Goal: Task Accomplishment & Management: Use online tool/utility

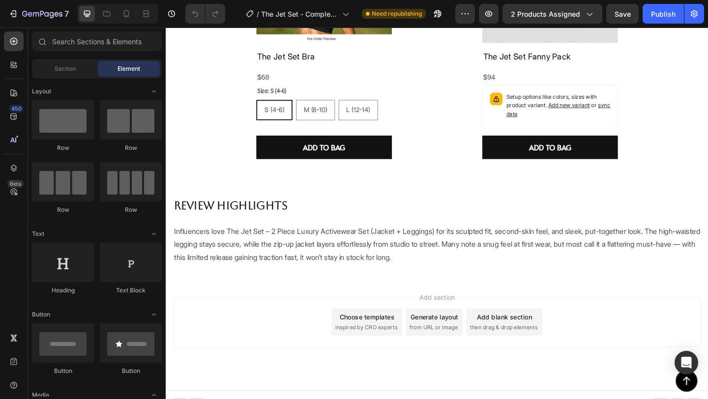
scroll to position [869, 0]
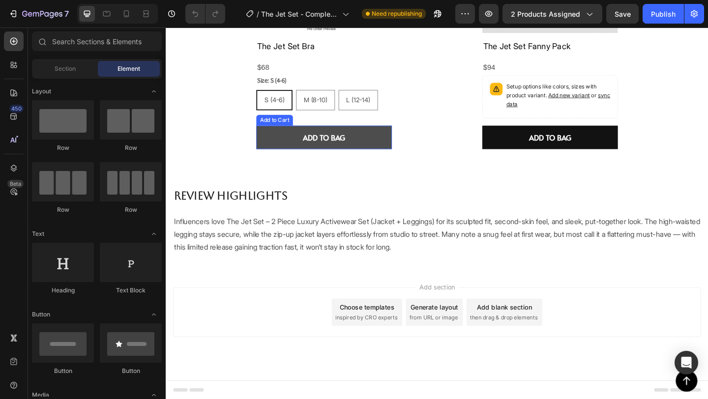
click at [393, 149] on button "ADD TO BAG" at bounding box center [337, 147] width 147 height 26
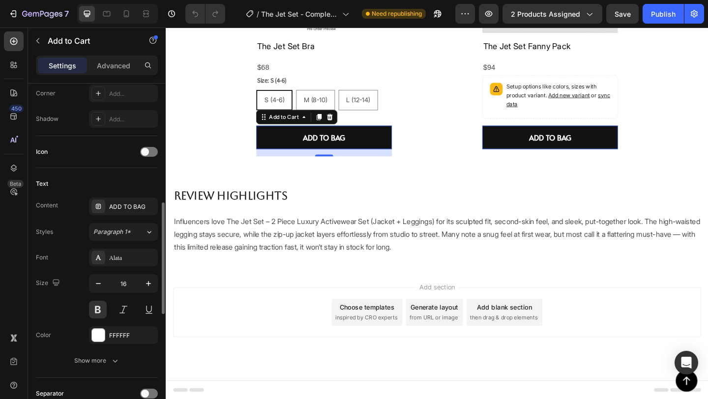
scroll to position [356, 0]
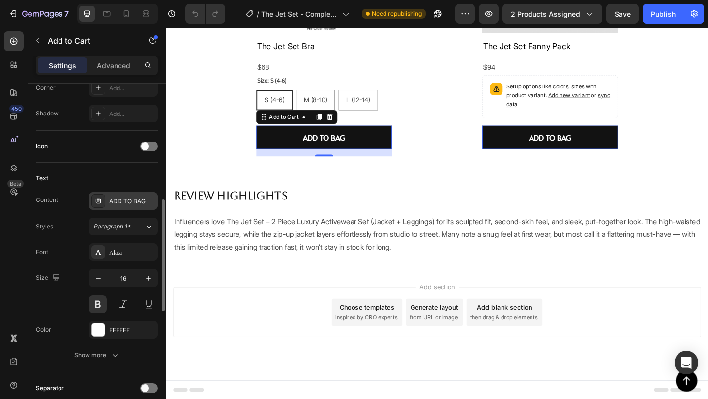
click at [136, 201] on div "ADD TO BAG" at bounding box center [132, 201] width 46 height 9
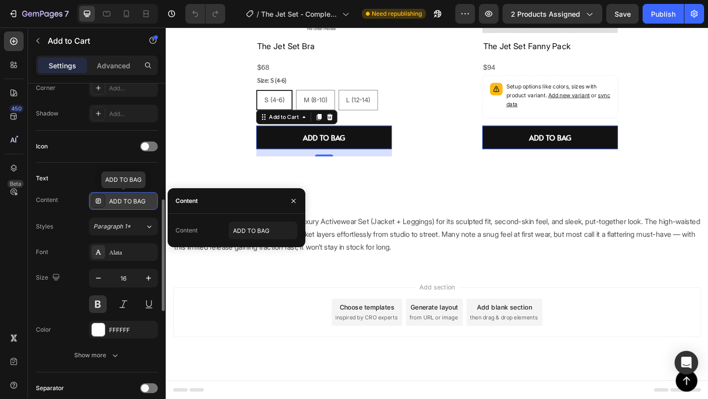
click at [136, 201] on div "ADD TO BAG" at bounding box center [132, 201] width 46 height 9
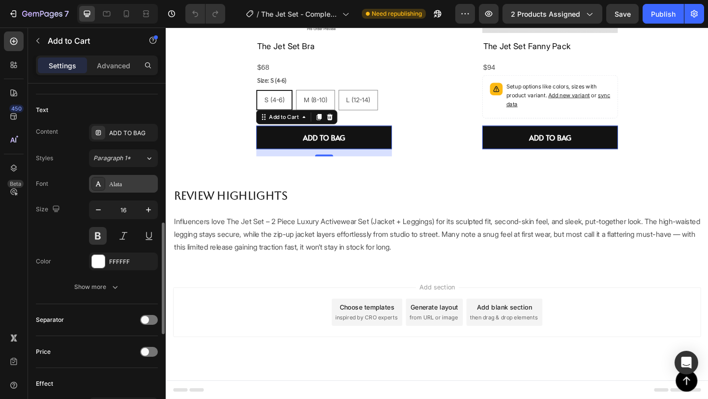
scroll to position [426, 0]
click at [112, 276] on div "Font Alata Size 16 Color FFFFFF Show more" at bounding box center [97, 234] width 122 height 121
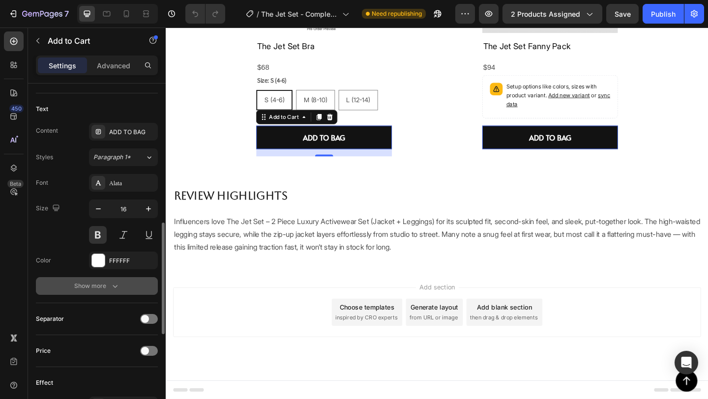
click at [110, 291] on button "Show more" at bounding box center [97, 286] width 122 height 18
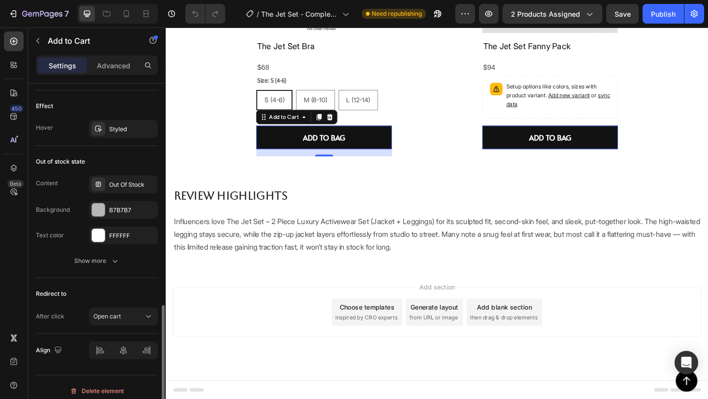
scroll to position [840, 0]
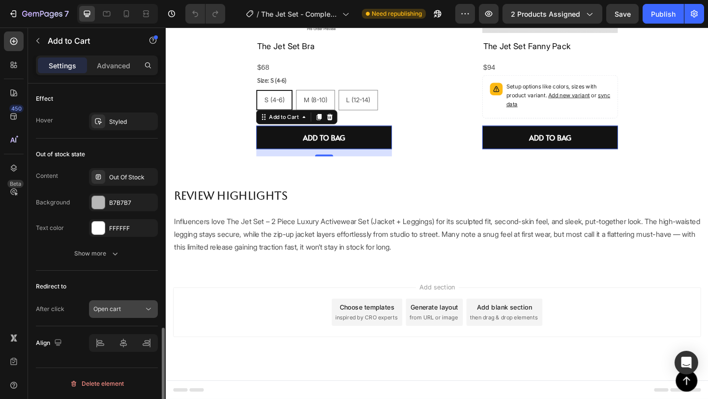
click at [118, 314] on button "Open cart" at bounding box center [123, 309] width 69 height 18
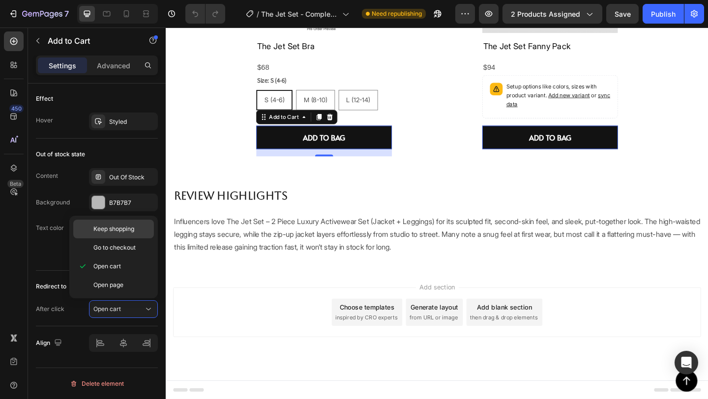
click at [138, 238] on div "Keep shopping" at bounding box center [113, 247] width 81 height 19
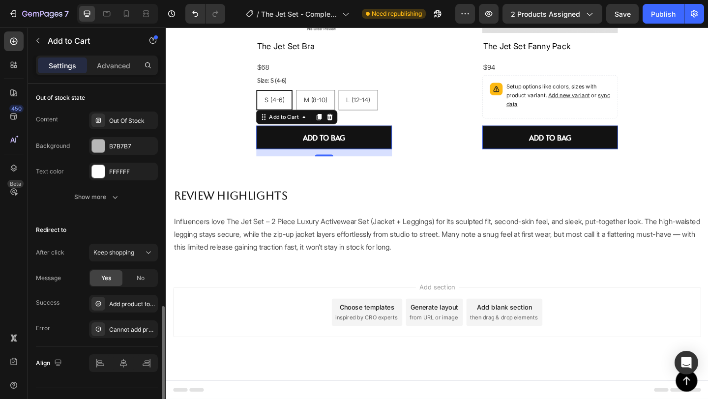
scroll to position [916, 0]
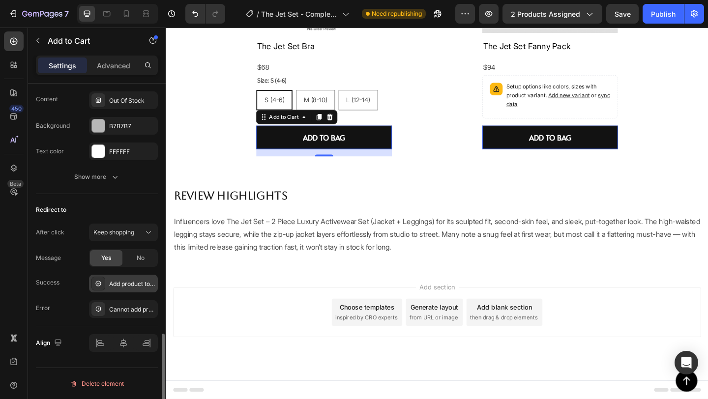
click at [134, 280] on div "Add product to cart successfully" at bounding box center [132, 284] width 46 height 9
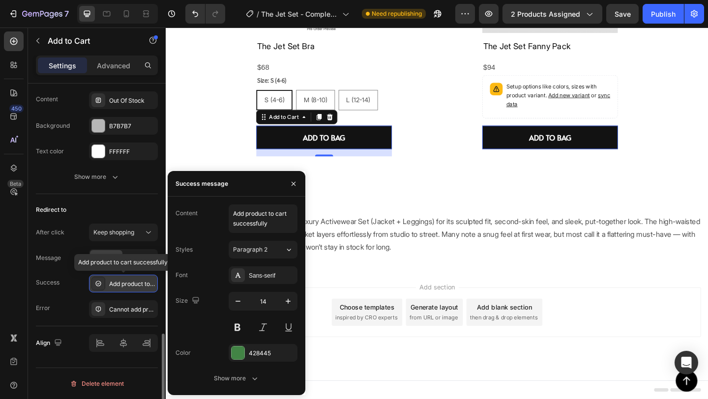
click at [134, 280] on div "Add product to cart successfully" at bounding box center [132, 284] width 46 height 9
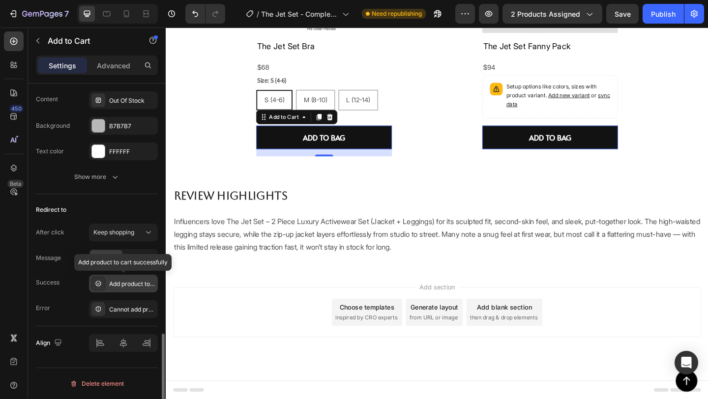
click at [134, 280] on div "Add product to cart successfully" at bounding box center [132, 284] width 46 height 9
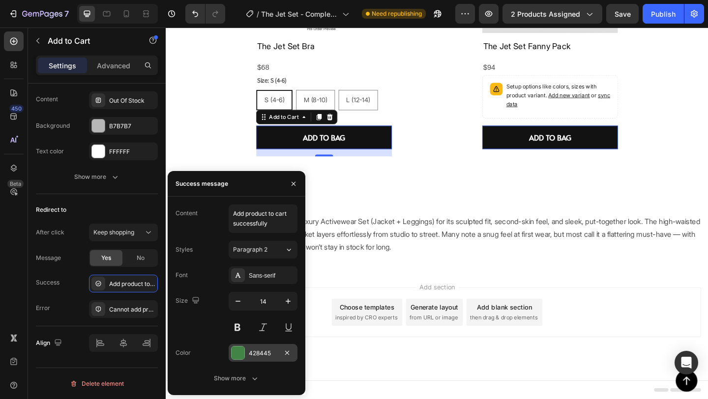
click at [236, 352] on div at bounding box center [238, 353] width 13 height 13
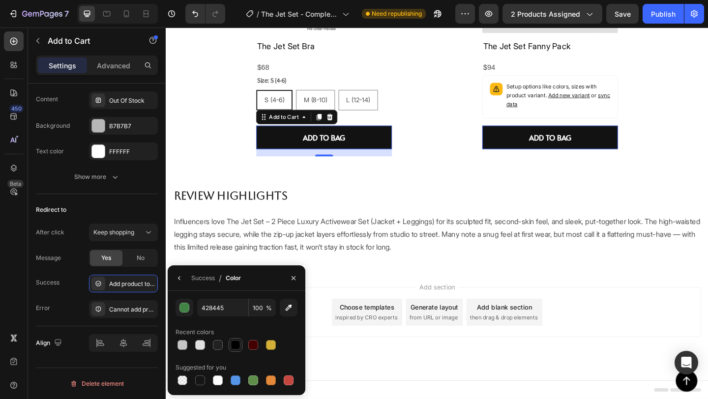
click at [236, 345] on div at bounding box center [236, 345] width 10 height 10
type input "000000"
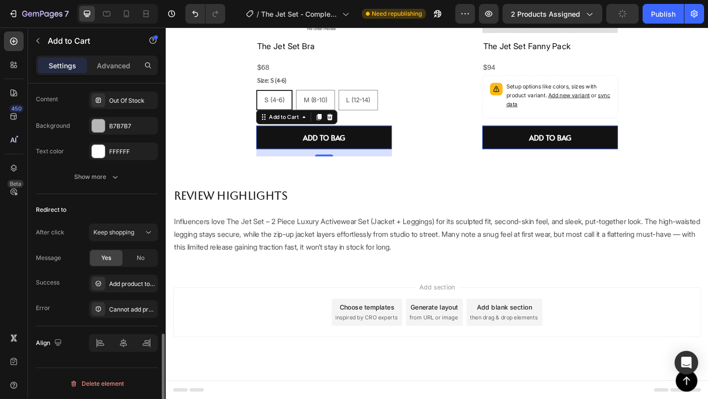
click at [74, 284] on div "Success Add product to cart successfully" at bounding box center [97, 284] width 122 height 18
click at [137, 283] on div "Add product to cart successfully" at bounding box center [132, 284] width 46 height 9
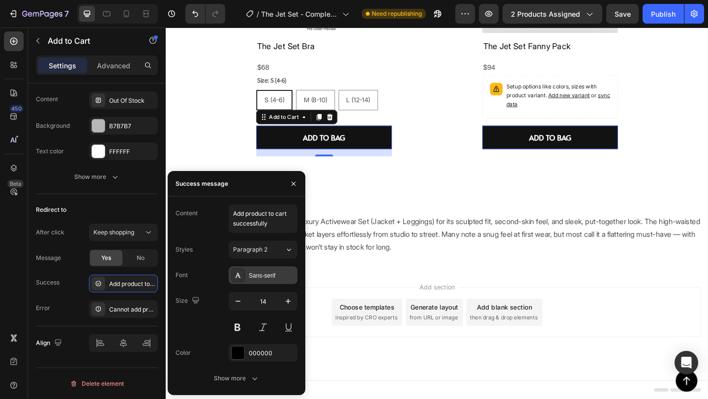
click at [255, 276] on div "Sans-serif" at bounding box center [272, 275] width 46 height 9
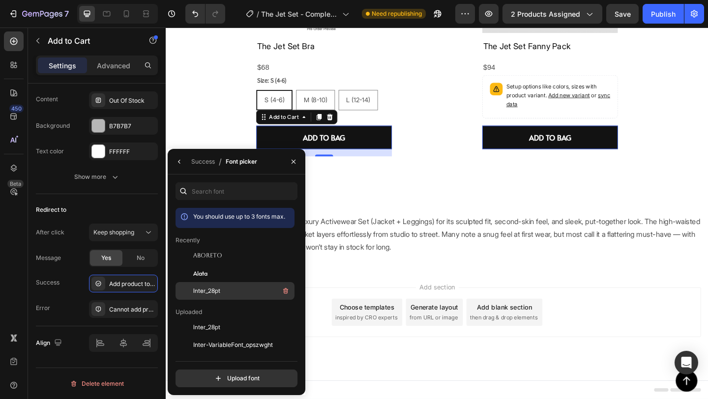
click at [220, 292] on div "Inter_28pt" at bounding box center [242, 291] width 99 height 12
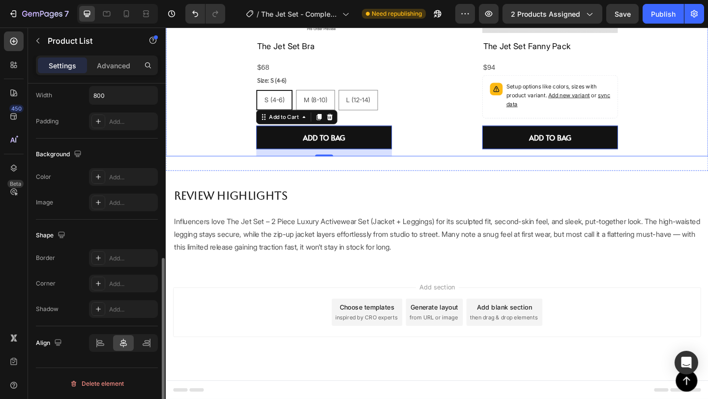
click at [224, 132] on div "Product Images The Jet Set Bra Product Title $68 Product Price Product Price Ro…" at bounding box center [461, 27] width 590 height 282
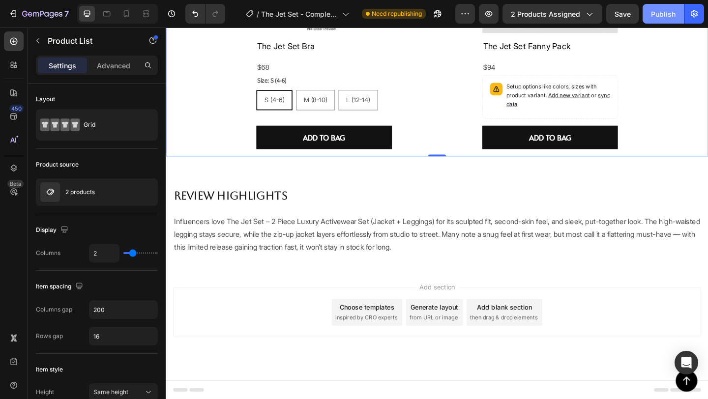
click at [653, 12] on div "Publish" at bounding box center [663, 14] width 25 height 10
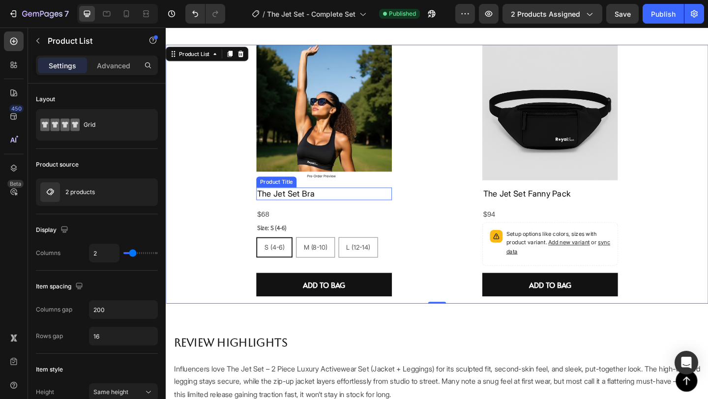
scroll to position [736, 0]
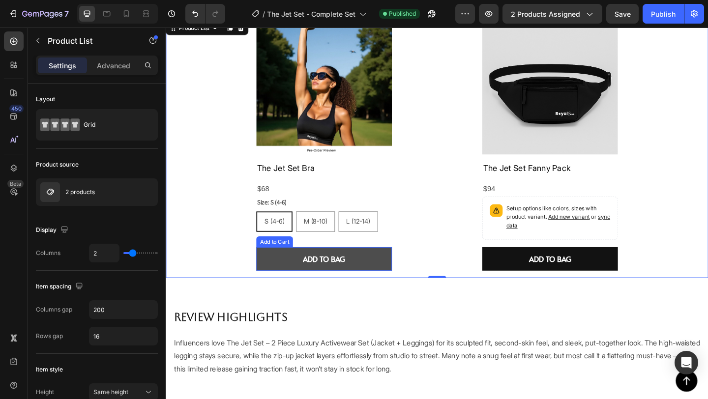
click at [399, 279] on button "ADD TO BAG" at bounding box center [337, 279] width 147 height 26
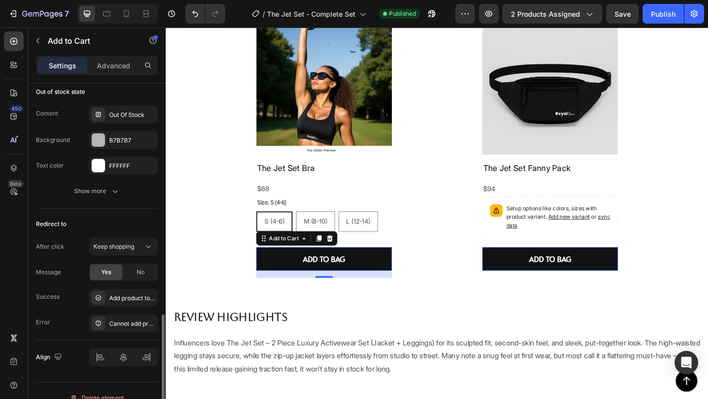
scroll to position [769, 0]
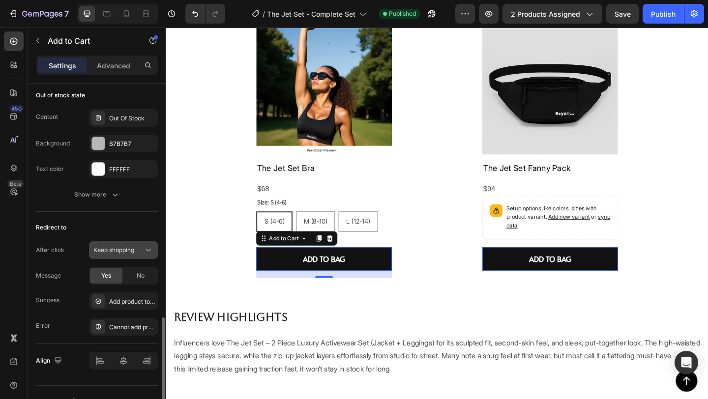
click at [141, 253] on div "Keep shopping" at bounding box center [118, 250] width 50 height 9
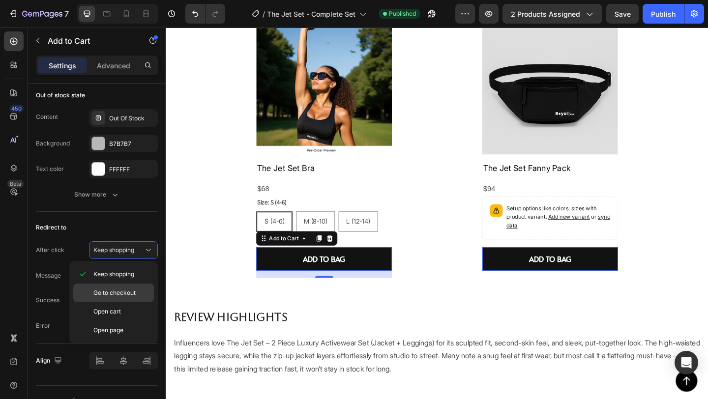
click at [127, 302] on div "Go to checkout" at bounding box center [113, 311] width 81 height 19
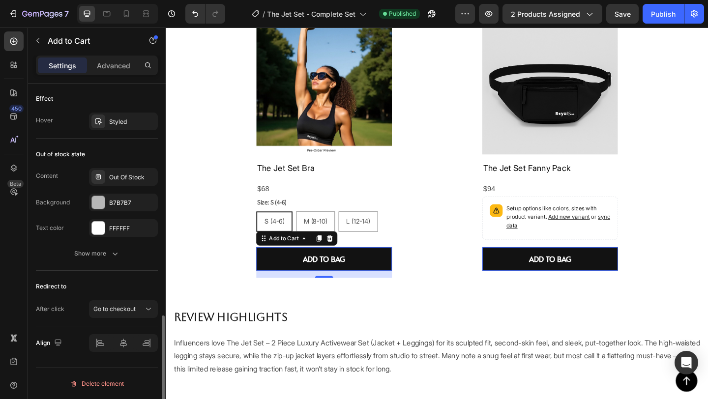
scroll to position [710, 0]
click at [665, 15] on div "Publish" at bounding box center [663, 14] width 25 height 10
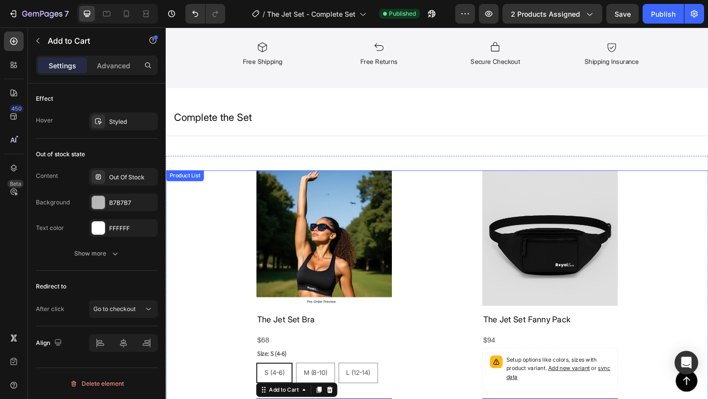
scroll to position [569, 0]
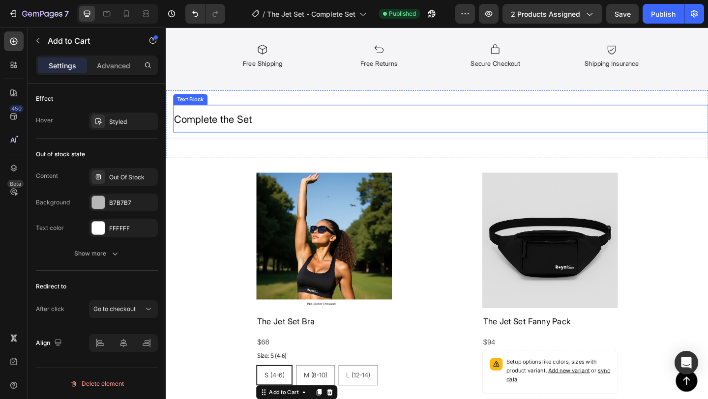
click at [348, 134] on p "Complete the Set" at bounding box center [465, 127] width 580 height 28
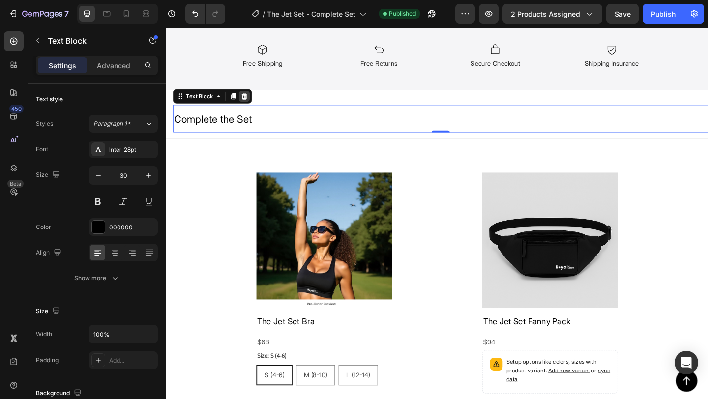
click at [251, 106] on div at bounding box center [251, 102] width 12 height 12
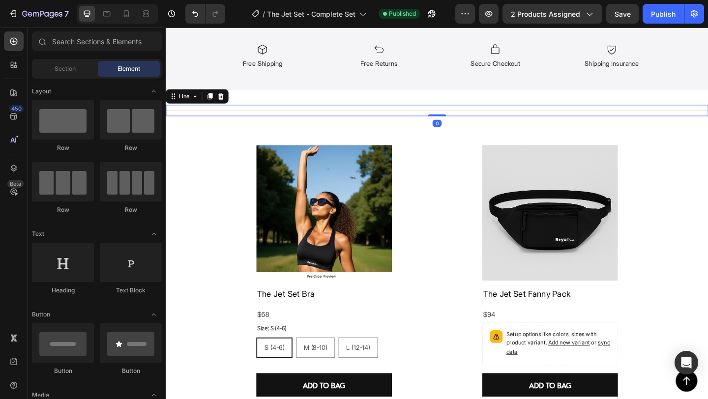
click at [264, 117] on div at bounding box center [461, 117] width 590 height 0
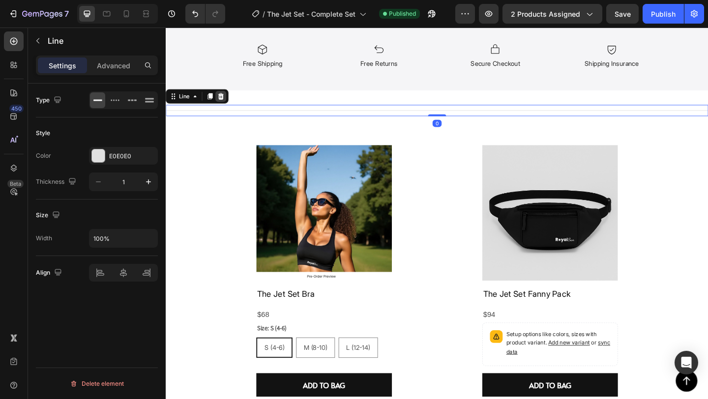
click at [225, 102] on icon at bounding box center [226, 102] width 6 height 7
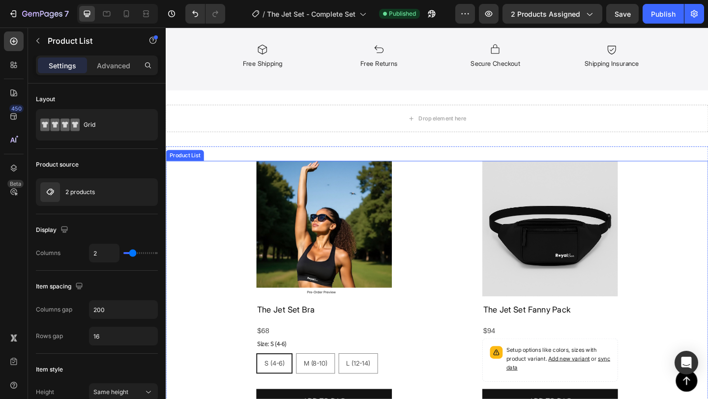
click at [225, 217] on div "Product Images The Jet Set Bra Product Title $68 Product Price Product Price Ro…" at bounding box center [461, 314] width 590 height 282
click at [250, 165] on icon at bounding box center [247, 163] width 8 height 8
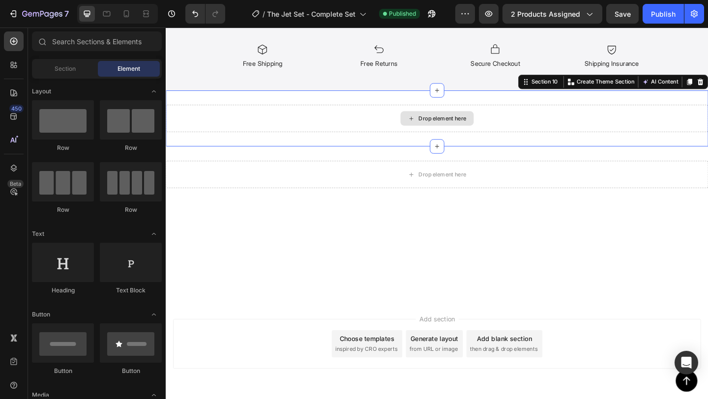
click at [320, 130] on div "Drop element here" at bounding box center [461, 126] width 590 height 29
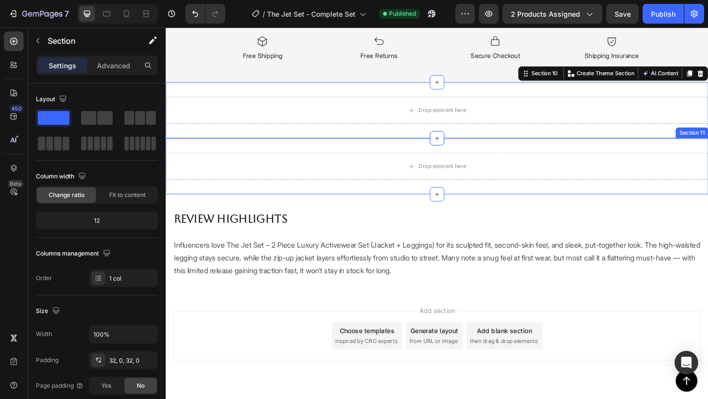
scroll to position [554, 0]
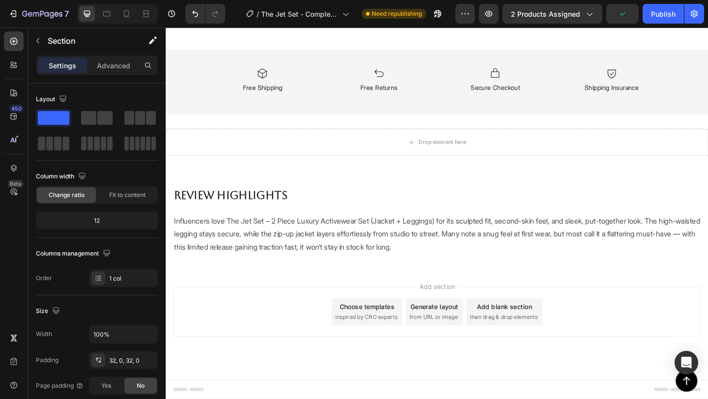
scroll to position [543, 0]
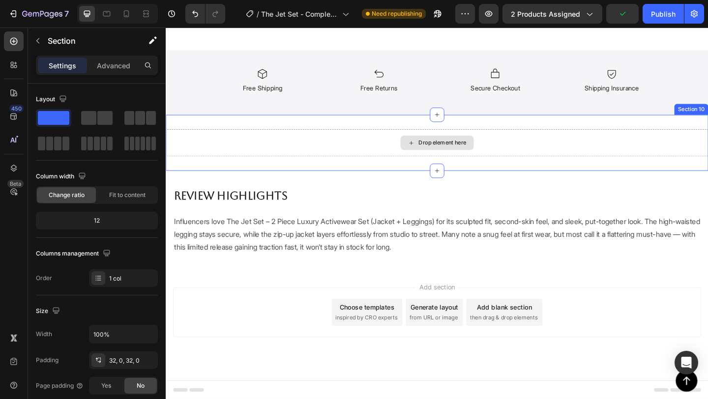
click at [341, 155] on div "Drop element here" at bounding box center [461, 152] width 590 height 29
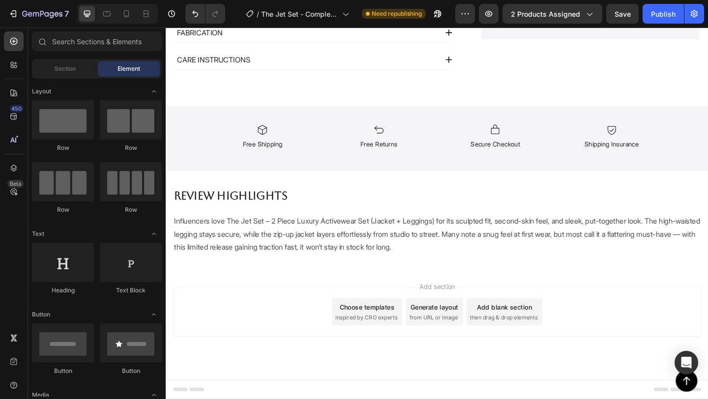
scroll to position [482, 0]
click at [354, 209] on p "REVIEW HIGHLIGHTS" at bounding box center [465, 210] width 580 height 21
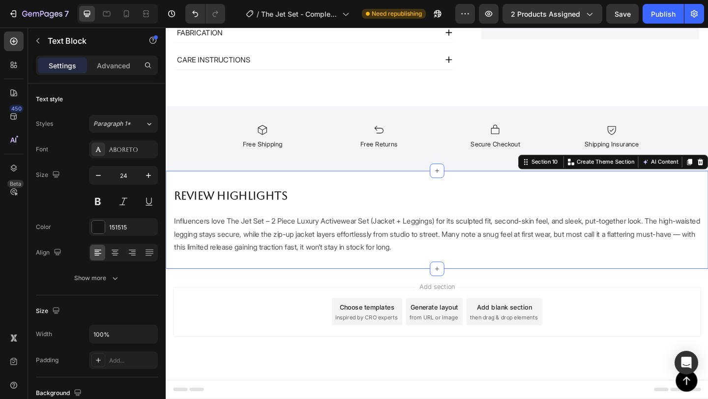
click at [299, 188] on div "REVIEW HIGHLIGHTS Text Block Influencers love The Jet Set – 2 Piece Luxury Acti…" at bounding box center [461, 236] width 590 height 107
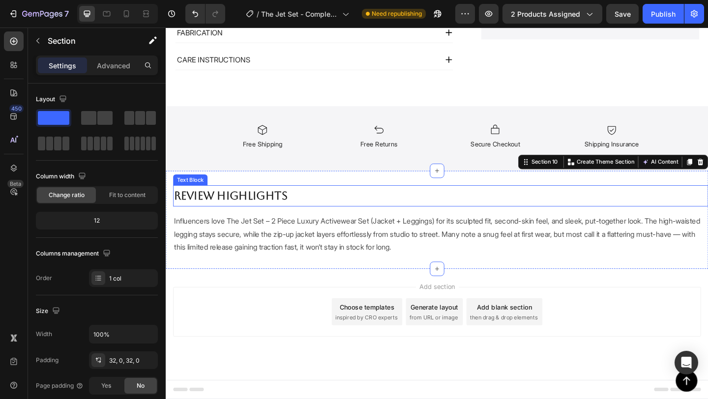
click at [258, 214] on strong "REVIEW HIGHLIGHTS" at bounding box center [236, 211] width 123 height 14
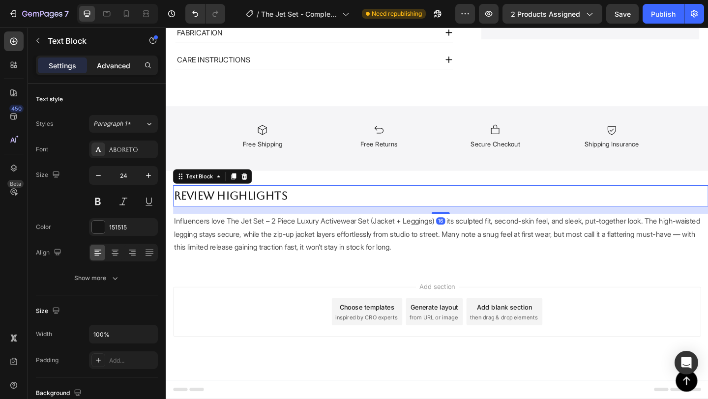
click at [116, 62] on p "Advanced" at bounding box center [113, 65] width 33 height 10
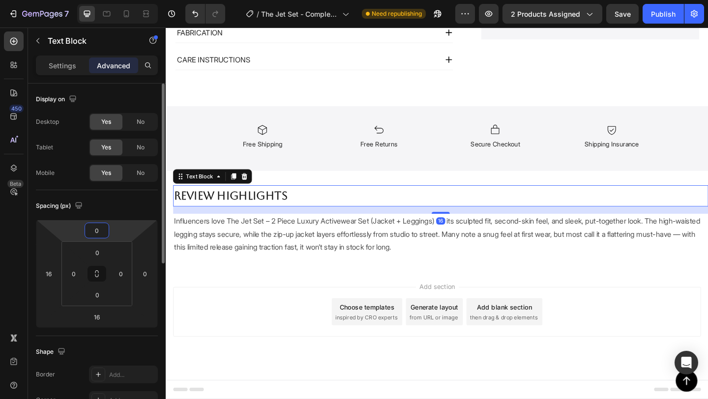
click at [100, 233] on input "0" at bounding box center [97, 230] width 20 height 15
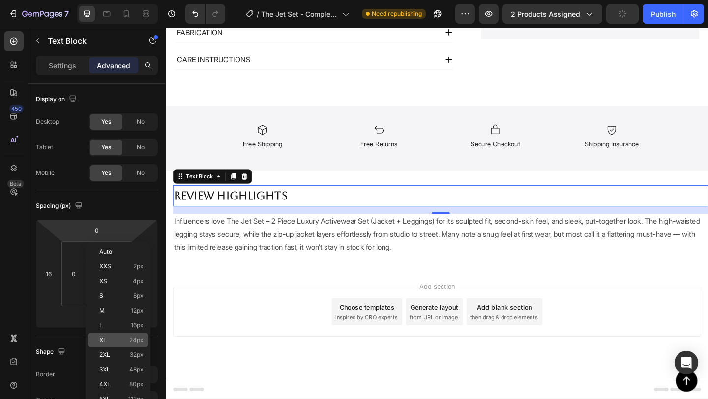
click at [115, 337] on p "XL 24px" at bounding box center [121, 340] width 44 height 7
type input "24"
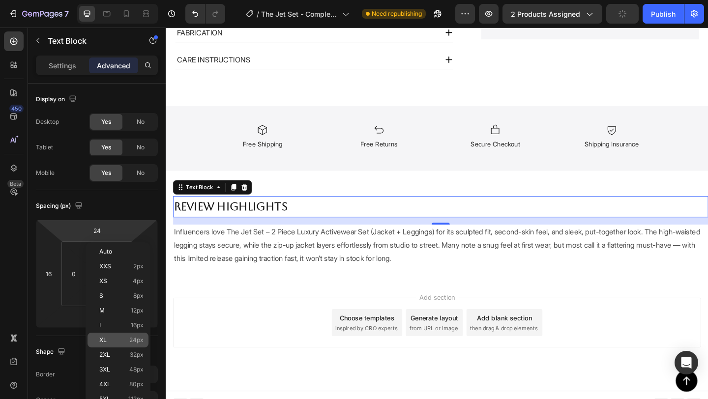
scroll to position [494, 0]
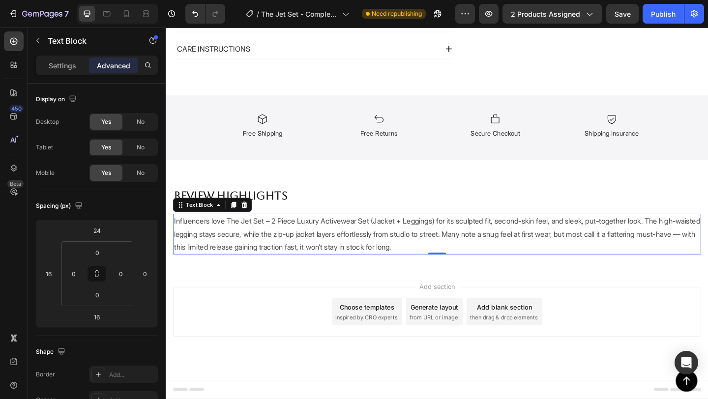
click at [307, 264] on p "Influencers love The Jet Set – 2 Piece Luxury Activewear Set (Jacket + Leggings…" at bounding box center [461, 252] width 572 height 42
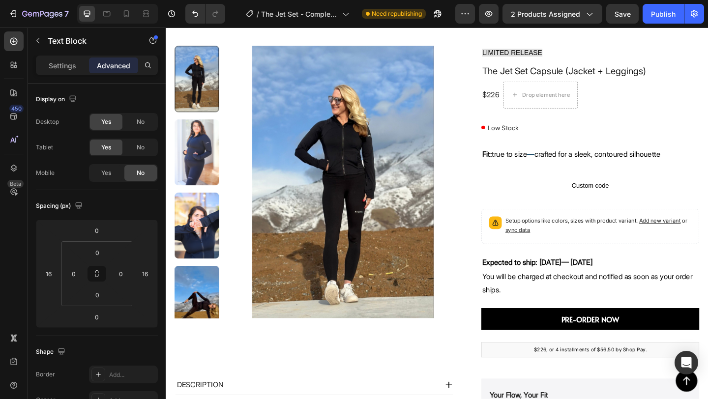
scroll to position [0, 0]
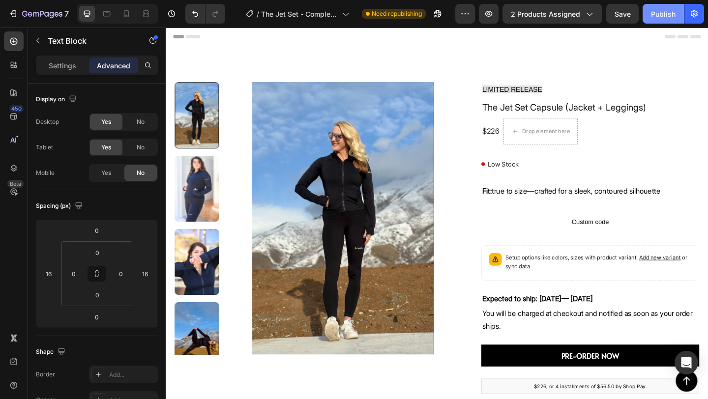
click at [656, 16] on div "Publish" at bounding box center [663, 14] width 25 height 10
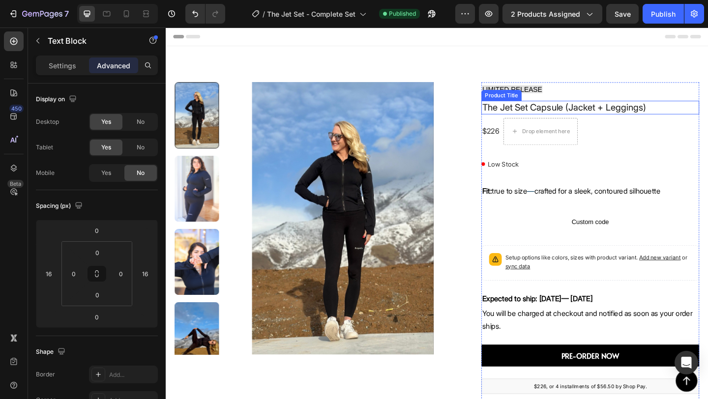
click at [559, 115] on h1 "The Jet Set Capsule (Jacket + Leggings)" at bounding box center [627, 114] width 237 height 15
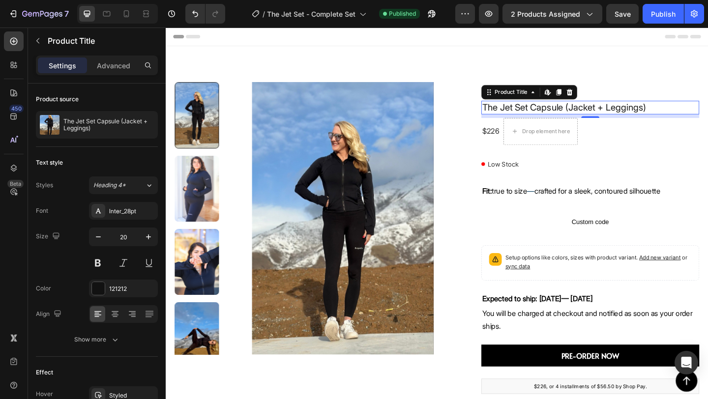
click at [571, 117] on h1 "The Jet Set Capsule (Jacket + Leggings)" at bounding box center [627, 114] width 237 height 15
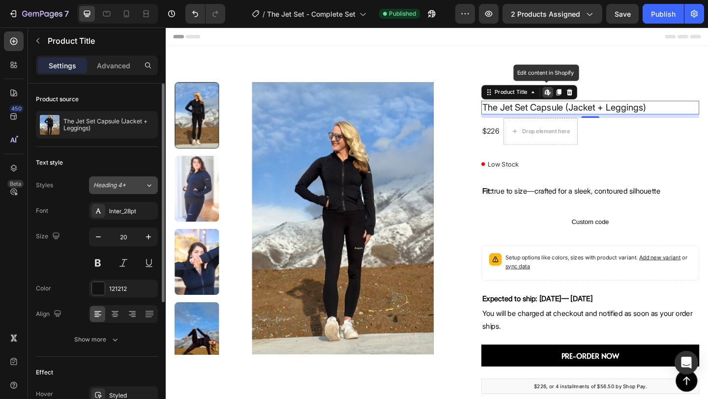
click at [131, 190] on button "Heading 4*" at bounding box center [123, 185] width 69 height 18
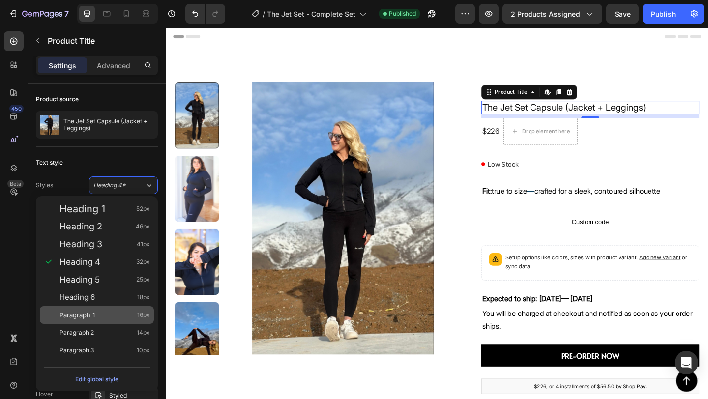
click at [113, 315] on div "Paragraph 1 16px" at bounding box center [104, 315] width 90 height 10
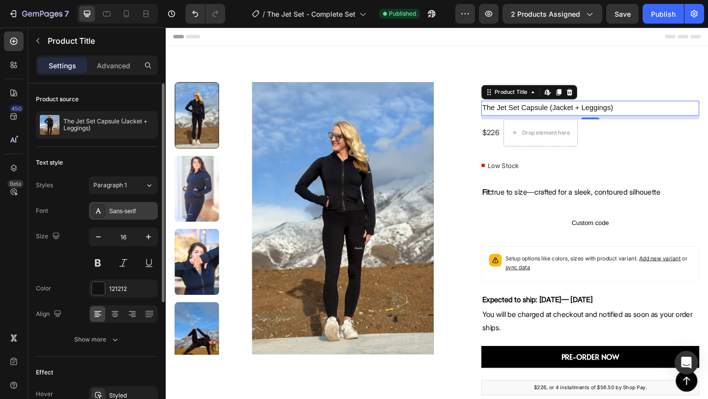
click at [129, 216] on div "Sans-serif" at bounding box center [123, 211] width 69 height 18
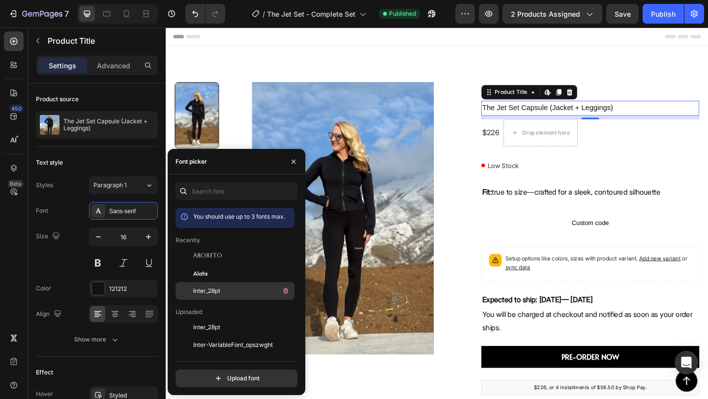
click at [209, 294] on span "Inter_28pt" at bounding box center [206, 291] width 27 height 9
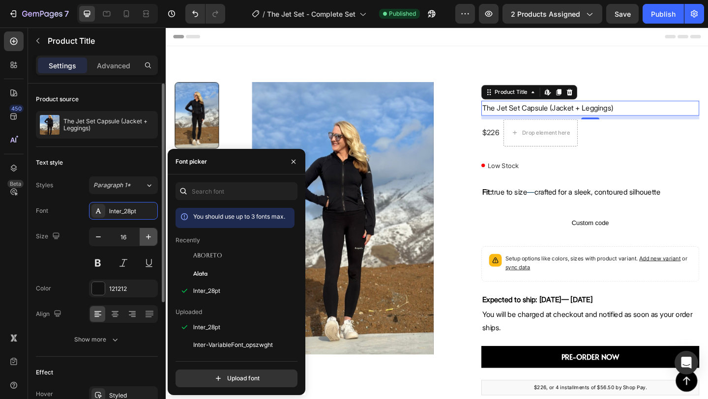
click at [147, 236] on icon "button" at bounding box center [149, 237] width 10 height 10
type input "17"
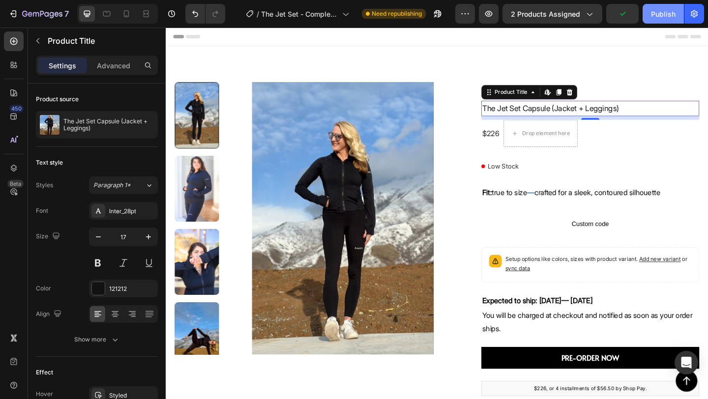
click at [669, 17] on div "Publish" at bounding box center [663, 14] width 25 height 10
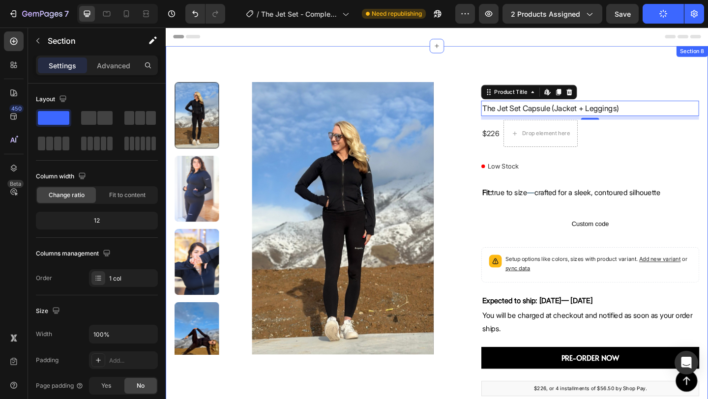
click at [544, 62] on div "Product Images LIMITED RELEASE Text Block The Jet Set Capsule (Jacket + Legging…" at bounding box center [461, 303] width 590 height 510
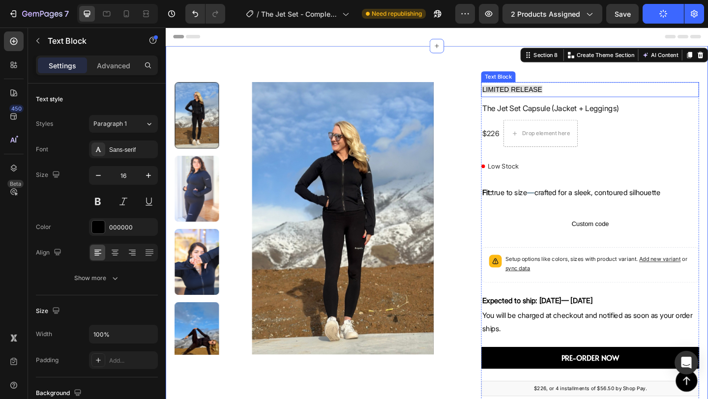
click at [645, 93] on p "LIMITED RELEASE" at bounding box center [627, 95] width 235 height 14
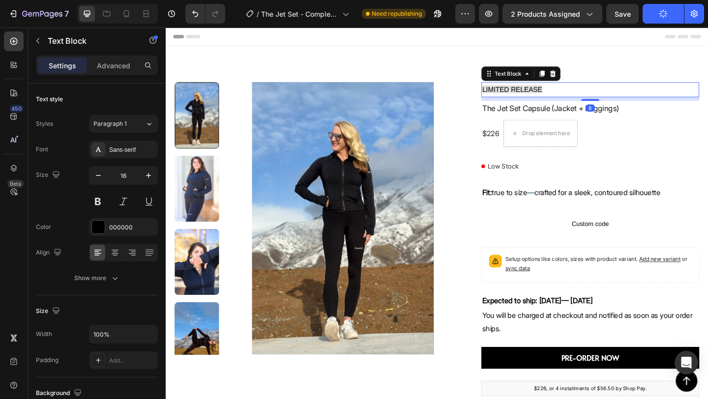
click at [557, 94] on span "LIMITED RELEASE" at bounding box center [542, 94] width 65 height 8
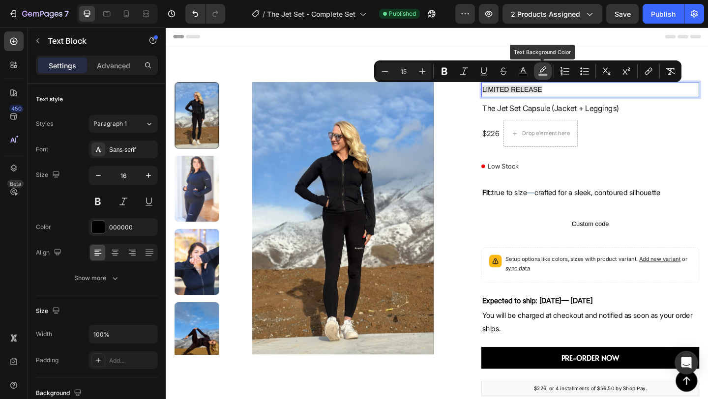
click at [541, 72] on icon "Editor contextual toolbar" at bounding box center [542, 69] width 7 height 6
type input "D6D6D6"
type input "77"
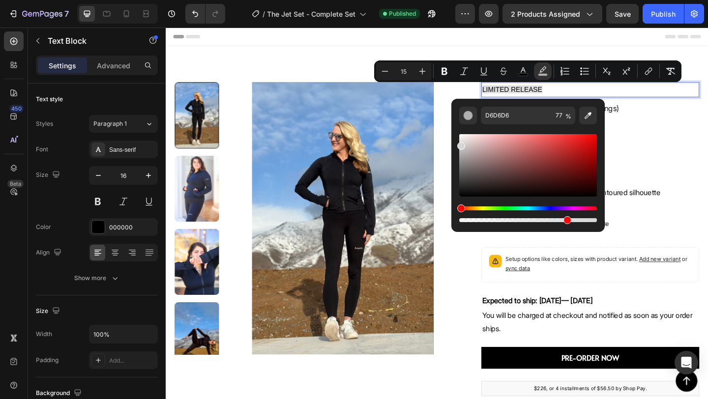
click at [626, 96] on p "LIMITED RELEASE" at bounding box center [627, 95] width 235 height 14
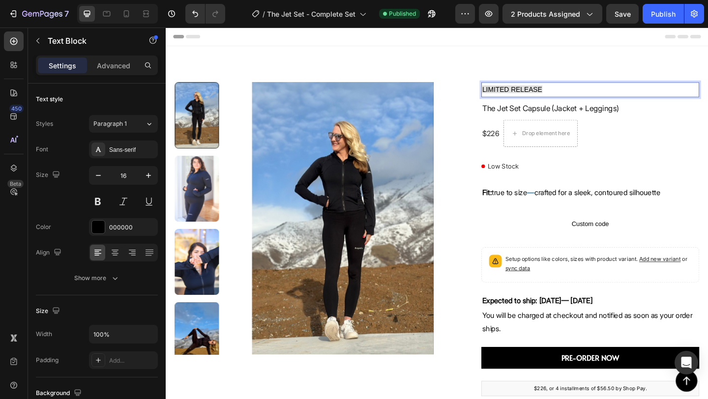
click at [618, 96] on p "LIMITED RELEASE" at bounding box center [627, 95] width 235 height 14
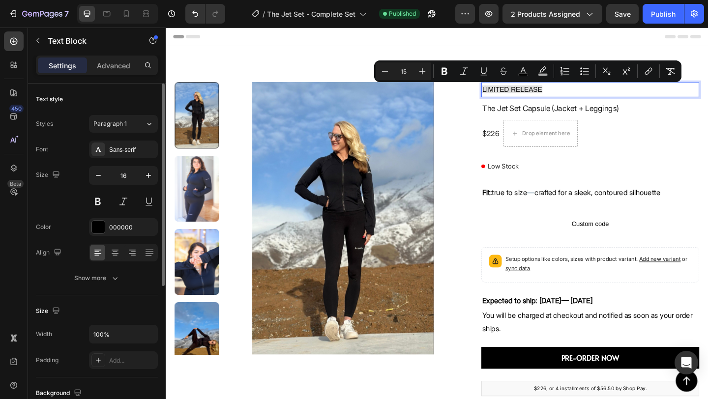
click at [126, 159] on div "Font Sans-serif Size 16 Color 000000 Align Show more" at bounding box center [97, 214] width 122 height 147
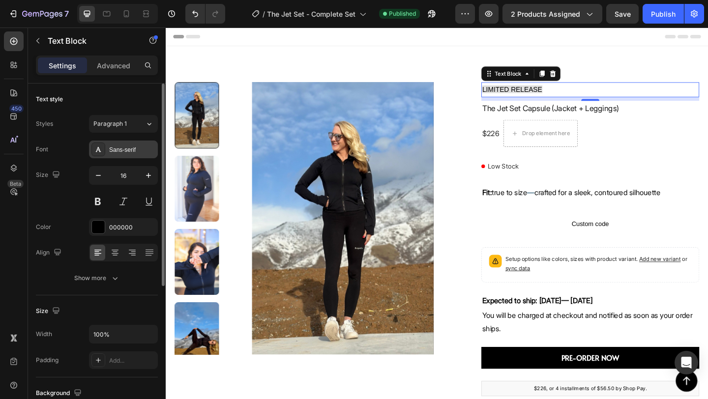
click at [128, 147] on div "Sans-serif" at bounding box center [132, 150] width 46 height 9
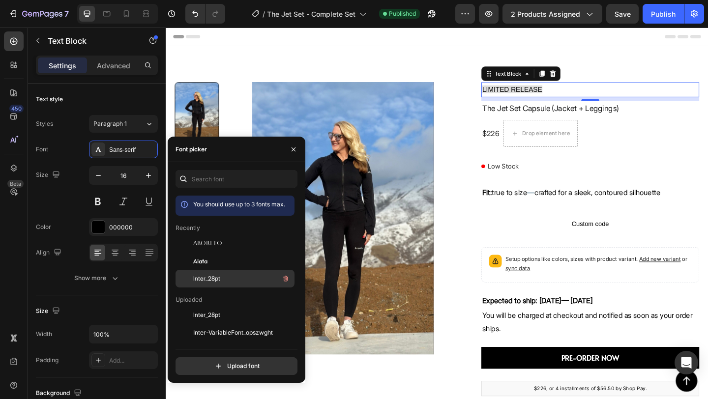
click at [215, 277] on span "Inter_28pt" at bounding box center [206, 278] width 27 height 9
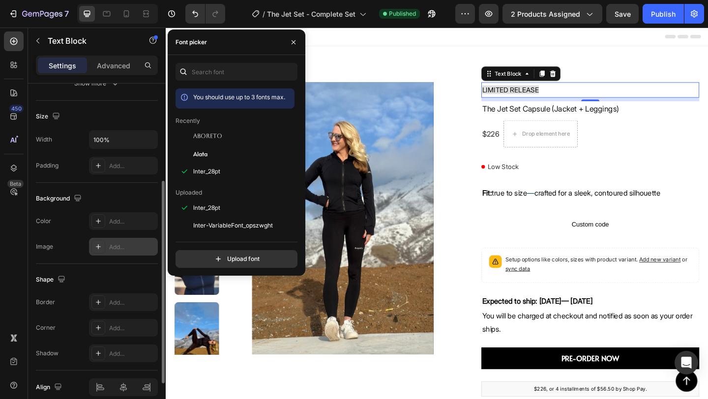
scroll to position [196, 0]
click at [128, 213] on div "Add..." at bounding box center [123, 220] width 69 height 18
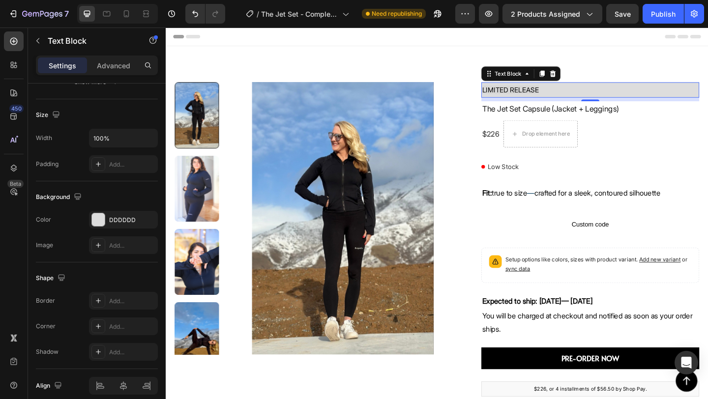
click at [557, 92] on span "LIMITED RELEASE" at bounding box center [540, 94] width 61 height 9
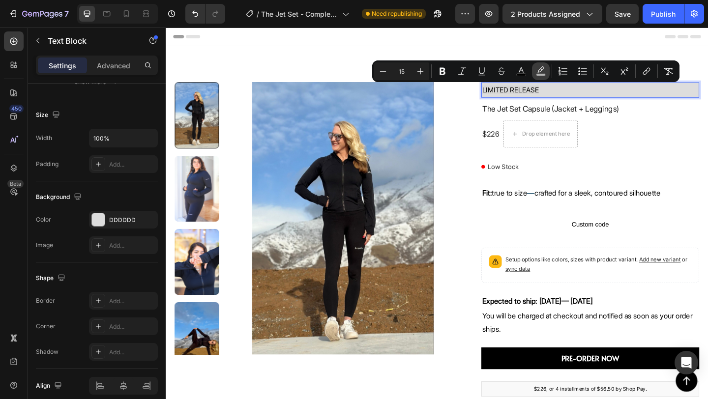
click at [542, 71] on icon "Editor contextual toolbar" at bounding box center [541, 71] width 10 height 10
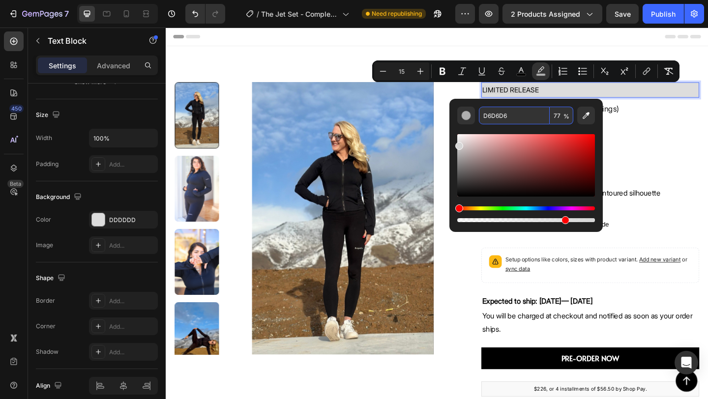
click at [559, 118] on input "77" at bounding box center [562, 116] width 24 height 18
type input "0"
click at [696, 119] on h1 "The Jet Set Capsule (Jacket + Leggings)" at bounding box center [627, 116] width 237 height 17
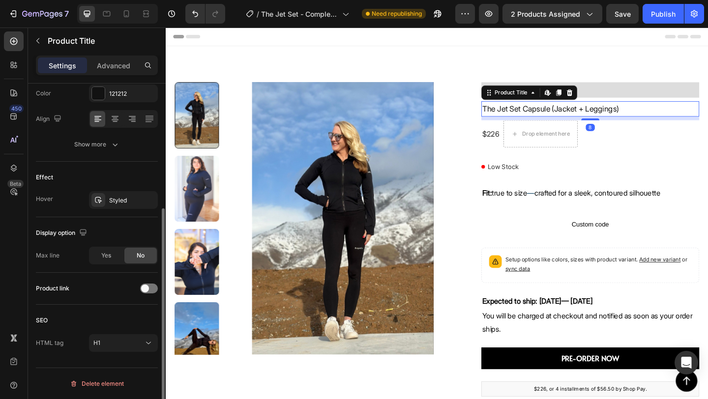
scroll to position [0, 0]
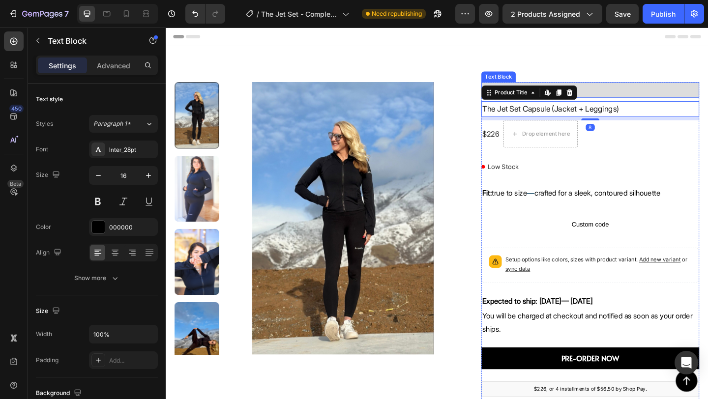
click at [675, 89] on p "LIMITED RELEASE" at bounding box center [627, 95] width 235 height 15
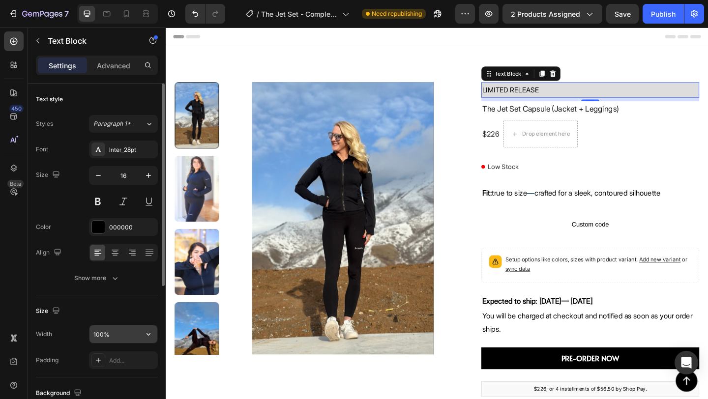
scroll to position [1, 0]
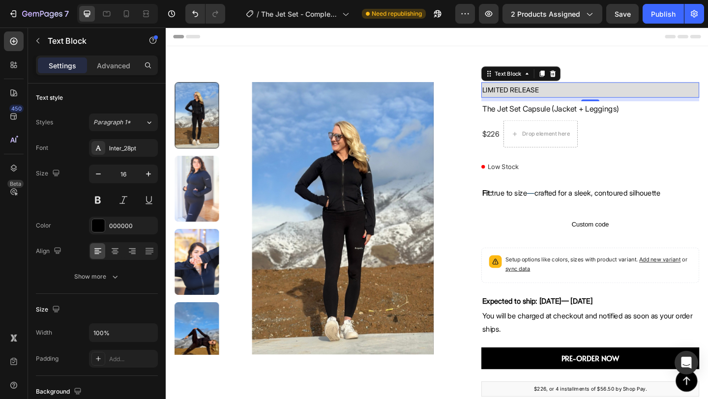
click at [120, 56] on div "Settings Advanced" at bounding box center [97, 66] width 122 height 20
click at [120, 73] on div "Settings Advanced" at bounding box center [97, 66] width 122 height 20
click at [119, 74] on div "Settings Advanced" at bounding box center [97, 66] width 122 height 20
click at [119, 63] on p "Advanced" at bounding box center [113, 65] width 33 height 10
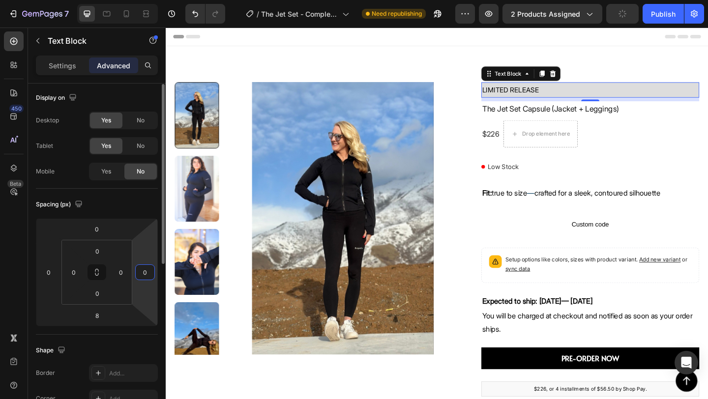
click at [143, 275] on input "0" at bounding box center [145, 272] width 15 height 15
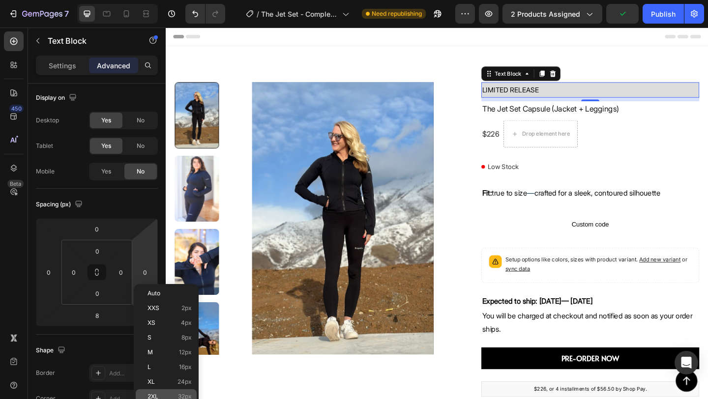
click at [173, 392] on div "2XL 32px" at bounding box center [166, 396] width 61 height 15
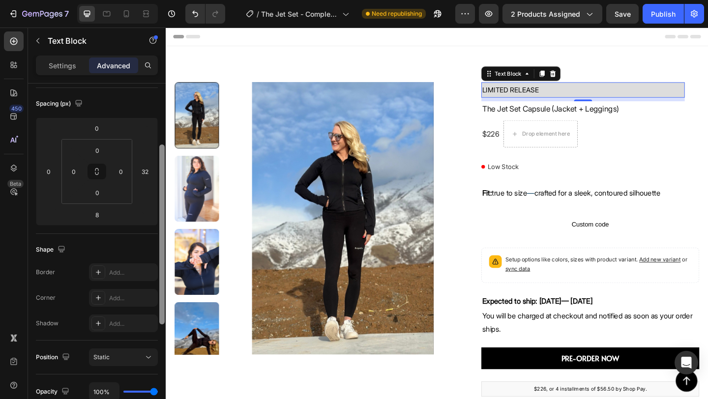
scroll to position [107, 0]
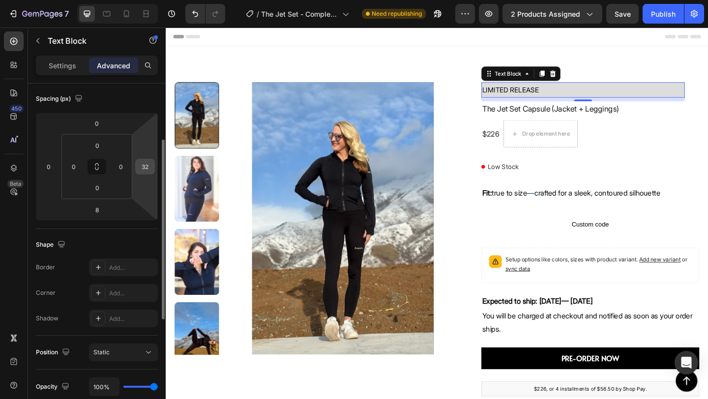
click at [148, 167] on input "32" at bounding box center [145, 166] width 15 height 15
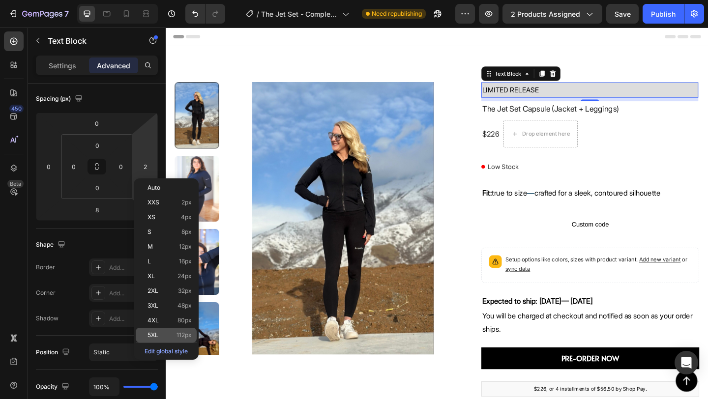
click at [184, 329] on div "5XL 112px" at bounding box center [166, 335] width 61 height 15
type input "112"
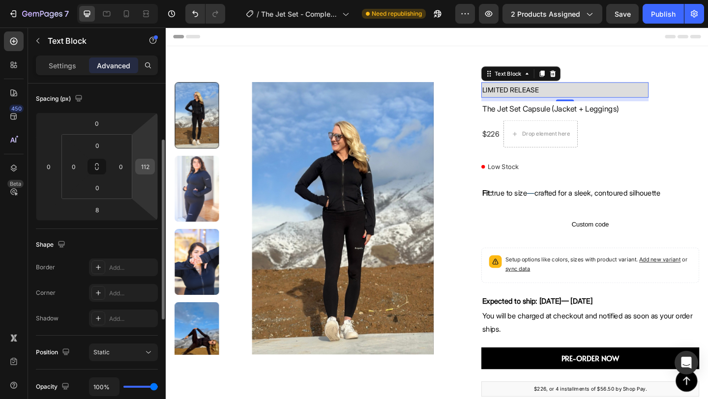
click at [148, 171] on input "112" at bounding box center [145, 166] width 15 height 15
type input "2"
type input "5"
type input "3"
type input "4"
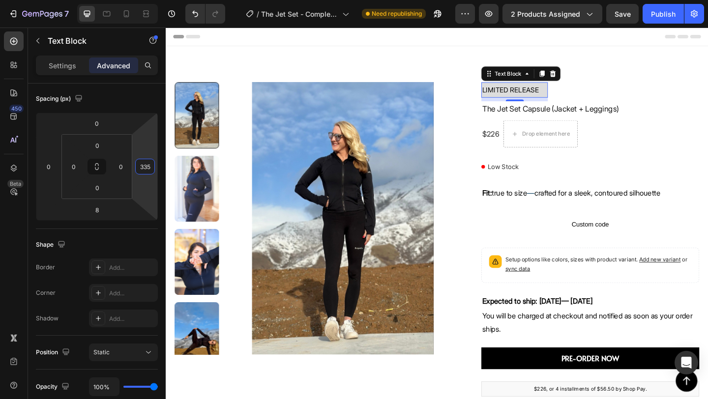
type input "335"
click at [517, 96] on span "LIMITED RELEASE" at bounding box center [540, 94] width 61 height 9
click at [513, 95] on span "LIMITED RELEASE" at bounding box center [540, 94] width 61 height 9
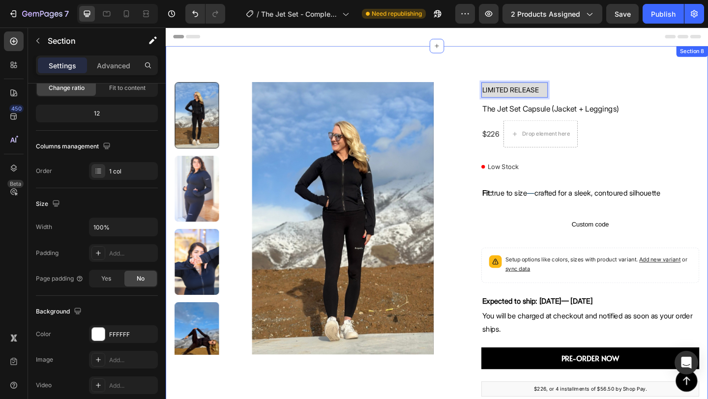
click at [473, 68] on div "Product Images LIMITED RELEASE Text Block 8 The Jet Set Capsule (Jacket + Leggi…" at bounding box center [461, 303] width 590 height 510
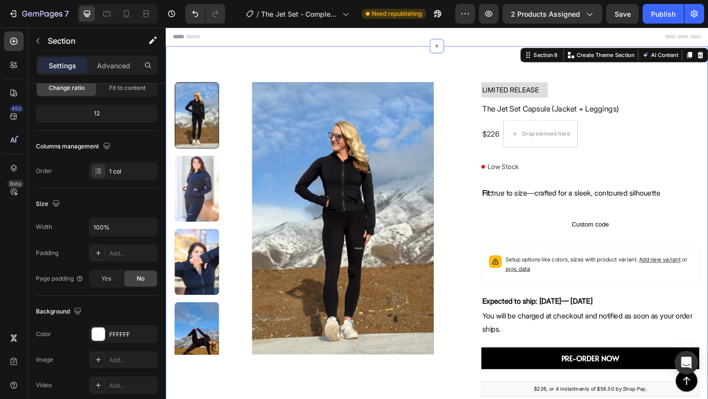
scroll to position [0, 0]
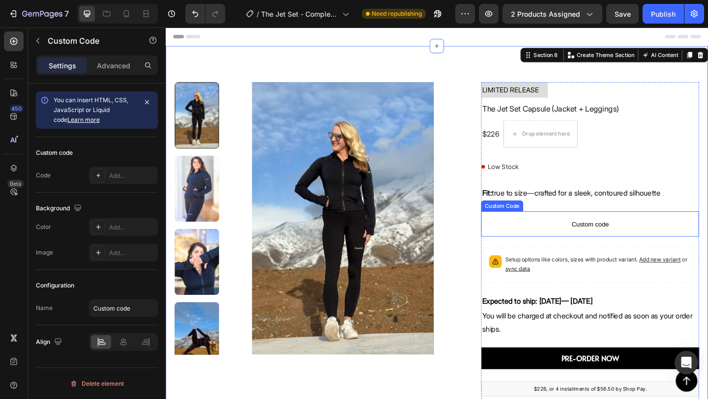
click at [587, 238] on span "Custom code" at bounding box center [627, 241] width 237 height 12
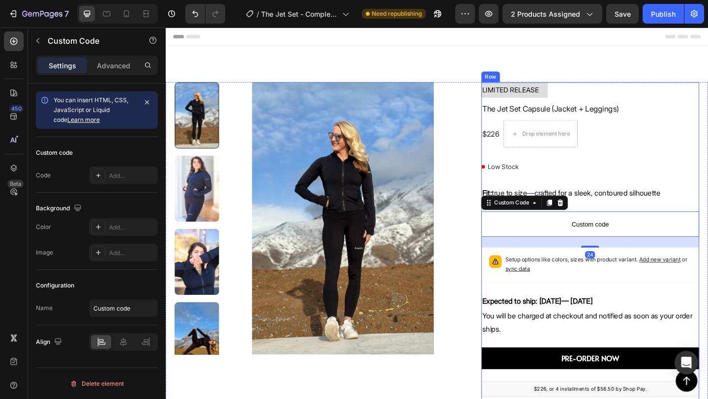
click at [701, 99] on div "LIMITED RELEASE Text Block The Jet Set Capsule (Jacket + Leggings) Product Titl…" at bounding box center [627, 262] width 237 height 350
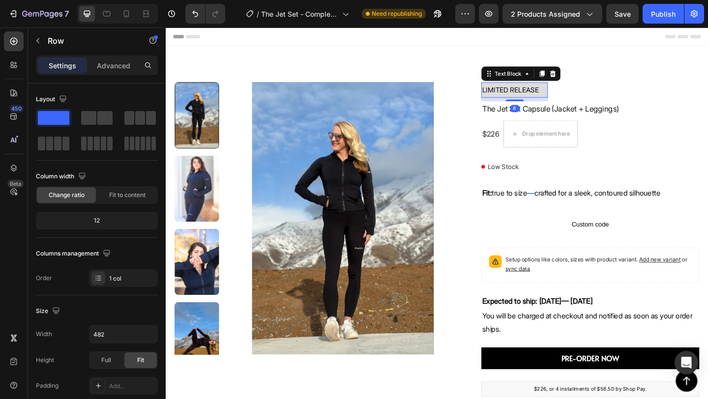
click at [513, 101] on p "LIMITED RELEASE" at bounding box center [545, 95] width 70 height 15
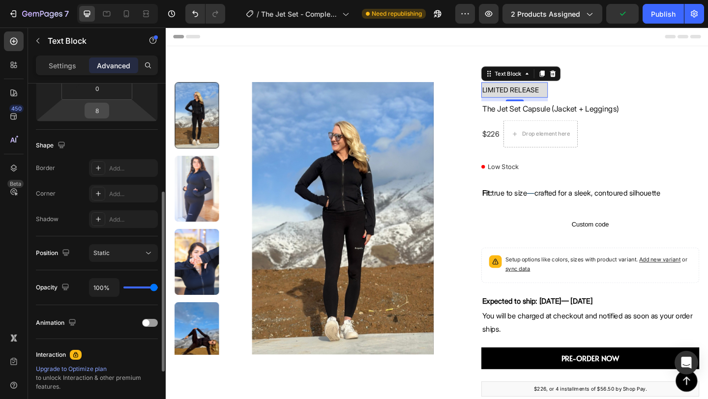
scroll to position [73, 0]
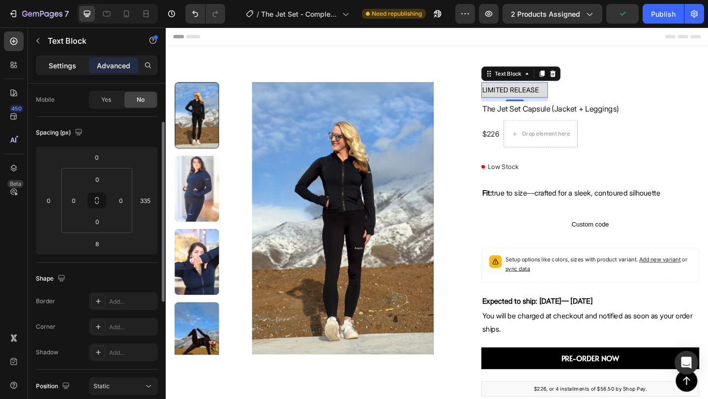
click at [75, 58] on div "Settings" at bounding box center [62, 66] width 49 height 16
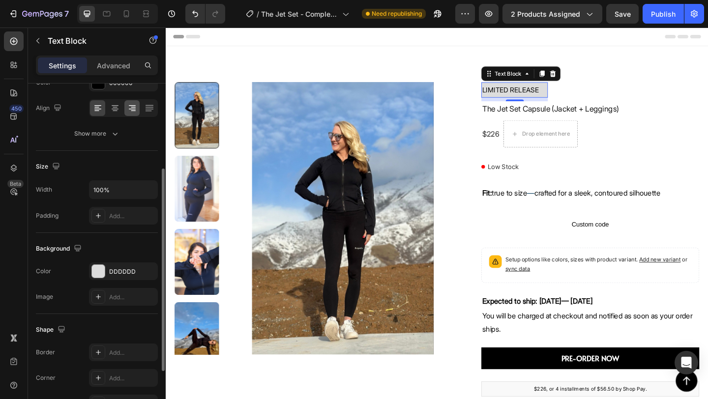
scroll to position [150, 0]
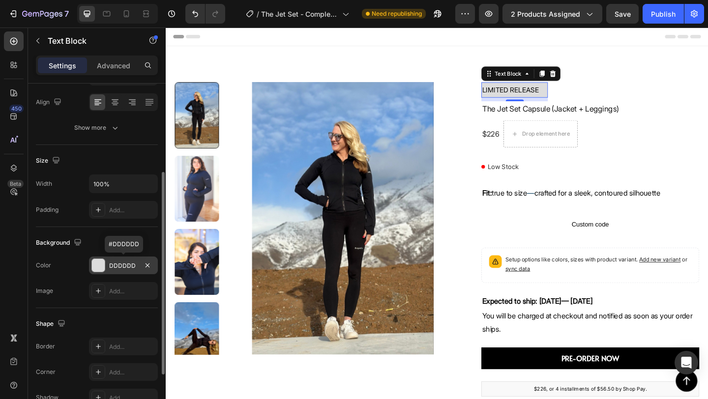
click at [99, 268] on div at bounding box center [98, 265] width 13 height 13
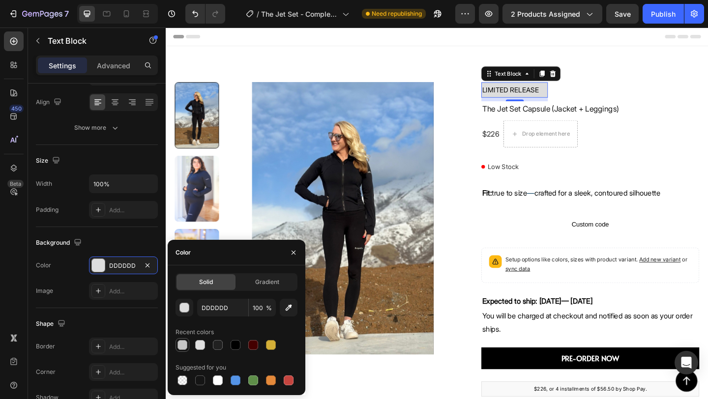
click at [185, 343] on div at bounding box center [182, 345] width 10 height 10
click at [187, 307] on div "button" at bounding box center [185, 308] width 10 height 10
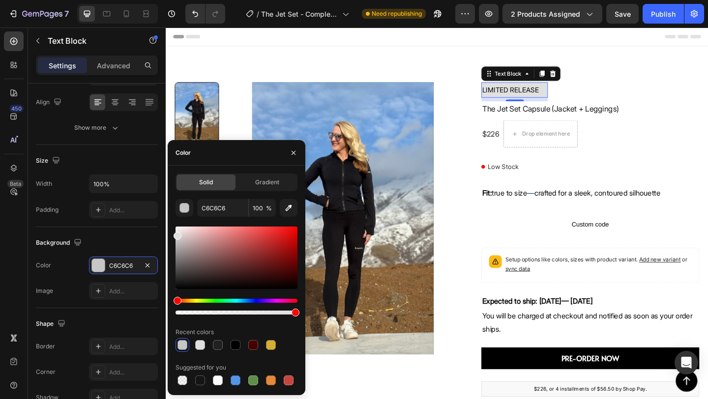
drag, startPoint x: 178, startPoint y: 245, endPoint x: 172, endPoint y: 234, distance: 13.4
click at [172, 234] on div "Solid Gradient C6C6C6 100 % Recent colors Suggested for you" at bounding box center [237, 281] width 138 height 214
drag, startPoint x: 178, startPoint y: 235, endPoint x: 174, endPoint y: 232, distance: 5.9
click at [174, 232] on div at bounding box center [178, 234] width 8 height 8
type input "EAEAEA"
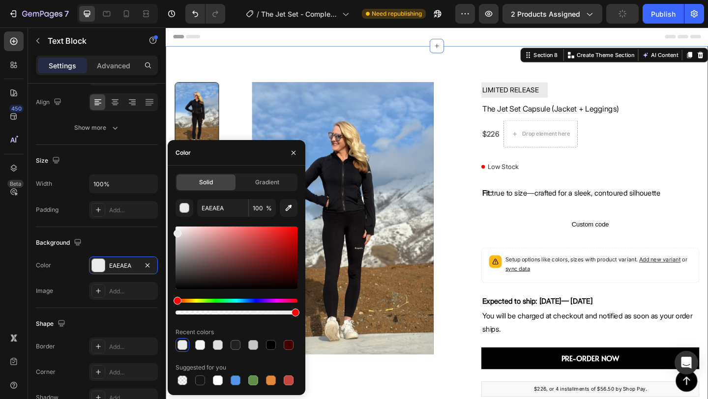
click at [320, 65] on div "Product Images LIMITED RELEASE Text Block The Jet Set Capsule (Jacket + Legging…" at bounding box center [461, 303] width 590 height 510
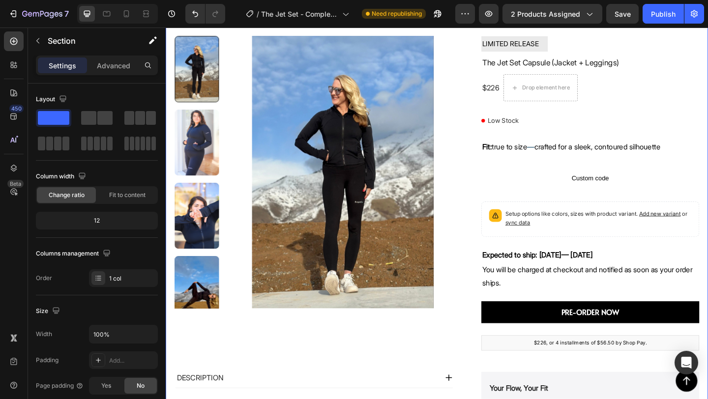
scroll to position [0, 0]
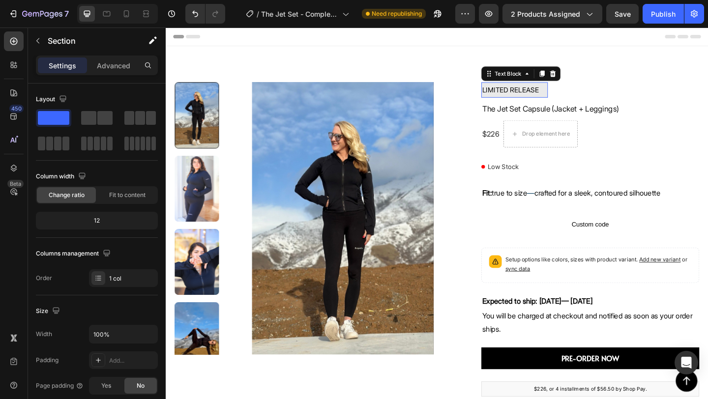
click at [578, 101] on p "LIMITED RELEASE" at bounding box center [545, 95] width 70 height 15
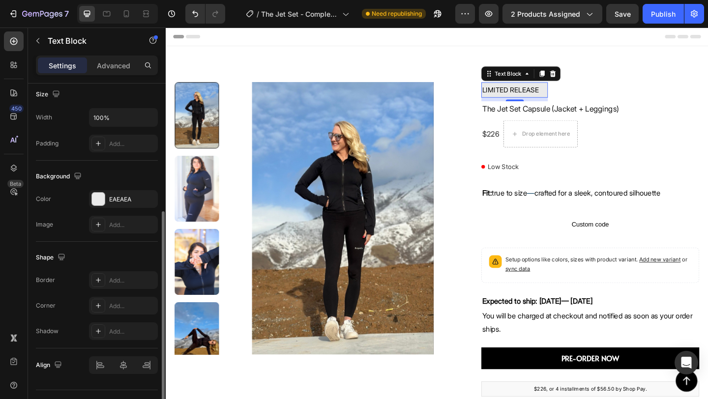
scroll to position [229, 0]
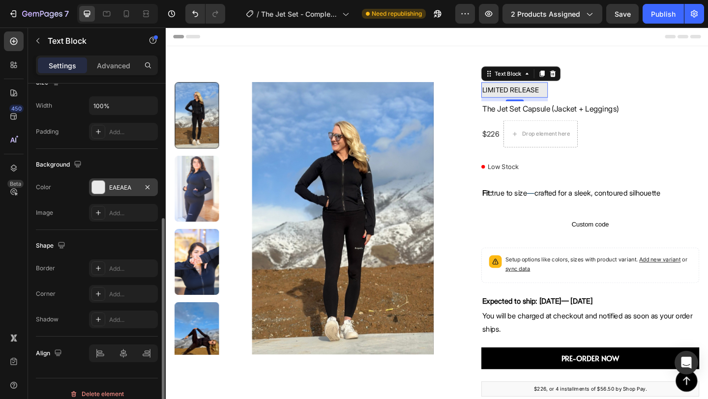
click at [119, 183] on div "EAEAEA" at bounding box center [123, 187] width 29 height 9
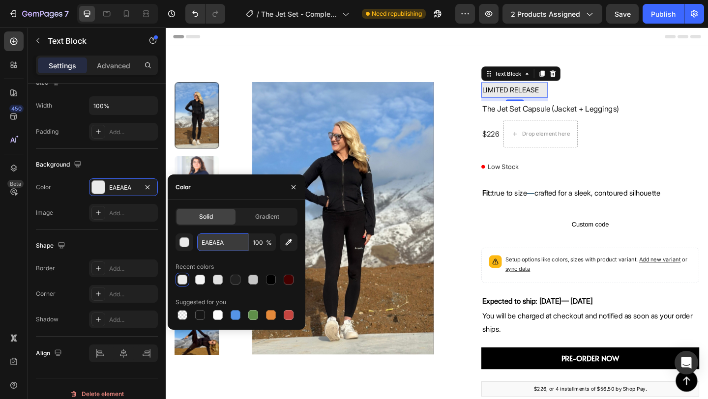
click at [218, 240] on input "EAEAEA" at bounding box center [222, 243] width 51 height 18
click at [225, 242] on input "EAEAEA" at bounding box center [222, 243] width 51 height 18
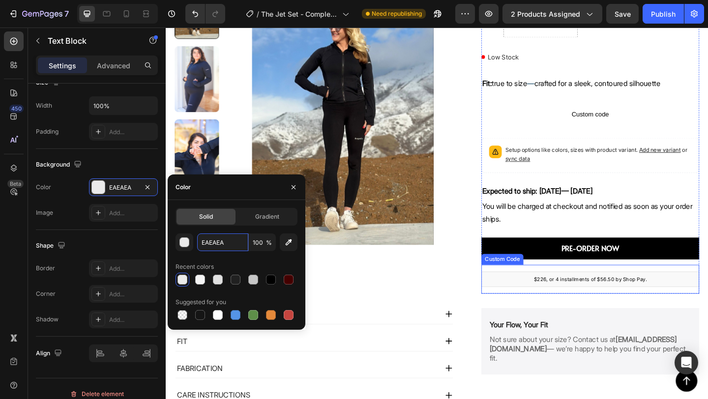
scroll to position [237, 0]
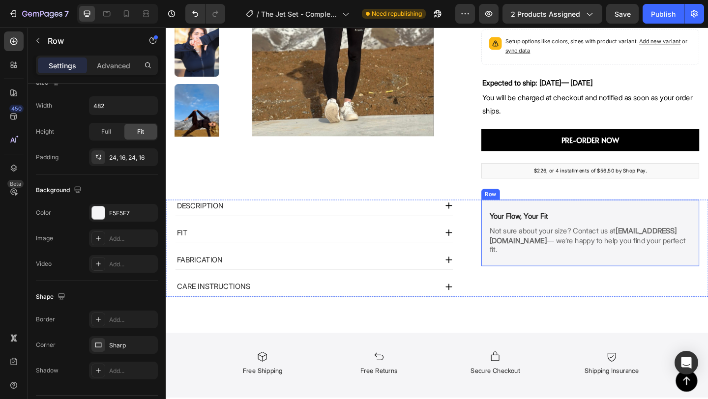
click at [644, 221] on div "Your Flow, Your Fit Text Block Row Not sure about your size? Contact us at [EMA…" at bounding box center [627, 251] width 237 height 72
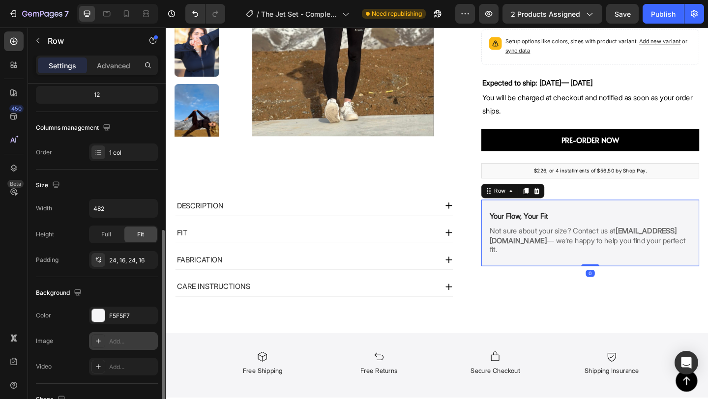
scroll to position [173, 0]
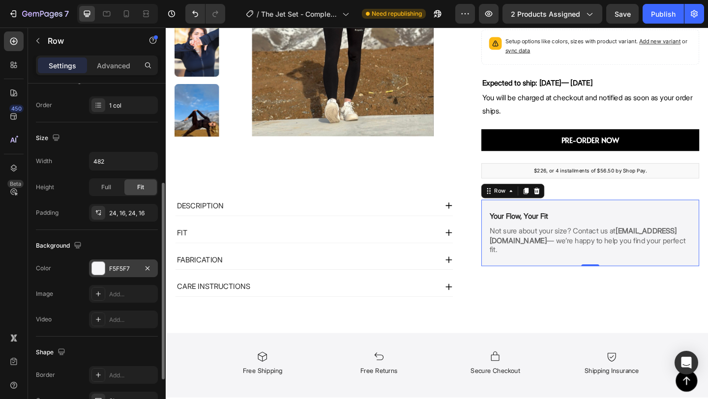
click at [118, 273] on div "F5F5F7" at bounding box center [123, 269] width 69 height 18
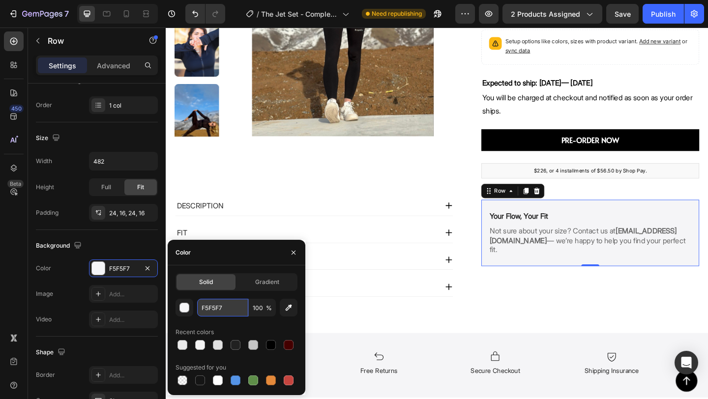
click at [220, 311] on input "F5F5F7" at bounding box center [222, 308] width 51 height 18
paste input "EAEAEA"
type input "F5F5F7"
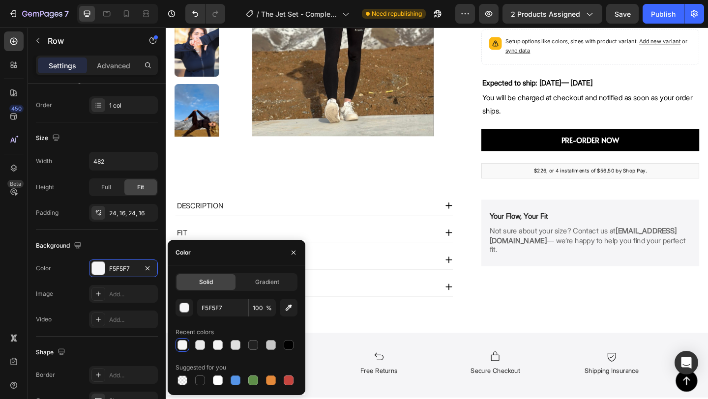
click at [531, 321] on div "Button Sticky LIMITED RELEASE Text Block the jet set capsule (jacket + leggings…" at bounding box center [461, 179] width 590 height 739
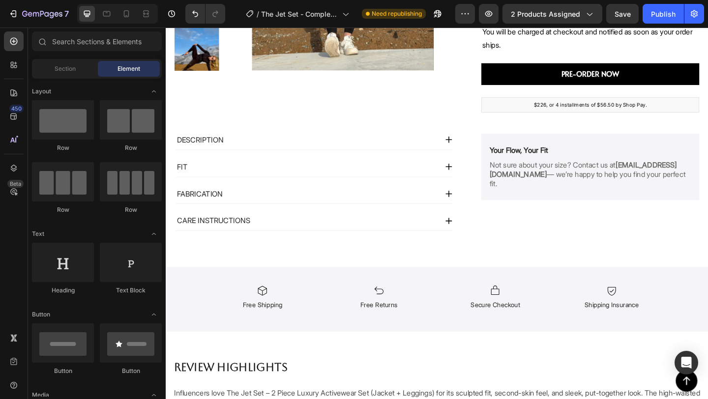
scroll to position [328, 0]
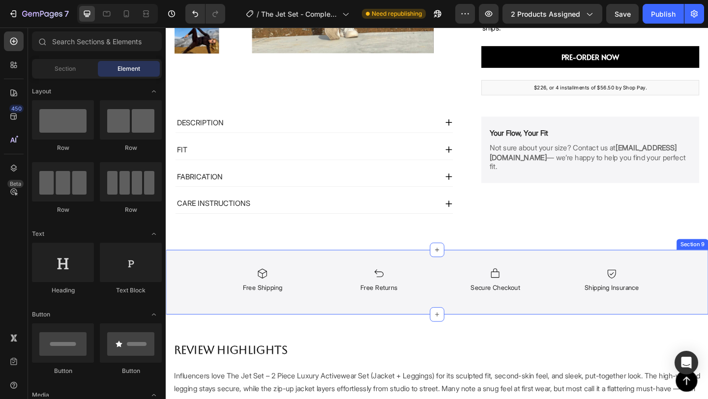
click at [443, 280] on div "Icon Free Shipping Text Block Icon Shipping Insurance Text Block Icon Free Retu…" at bounding box center [461, 304] width 590 height 70
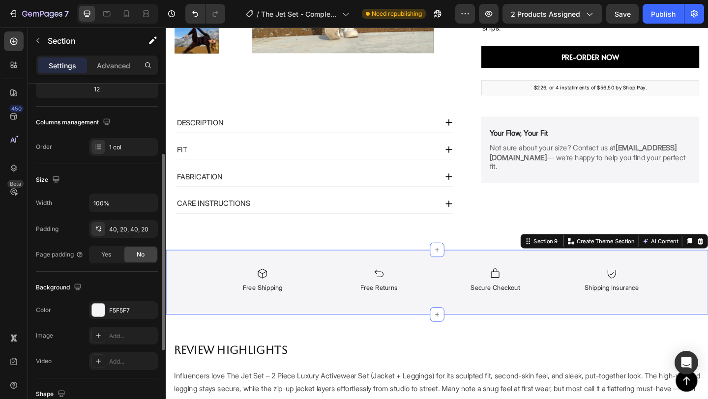
scroll to position [141, 0]
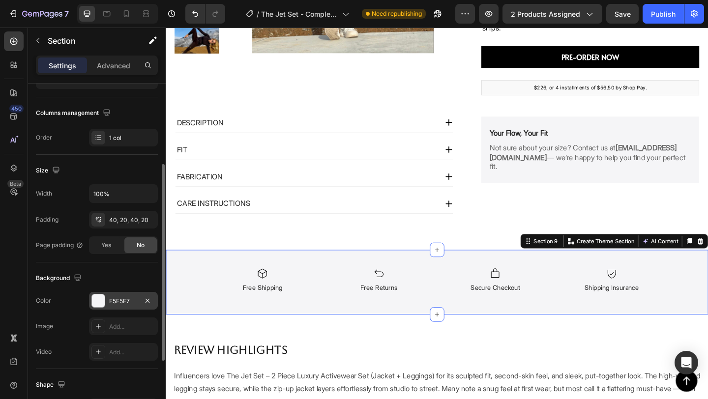
click at [125, 304] on div "F5F5F7" at bounding box center [123, 301] width 29 height 9
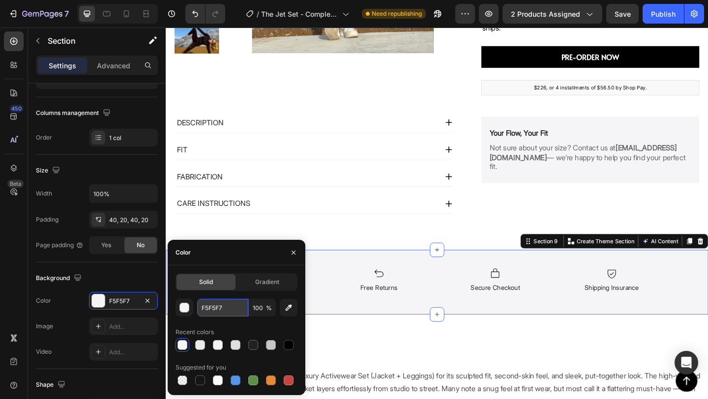
click at [219, 310] on input "F5F5F7" at bounding box center [222, 308] width 51 height 18
paste input "EAEAEA"
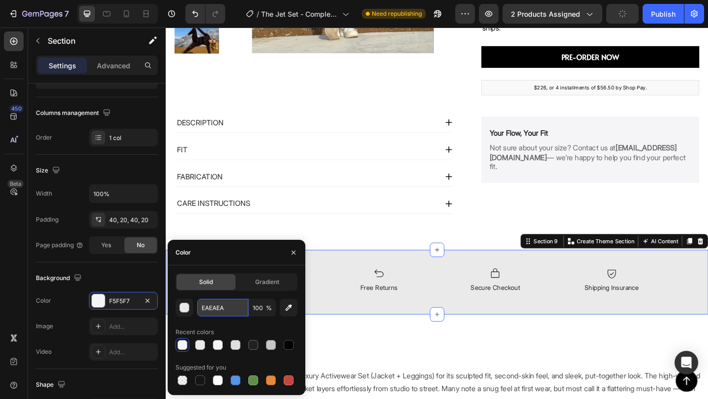
type input "EAEAEA"
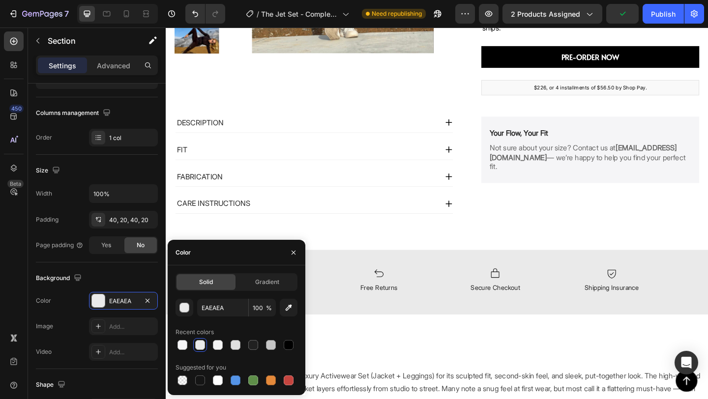
click at [300, 236] on div "Button Sticky LIMITED RELEASE Text Block the jet set capsule (jacket + leggings…" at bounding box center [461, 89] width 590 height 739
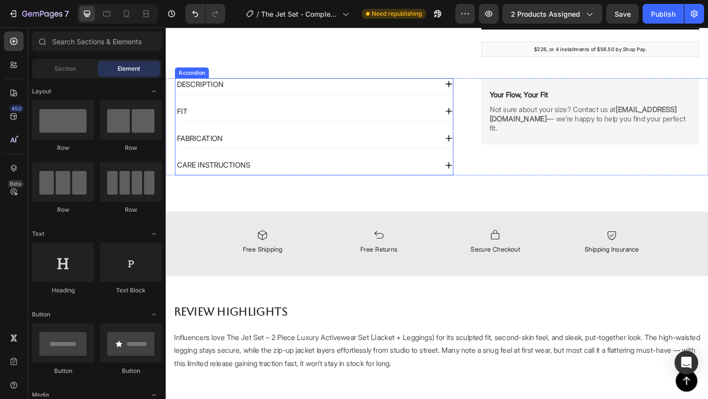
scroll to position [381, 0]
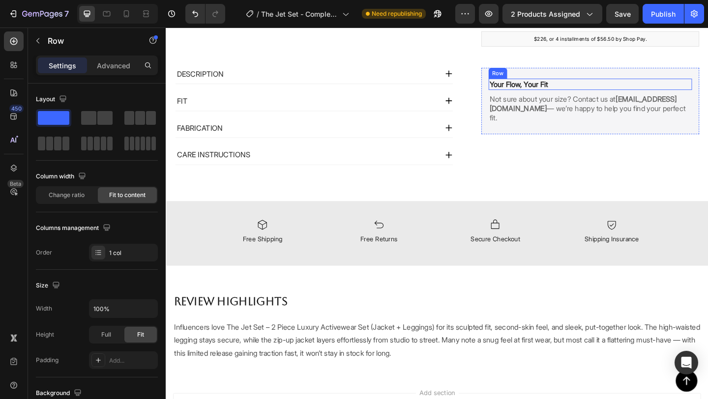
click at [635, 86] on div "Your Flow, Your Fit Text Block Row" at bounding box center [627, 89] width 221 height 12
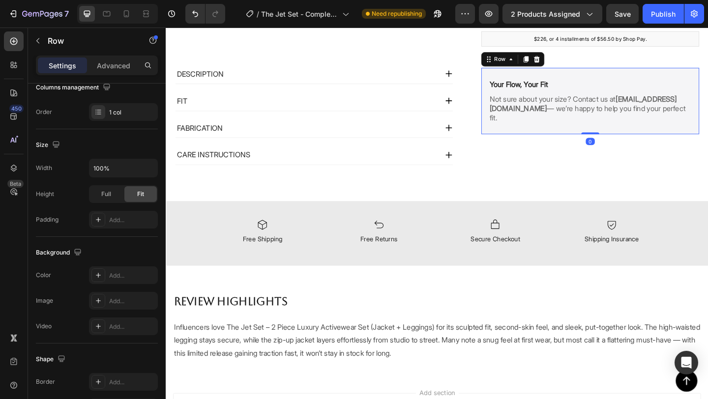
click at [647, 76] on div "Your Flow, Your Fit Text Block Row Not sure about your size? Contact us at [EMA…" at bounding box center [627, 107] width 237 height 72
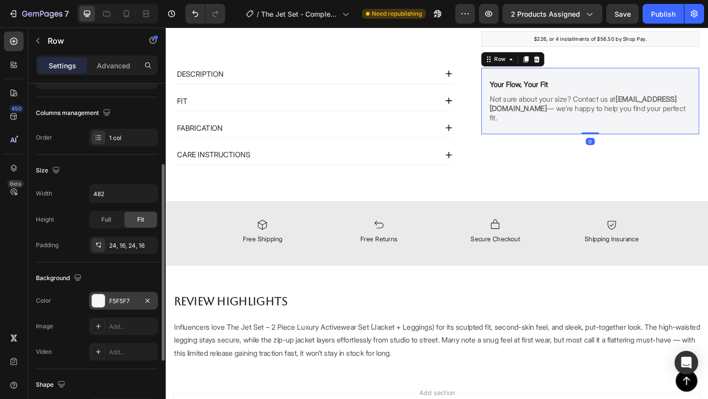
click at [122, 302] on div "F5F5F7" at bounding box center [123, 301] width 29 height 9
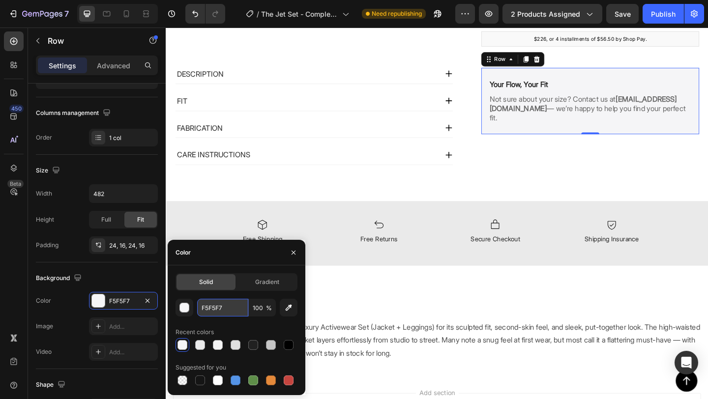
click at [234, 308] on input "F5F5F7" at bounding box center [222, 308] width 51 height 18
paste input "EAEAEA"
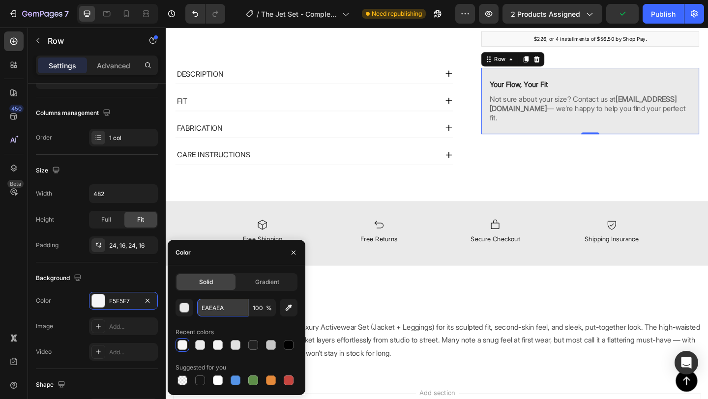
type input "EAEAEA"
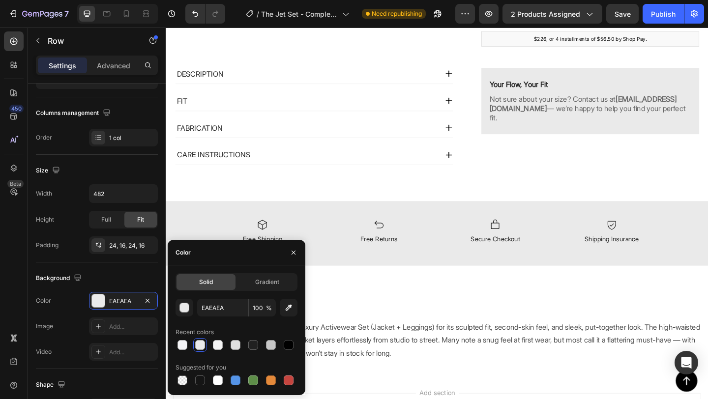
click at [555, 193] on div "Button Sticky LIMITED RELEASE Text Block the jet set capsule (jacket + leggings…" at bounding box center [461, 36] width 590 height 739
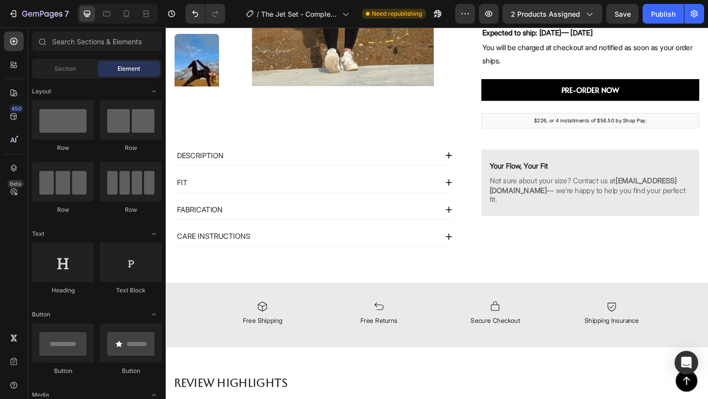
scroll to position [0, 0]
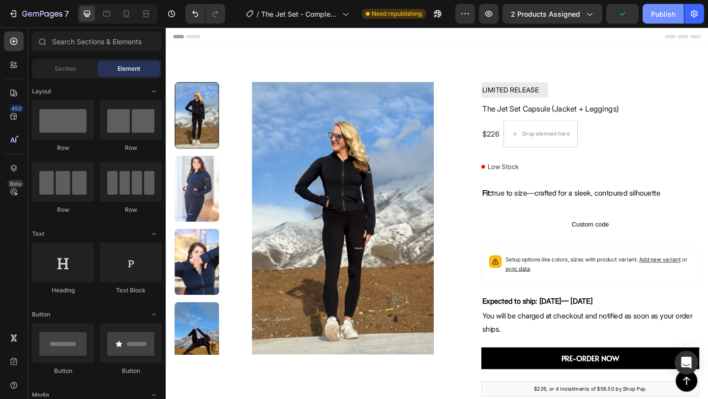
click at [662, 10] on div "Publish" at bounding box center [663, 14] width 25 height 10
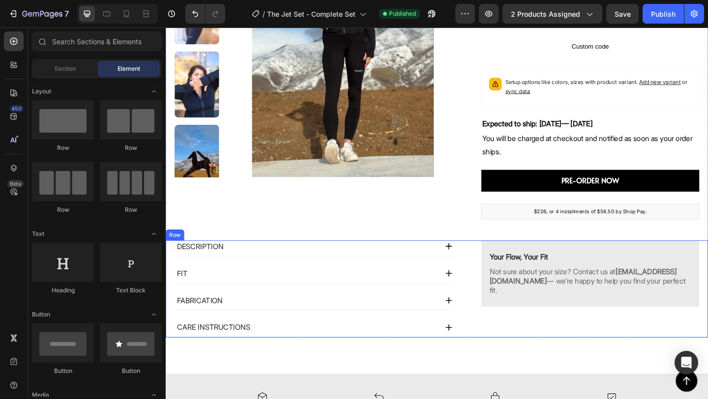
scroll to position [209, 0]
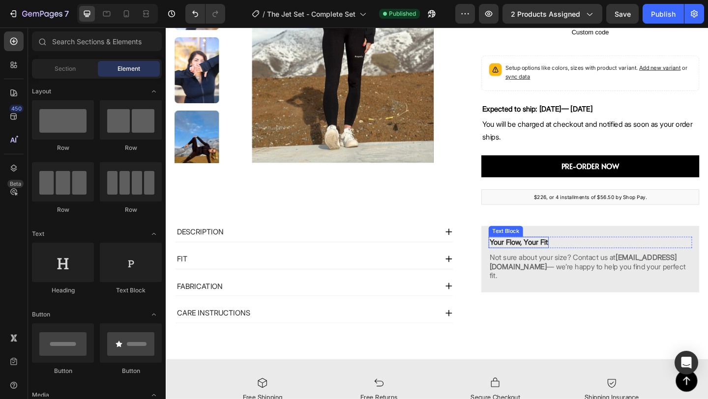
click at [542, 261] on p "Your Flow, Your Fit" at bounding box center [549, 261] width 63 height 10
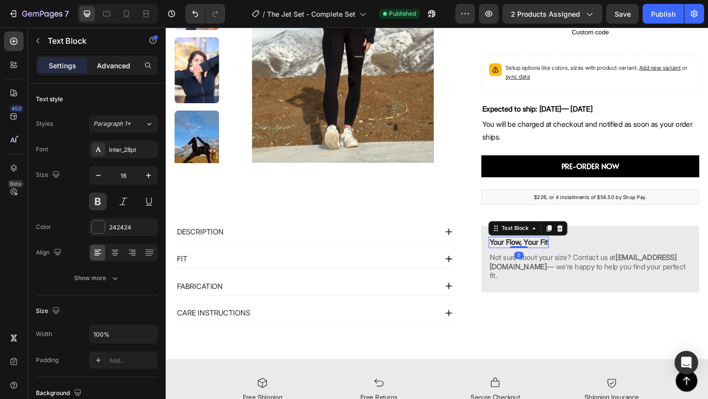
click at [121, 65] on p "Advanced" at bounding box center [113, 65] width 33 height 10
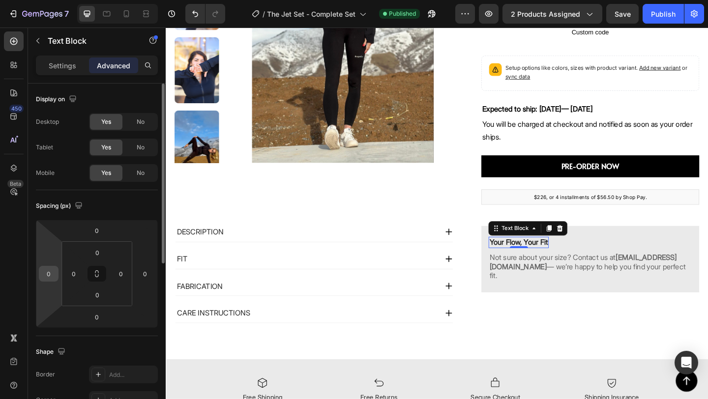
click at [56, 278] on div "0" at bounding box center [49, 274] width 20 height 16
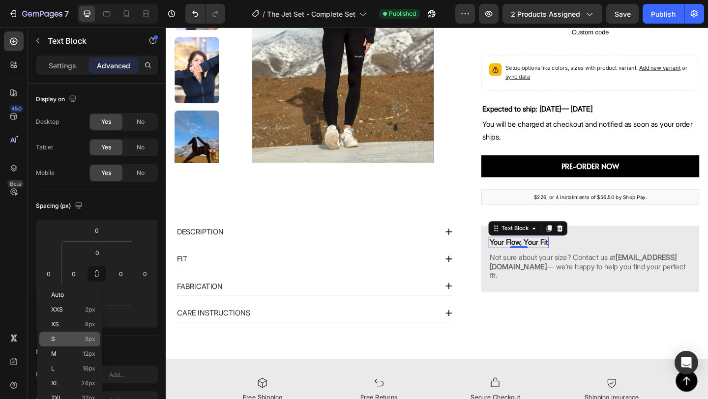
click at [75, 341] on p "S 8px" at bounding box center [73, 339] width 44 height 7
type input "8"
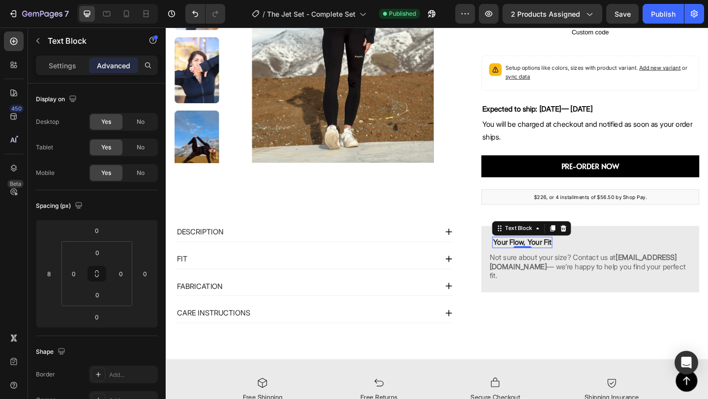
click at [552, 278] on div "0" at bounding box center [554, 275] width 10 height 8
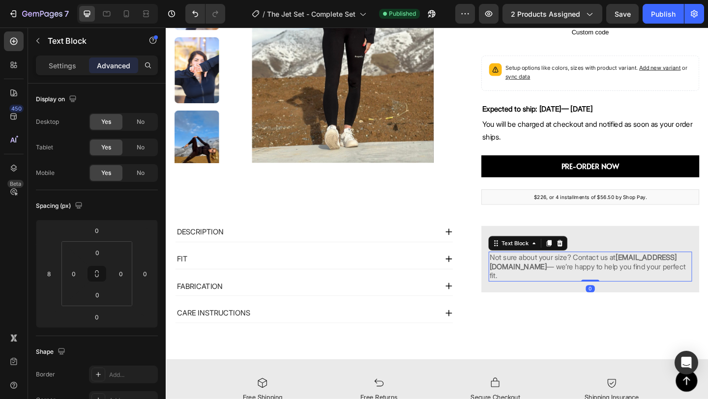
click at [520, 292] on strong "[EMAIL_ADDRESS][DOMAIN_NAME]" at bounding box center [620, 282] width 204 height 20
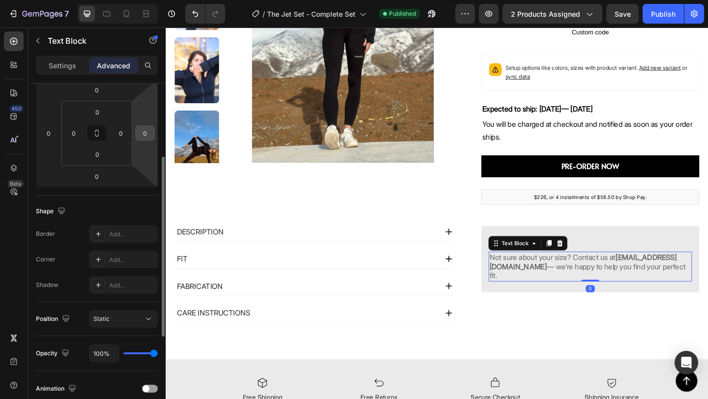
click at [143, 139] on input "0" at bounding box center [145, 133] width 15 height 15
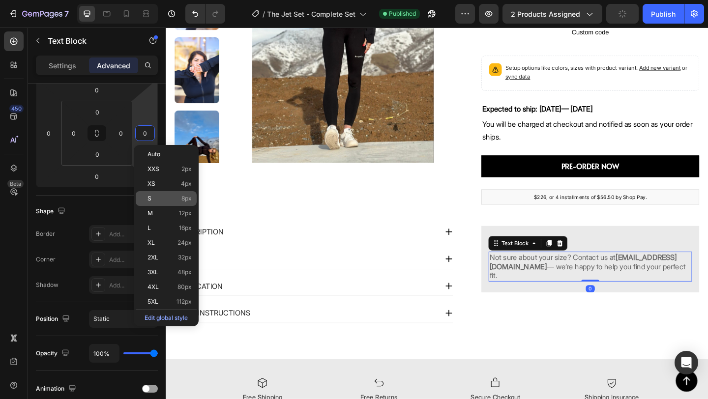
click at [152, 195] on p "S 8px" at bounding box center [169, 198] width 44 height 7
type input "8"
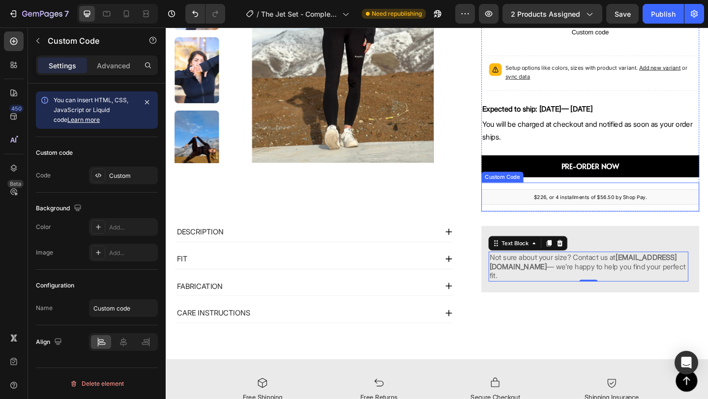
scroll to position [0, 0]
click at [619, 225] on div "$226, or 4 installments of $56.50 by Shop Pay. Custom Code" at bounding box center [627, 212] width 237 height 32
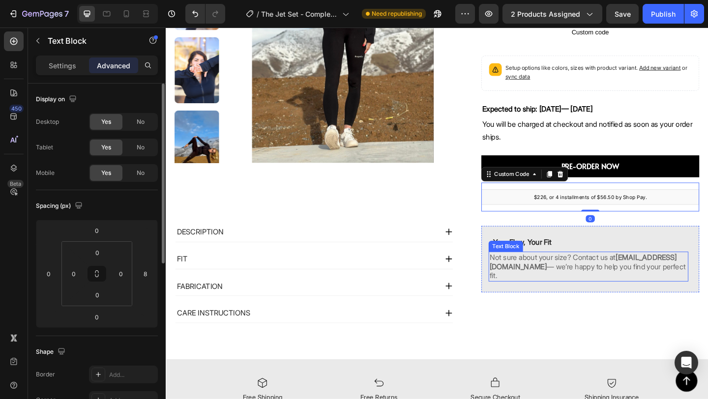
click at [537, 288] on strong "[EMAIL_ADDRESS][DOMAIN_NAME]" at bounding box center [620, 282] width 204 height 20
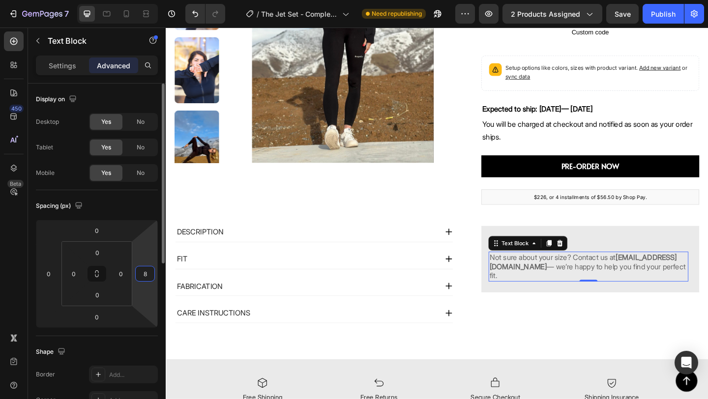
click at [149, 273] on input "8" at bounding box center [145, 273] width 15 height 15
type input "8"
type input "0"
click at [51, 273] on input "0" at bounding box center [48, 273] width 15 height 15
type input "8"
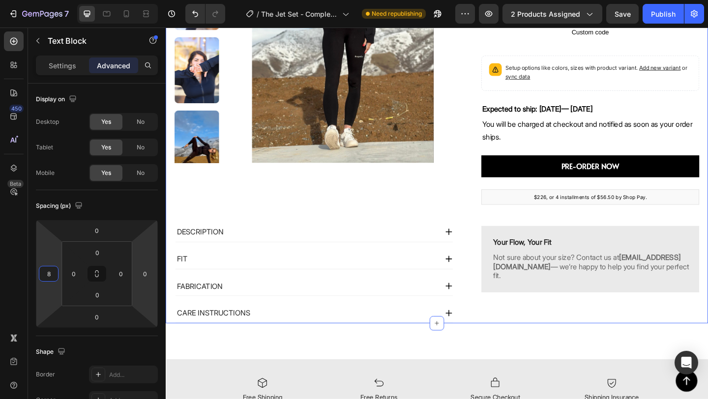
click at [499, 227] on div "Product Images LIMITED RELEASE Text Block The Jet Set Capsule (Jacket + Legging…" at bounding box center [461, 94] width 590 height 510
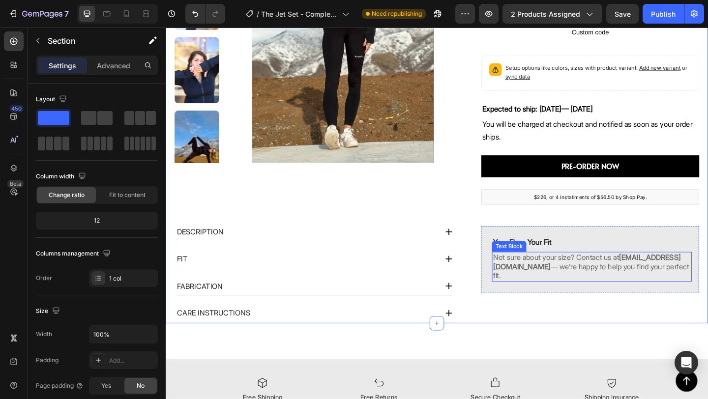
click at [585, 285] on strong "[EMAIL_ADDRESS][DOMAIN_NAME]" at bounding box center [624, 282] width 204 height 20
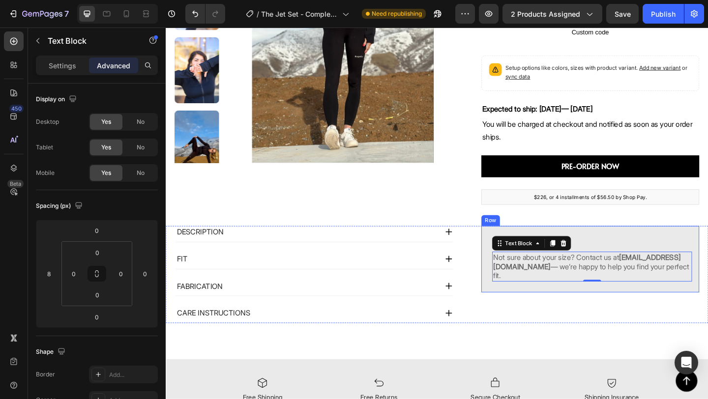
click at [688, 253] on div "Your Flow, Your Fit Text Block Row Not sure about your size? Contact us at [EMA…" at bounding box center [627, 279] width 237 height 72
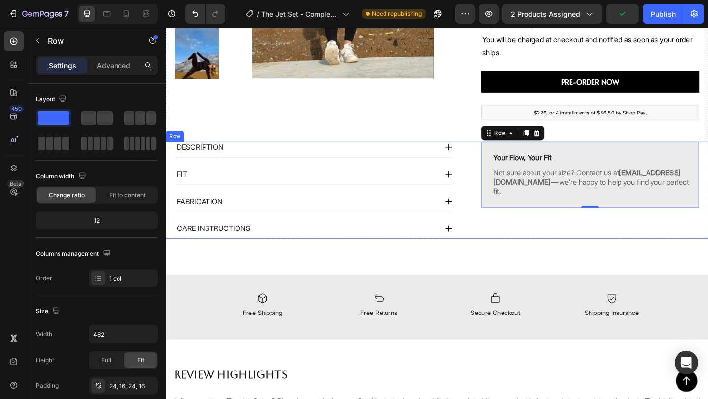
scroll to position [313, 0]
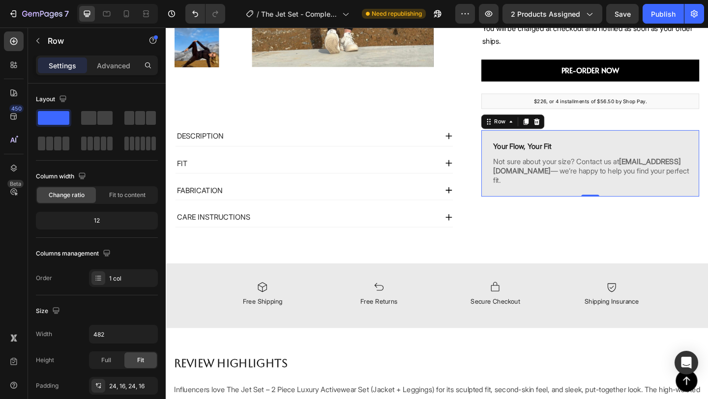
click at [513, 176] on div "Your Flow, Your Fit Text Block Row Not sure about your size? Contact us at [EMA…" at bounding box center [627, 175] width 237 height 72
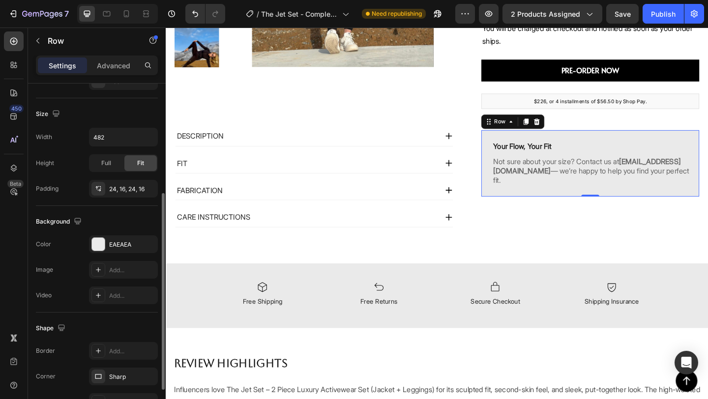
scroll to position [198, 0]
click at [113, 246] on div "EAEAEA" at bounding box center [123, 244] width 29 height 9
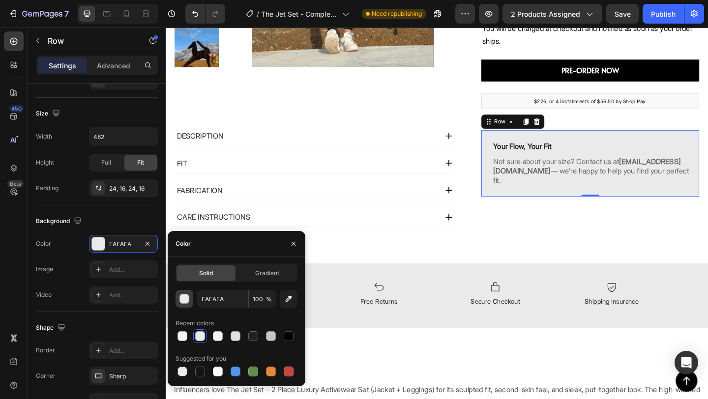
click at [181, 303] on div "button" at bounding box center [184, 299] width 10 height 10
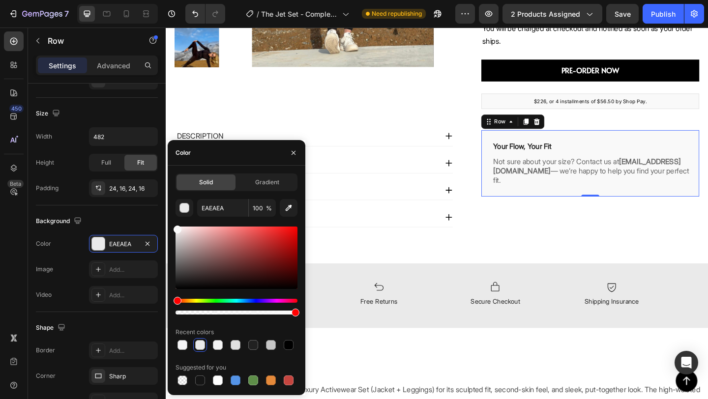
type input "F9F9F9"
drag, startPoint x: 178, startPoint y: 235, endPoint x: 175, endPoint y: 228, distance: 8.4
click at [175, 228] on div at bounding box center [178, 230] width 8 height 8
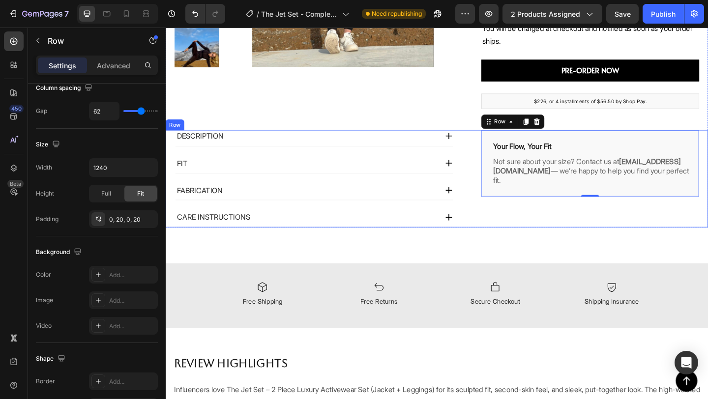
click at [515, 237] on div "Your Flow, Your Fit Text Block Row Not sure about your size? Contact us at [EMA…" at bounding box center [627, 192] width 237 height 106
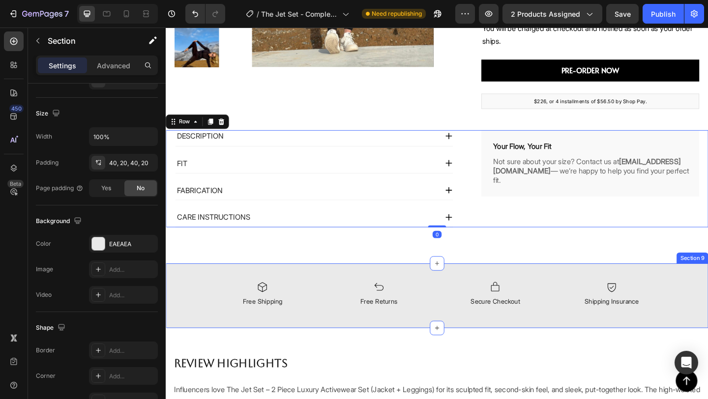
click at [459, 296] on div "Icon Free Shipping Text Block Icon Shipping Insurance Text Block Icon Free Retu…" at bounding box center [461, 319] width 590 height 70
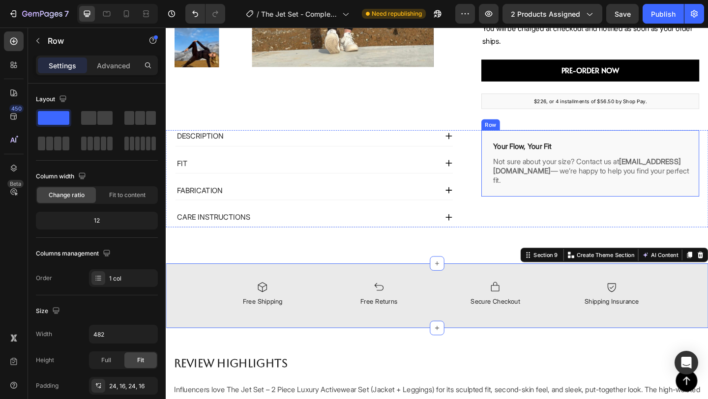
click at [659, 150] on div "Your Flow, Your Fit Text Block Row Not sure about your size? Contact us at [EMA…" at bounding box center [627, 175] width 237 height 72
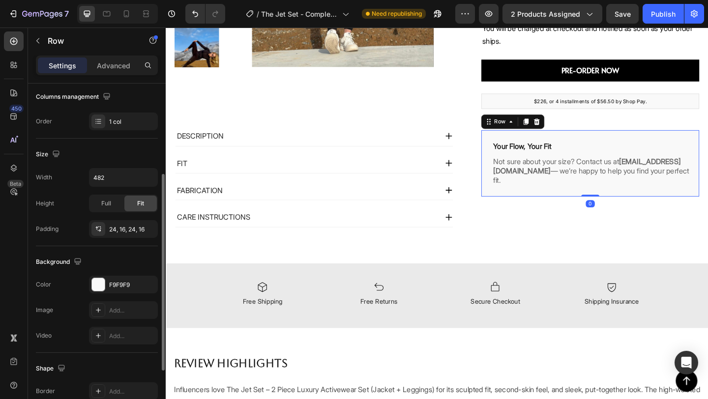
scroll to position [158, 0]
click at [95, 284] on div at bounding box center [98, 283] width 13 height 13
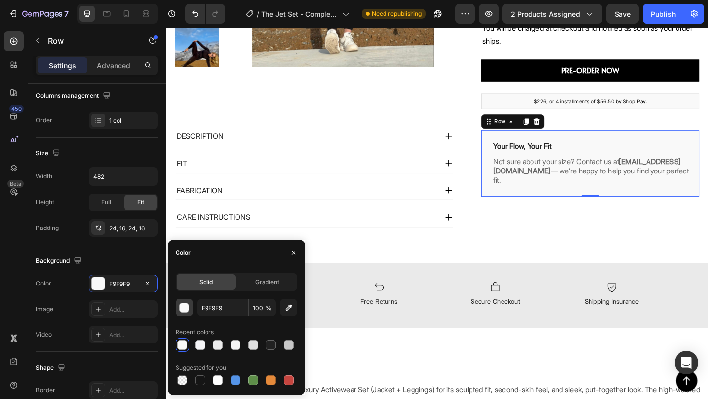
click at [186, 310] on div "button" at bounding box center [185, 308] width 10 height 10
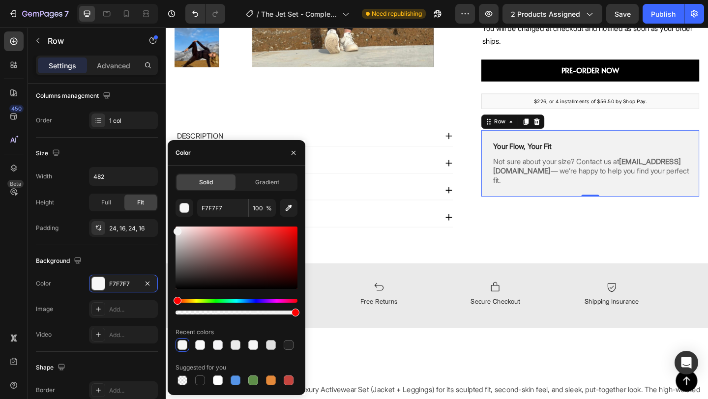
type input "F2F2F2"
drag, startPoint x: 179, startPoint y: 230, endPoint x: 171, endPoint y: 230, distance: 8.4
click at [171, 230] on div "Solid Gradient F2F2F2 100 % Recent colors Suggested for you" at bounding box center [237, 281] width 138 height 214
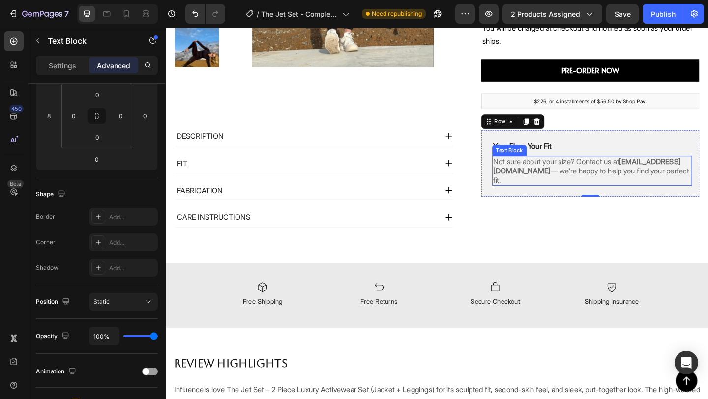
click at [599, 197] on p "Not sure about your size? Contact us at [EMAIL_ADDRESS][DOMAIN_NAME] — we’re ha…" at bounding box center [629, 183] width 215 height 30
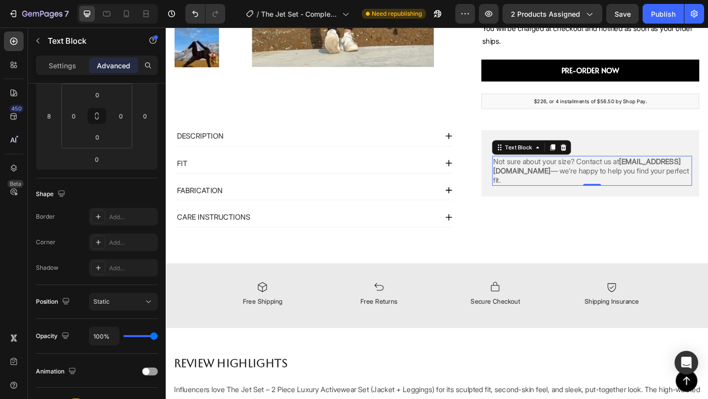
scroll to position [0, 0]
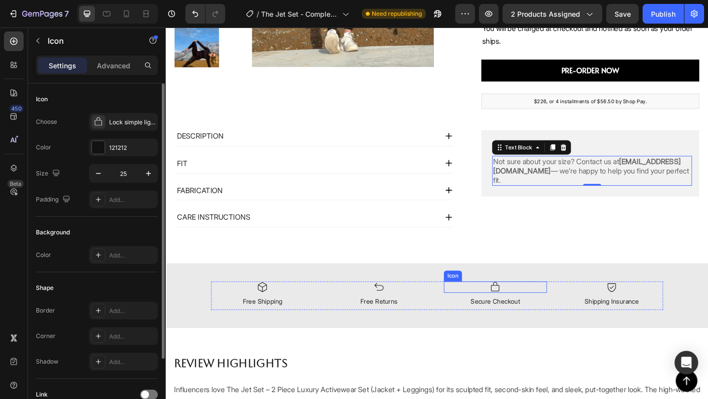
click at [501, 313] on div "Icon" at bounding box center [524, 310] width 112 height 12
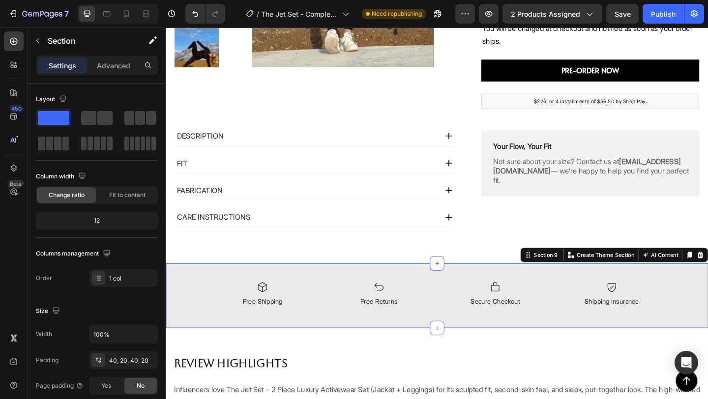
click at [431, 300] on div "Icon Free Shipping Text Block Icon Shipping Insurance Text Block Icon Free Retu…" at bounding box center [461, 319] width 590 height 70
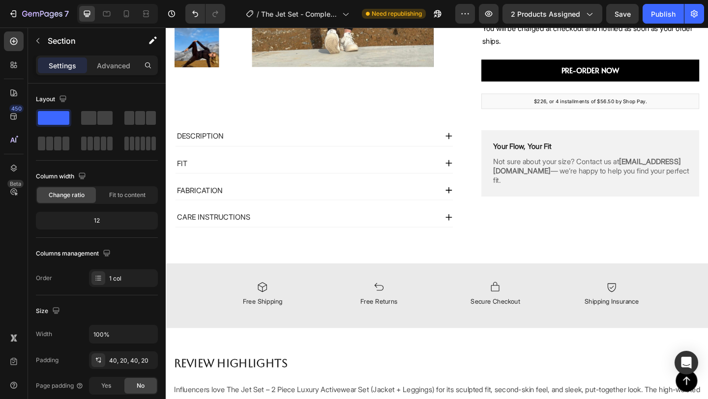
click at [559, 256] on div "Button Sticky LIMITED RELEASE Text Block the jet set capsule (jacket + leggings…" at bounding box center [461, 104] width 590 height 739
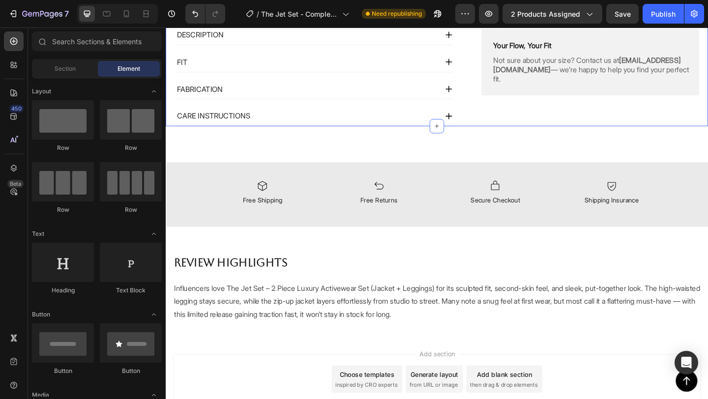
scroll to position [421, 0]
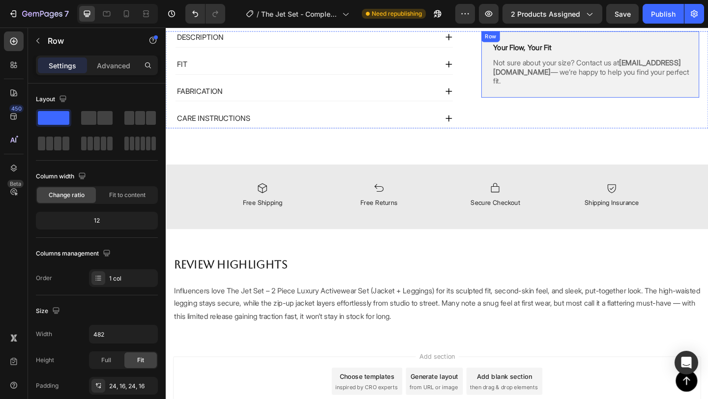
click at [517, 99] on div "Your Flow, Your Fit Text Block Row Not sure about your size? Contact us at [EMA…" at bounding box center [627, 67] width 237 height 72
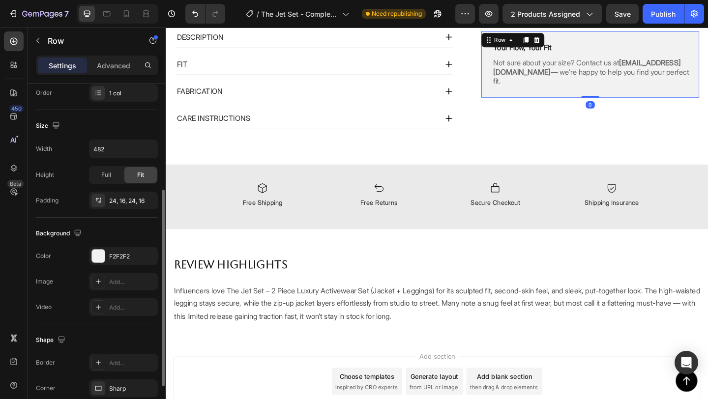
scroll to position [234, 0]
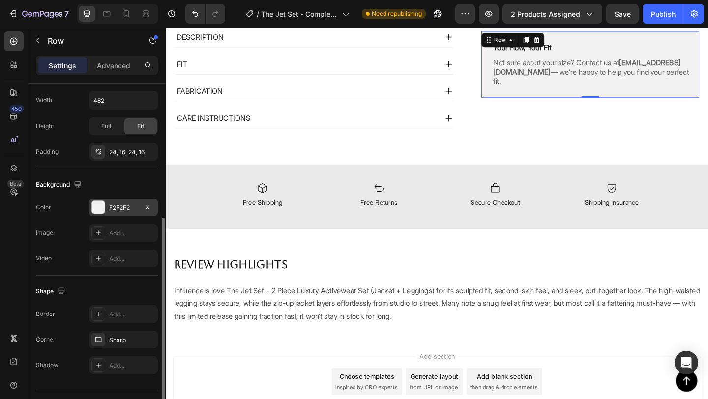
click at [117, 209] on div "F2F2F2" at bounding box center [123, 208] width 29 height 9
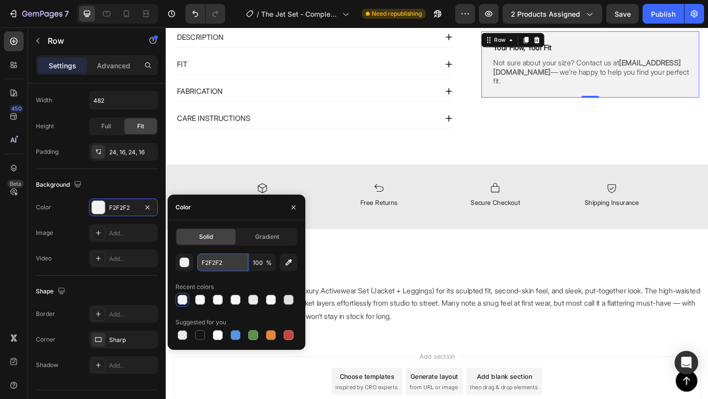
click at [220, 261] on input "F2F2F2" at bounding box center [222, 263] width 51 height 18
click at [349, 205] on div "Text Block" at bounding box center [360, 206] width 33 height 9
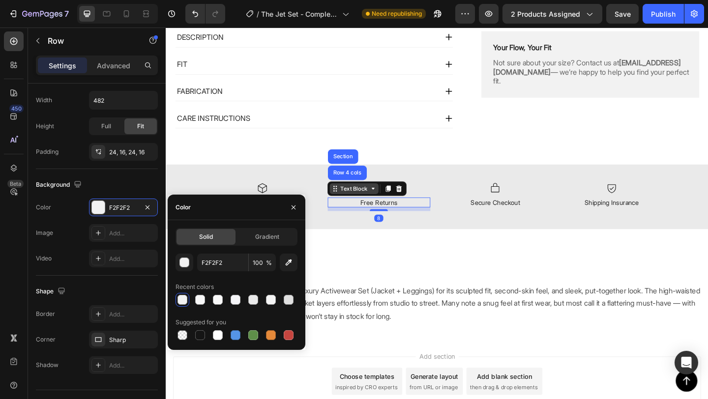
scroll to position [0, 0]
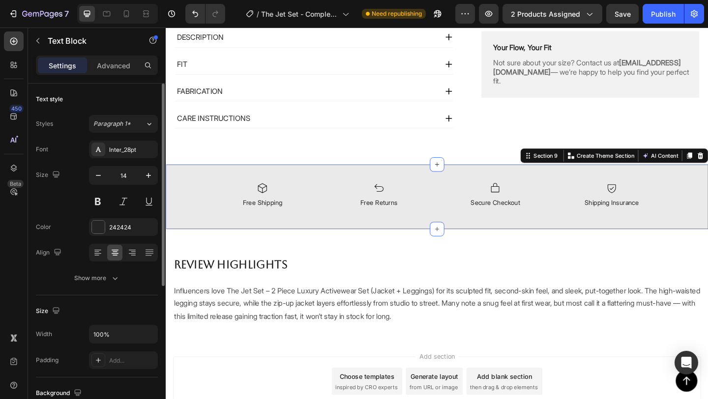
click at [303, 190] on div "Icon Free Shipping Text Block Icon Shipping Insurance Text Block Icon Free Retu…" at bounding box center [461, 211] width 590 height 70
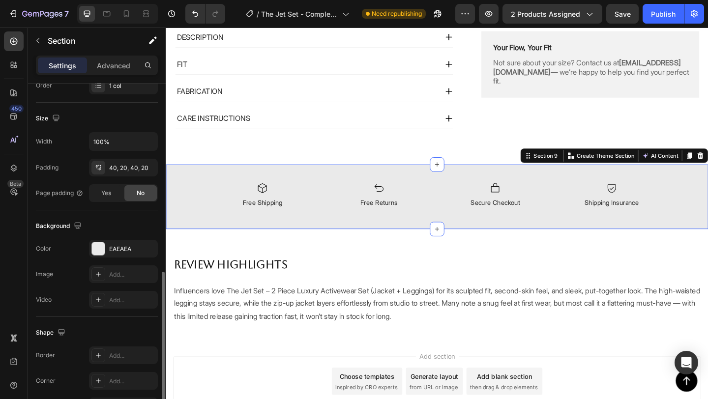
scroll to position [242, 0]
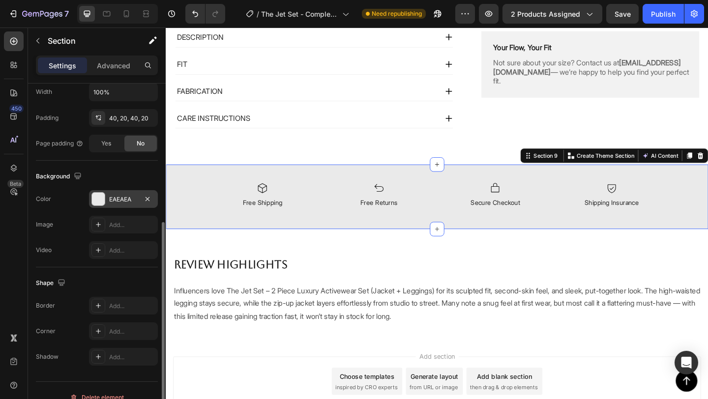
click at [129, 196] on div "EAEAEA" at bounding box center [123, 199] width 29 height 9
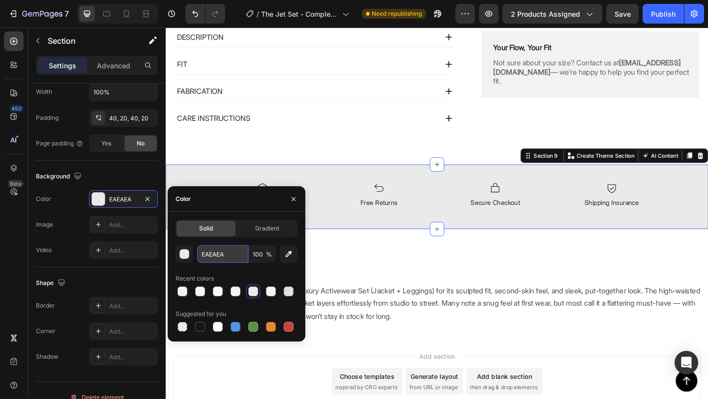
click at [219, 253] on input "EAEAEA" at bounding box center [222, 254] width 51 height 18
paste input "F2F2F2"
type input "F2F2F2"
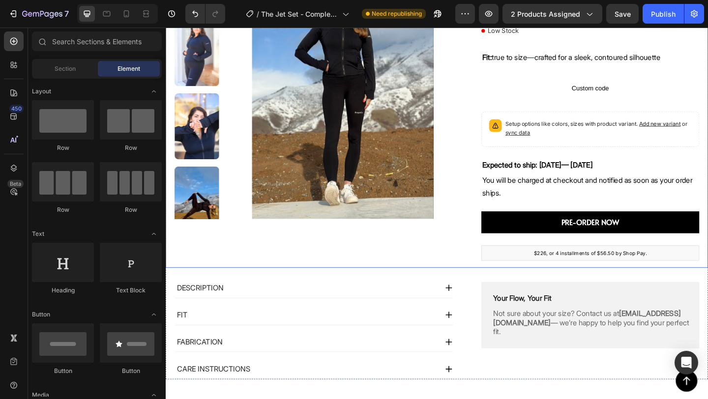
scroll to position [0, 0]
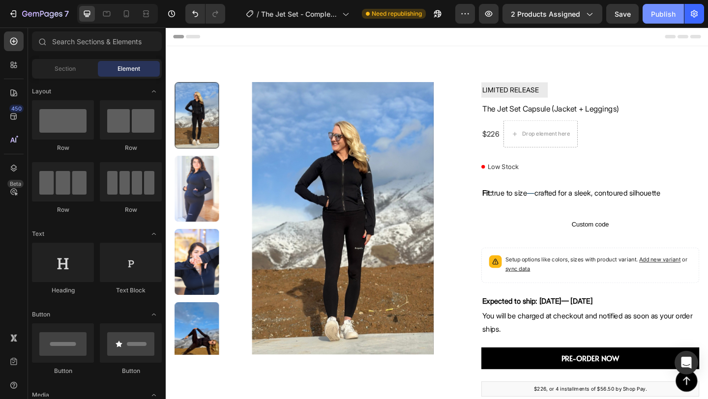
click at [650, 17] on button "Publish" at bounding box center [663, 14] width 41 height 20
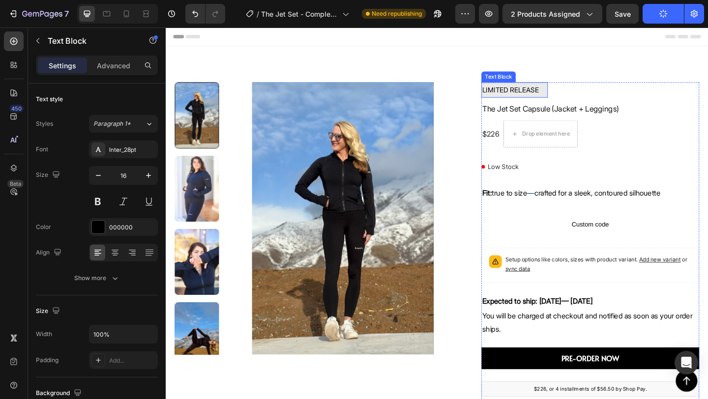
click at [517, 95] on span "LIMITED RELEASE" at bounding box center [540, 94] width 61 height 9
click at [512, 94] on span "LIMITED RELEASE" at bounding box center [540, 94] width 61 height 9
click at [512, 96] on span "LIMITED RELEASE" at bounding box center [540, 94] width 61 height 9
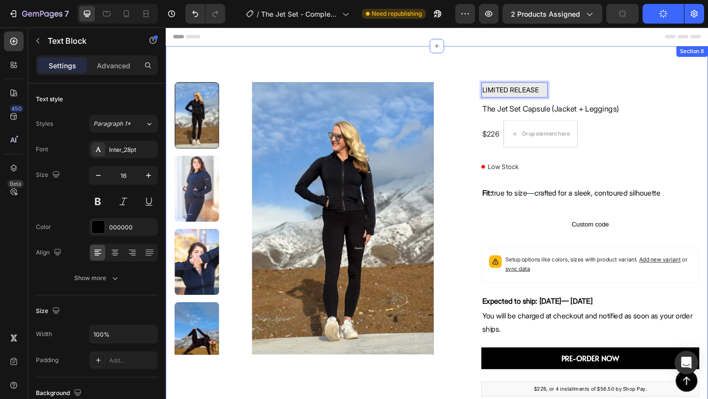
click at [631, 83] on div "Product Images LIMITED RELEASE Text Block 8 The Jet Set Capsule (Jacket + Leggi…" at bounding box center [461, 303] width 590 height 510
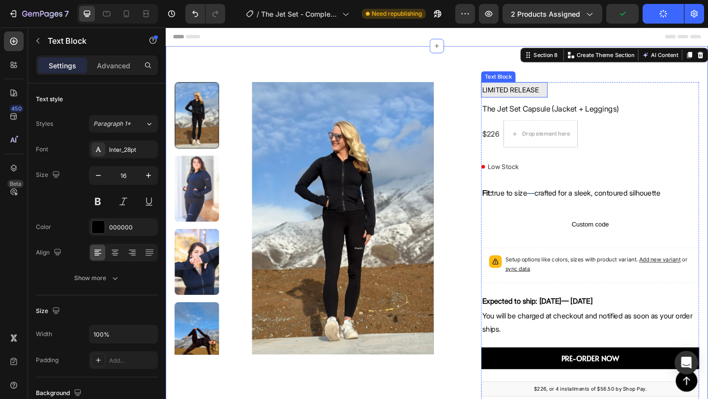
click at [547, 103] on p "LIMITED RELEASE" at bounding box center [545, 95] width 70 height 15
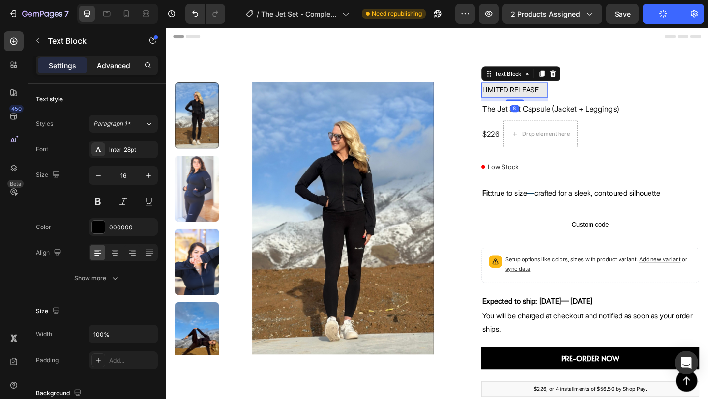
click at [126, 66] on p "Advanced" at bounding box center [113, 65] width 33 height 10
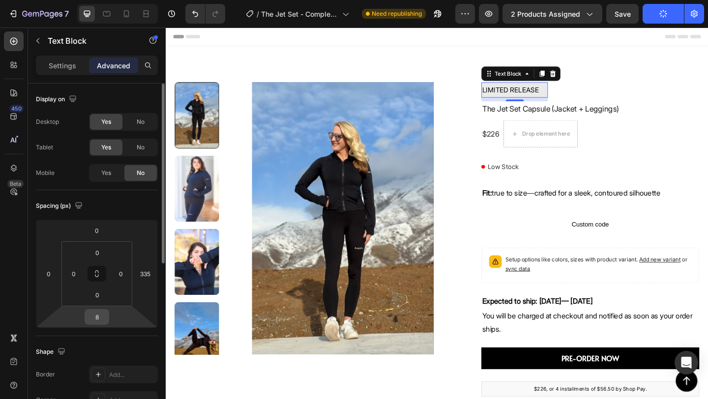
click at [106, 316] on input "8" at bounding box center [97, 317] width 20 height 15
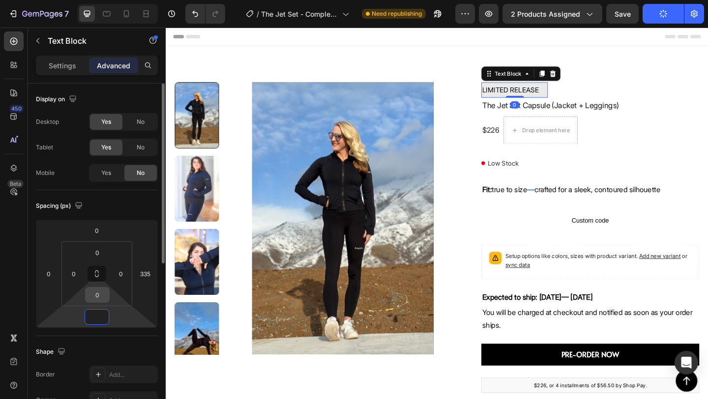
type input "0"
click at [105, 295] on input "0" at bounding box center [98, 295] width 20 height 15
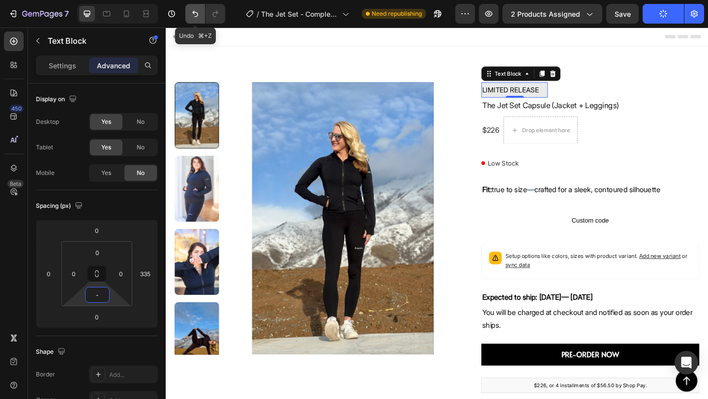
type input "-"
click at [196, 15] on icon "Undo/Redo" at bounding box center [195, 14] width 10 height 10
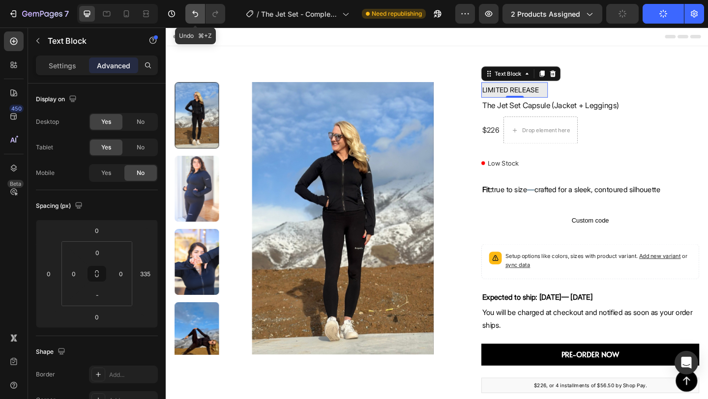
click at [196, 15] on icon "Undo/Redo" at bounding box center [195, 14] width 10 height 10
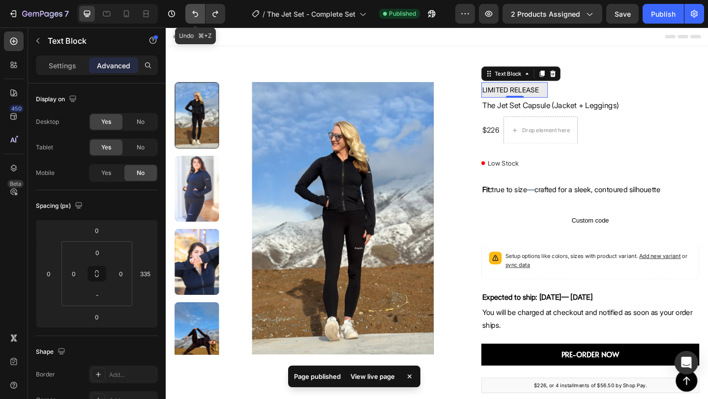
click at [195, 16] on icon "Undo/Redo" at bounding box center [195, 14] width 10 height 10
click at [200, 12] on button "Undo/Redo" at bounding box center [195, 14] width 20 height 20
click at [193, 12] on icon "Undo/Redo" at bounding box center [195, 14] width 6 height 6
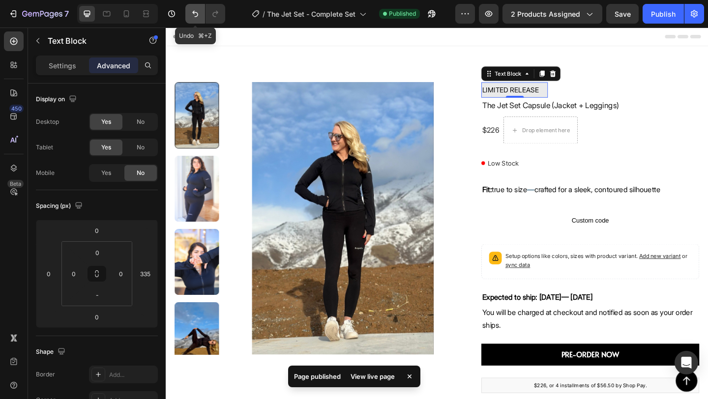
click at [193, 12] on icon "Undo/Redo" at bounding box center [195, 14] width 6 height 6
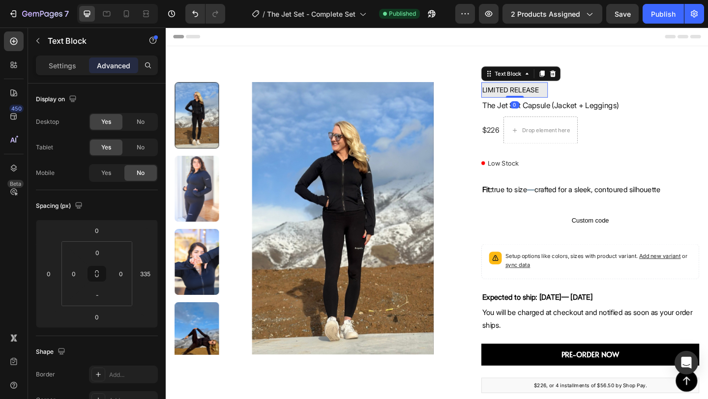
drag, startPoint x: 545, startPoint y: 117, endPoint x: 545, endPoint y: 108, distance: 8.4
click at [545, 104] on div "LIMITED RELEASE Text Block 0" at bounding box center [545, 95] width 72 height 17
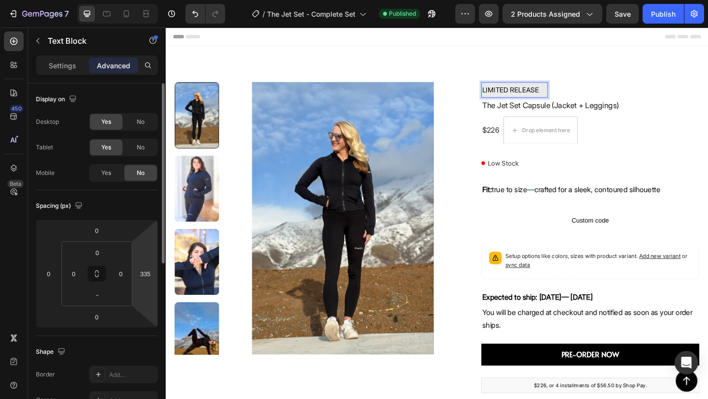
click at [157, 0] on html "7 Version history / The Jet Set - Complete Set Published Preview 2 products ass…" at bounding box center [354, 0] width 708 height 0
type input "3"
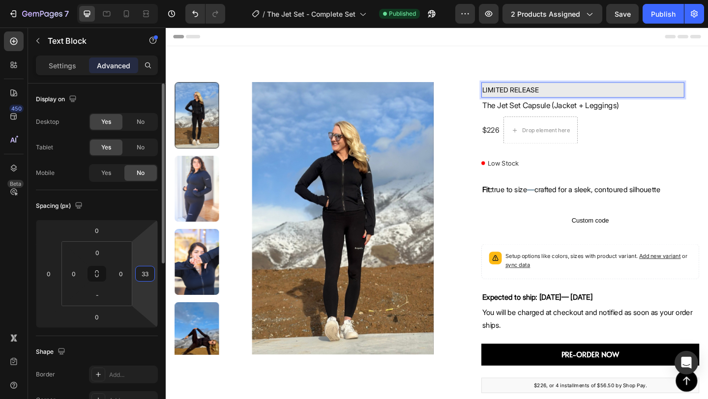
type input "330"
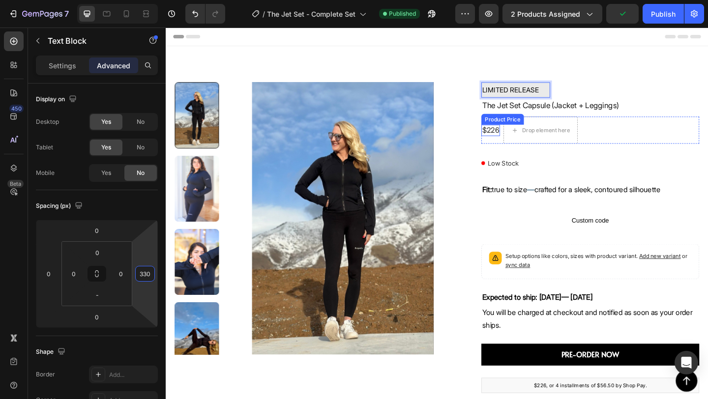
click at [530, 130] on div "Product Price" at bounding box center [532, 127] width 46 height 12
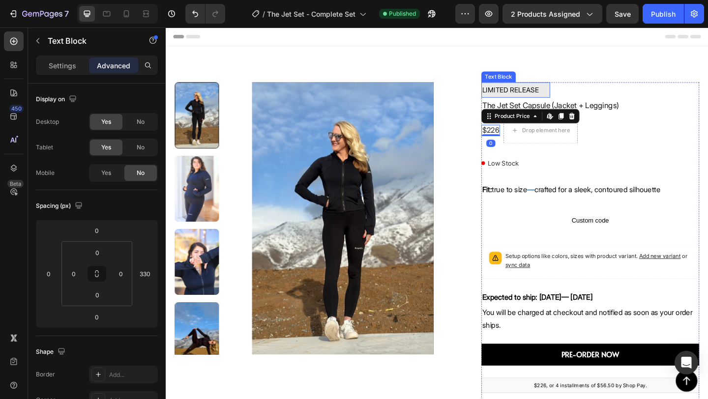
click at [518, 95] on span "LIMITED RELEASE" at bounding box center [540, 94] width 61 height 9
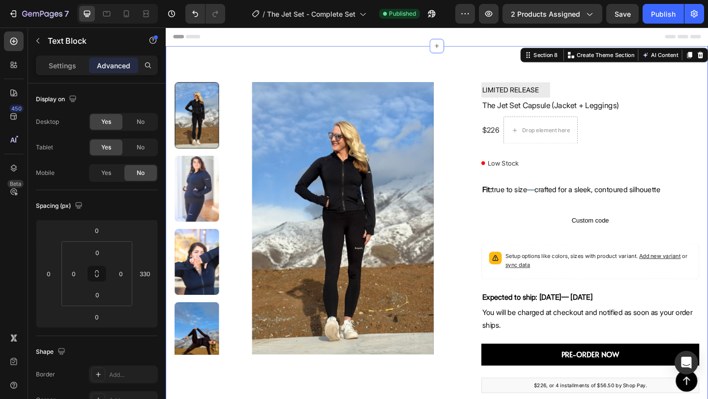
click at [583, 63] on div "Product Images LIMITED RELEASE Text Block The Jet Set Capsule (Jacket + Legging…" at bounding box center [461, 301] width 590 height 506
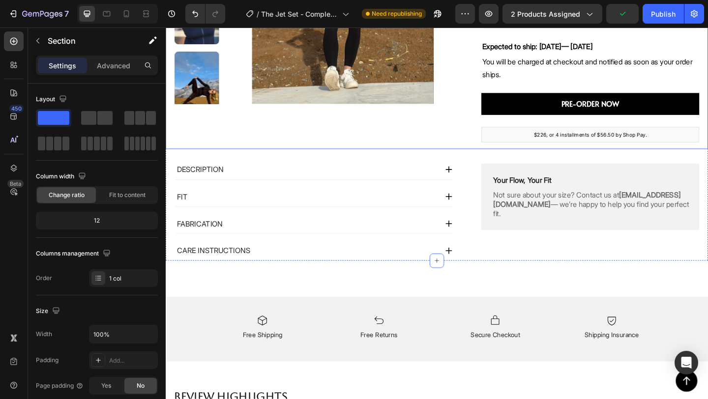
scroll to position [259, 0]
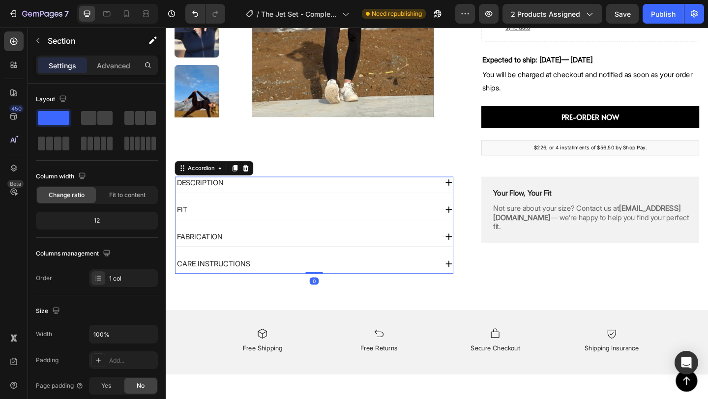
click at [471, 192] on icon at bounding box center [473, 196] width 9 height 9
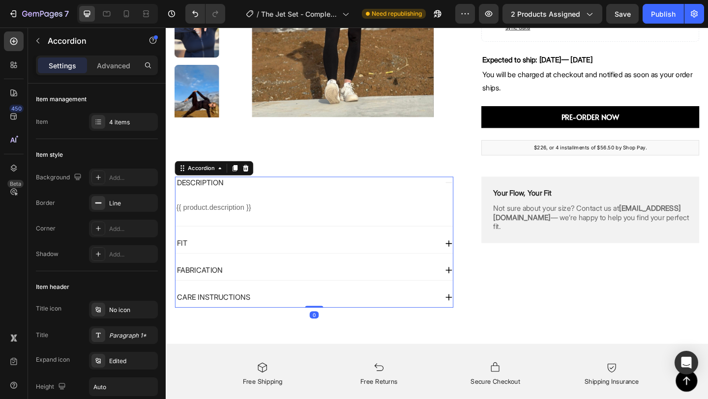
click at [472, 195] on icon at bounding box center [473, 196] width 9 height 9
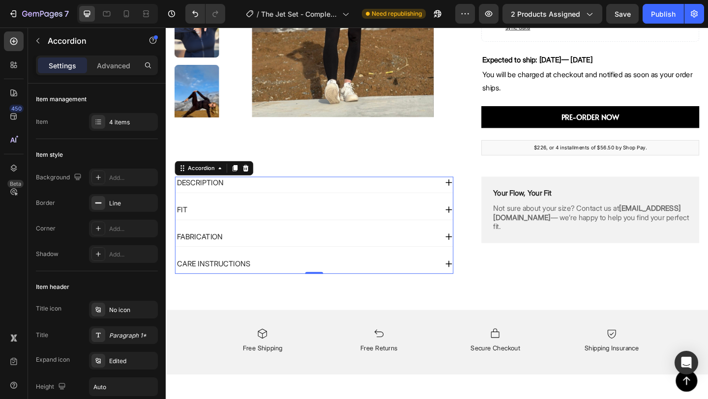
click at [471, 223] on icon at bounding box center [473, 225] width 9 height 9
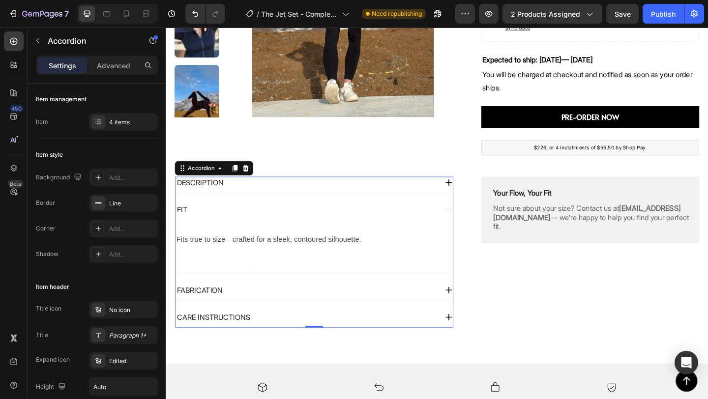
click at [472, 228] on icon at bounding box center [473, 225] width 9 height 9
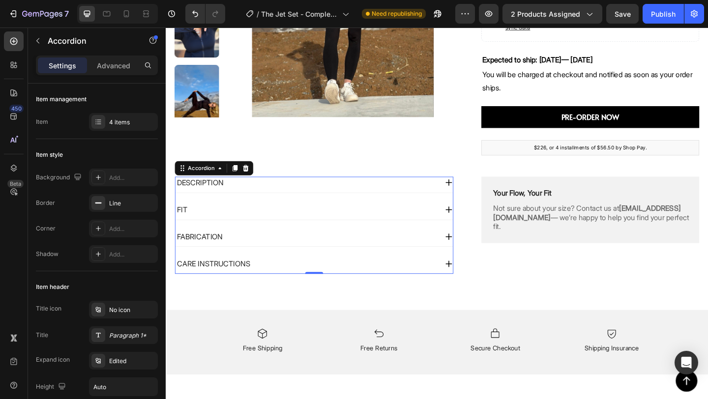
click at [473, 259] on icon at bounding box center [473, 255] width 9 height 9
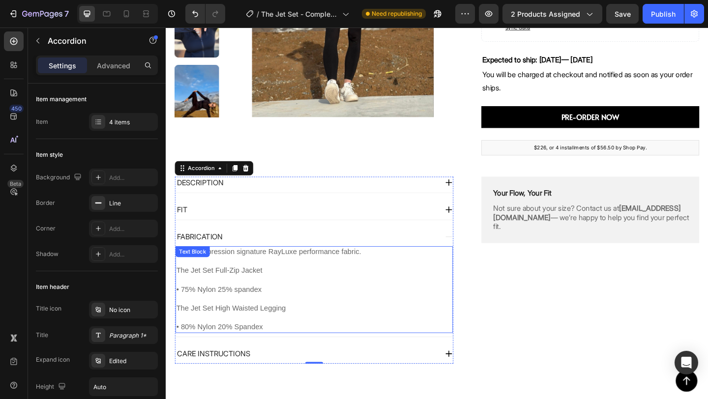
click at [192, 280] on div "High-compression signature RayLuxe performance fabric. The Jet Set Full-Zip Jac…" at bounding box center [327, 312] width 302 height 94
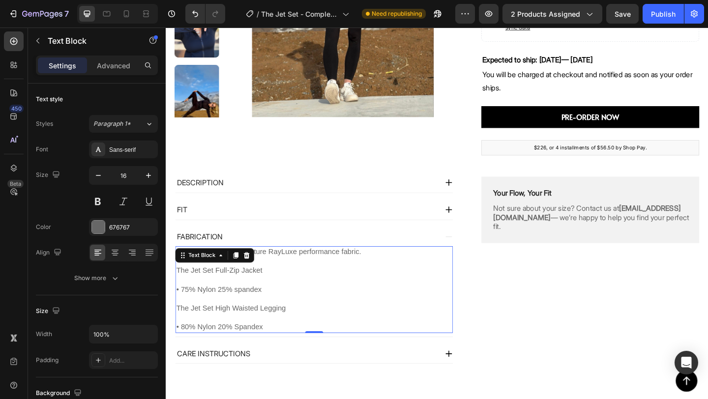
click at [360, 293] on p "High-compression signature RayLuxe performance fabric. The Jet Set Full-Zip Jac…" at bounding box center [327, 312] width 300 height 92
click at [176, 274] on div "High-compression signature RayLuxe performance fabric. The Jet Set Full-Zip Jac…" at bounding box center [327, 312] width 302 height 94
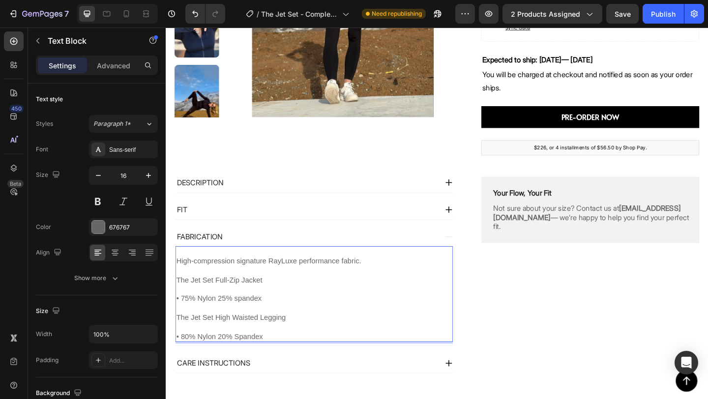
click at [179, 364] on p "High-compression signature RayLuxe performance fabric. The Jet Set Full-Zip Jac…" at bounding box center [327, 323] width 300 height 92
click at [294, 363] on p "High-compression signature RayLuxe performance fabric. The Jet Set Full-Zip Jac…" at bounding box center [327, 323] width 300 height 92
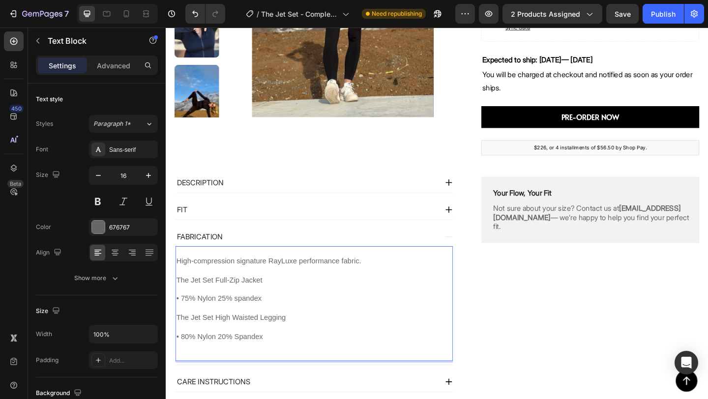
click at [198, 273] on p "Rich Text Editor. Editing area: main" at bounding box center [327, 271] width 300 height 10
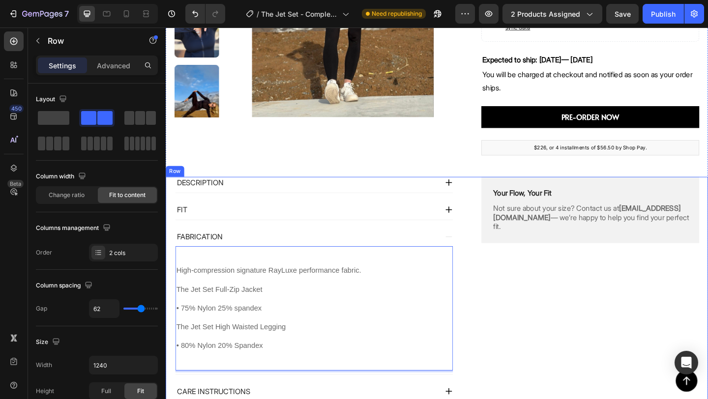
click at [557, 301] on div "Your Flow, Your Fit Text Block Row Not sure about your size? Contact us at [EMA…" at bounding box center [627, 312] width 237 height 245
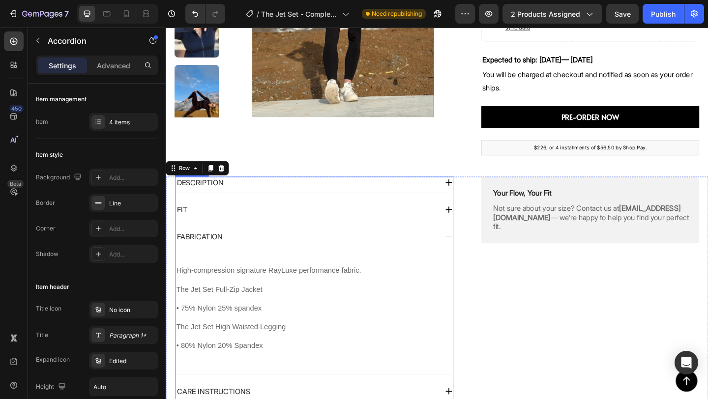
click at [471, 253] on icon at bounding box center [473, 255] width 9 height 9
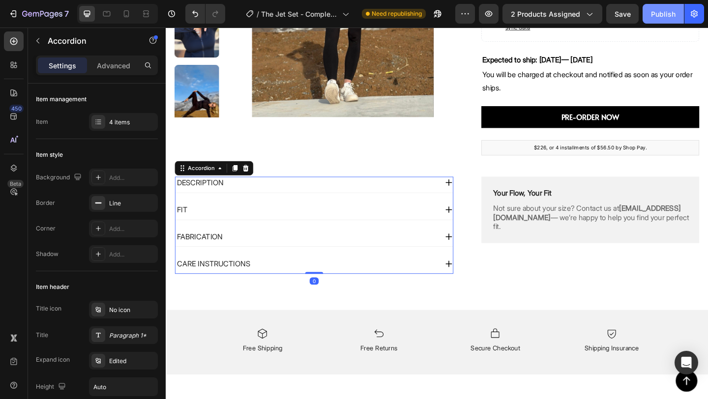
click at [672, 13] on div "Publish" at bounding box center [663, 14] width 25 height 10
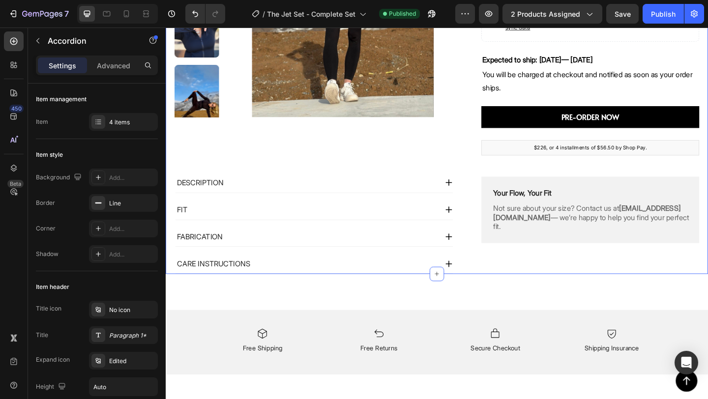
click at [411, 179] on div "Product Images LIMITED RELEASE Text Block The Jet Set Capsule (Jacket + Legging…" at bounding box center [461, 42] width 590 height 506
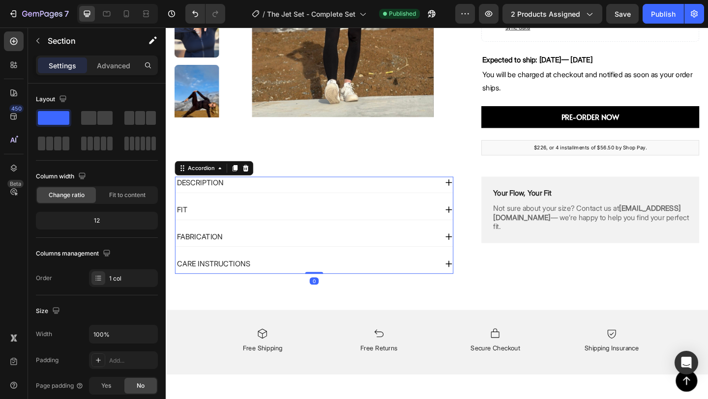
click at [400, 196] on div "DESCRIPTION" at bounding box center [318, 196] width 285 height 13
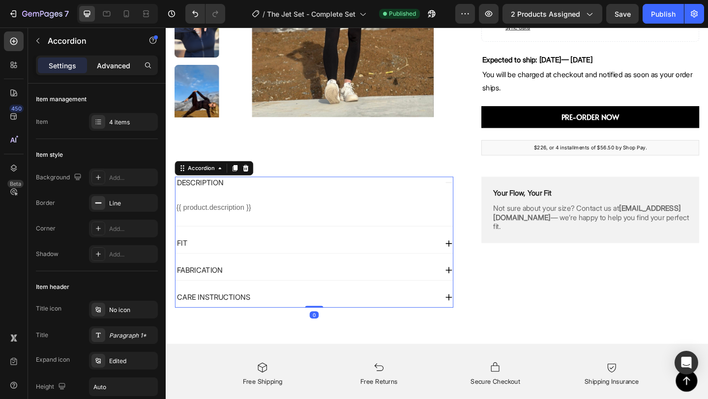
click at [117, 60] on p "Advanced" at bounding box center [113, 65] width 33 height 10
type input "100%"
type input "100"
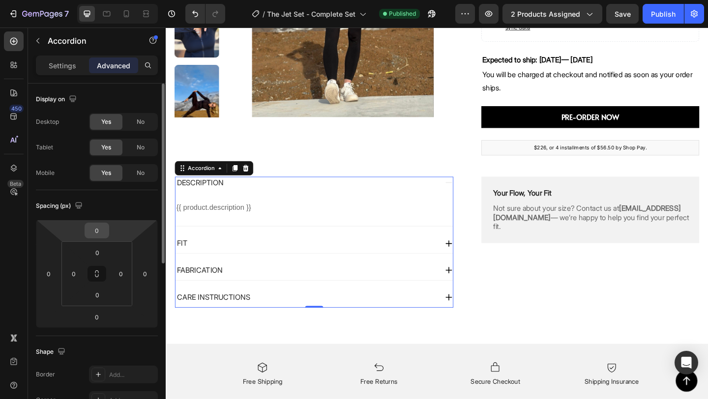
click at [101, 234] on input "0" at bounding box center [97, 230] width 20 height 15
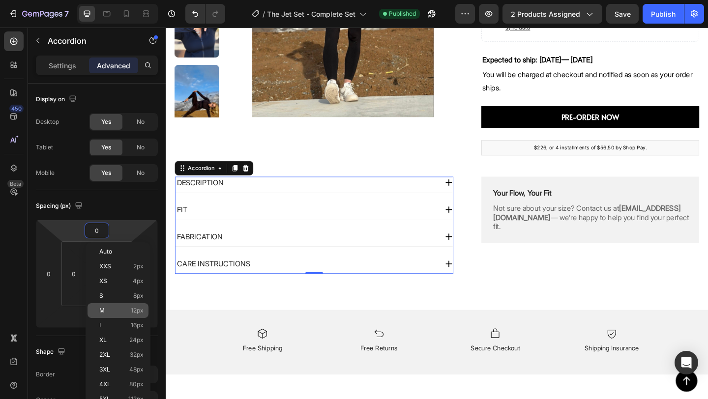
click at [114, 309] on p "M 12px" at bounding box center [121, 310] width 44 height 7
type input "12"
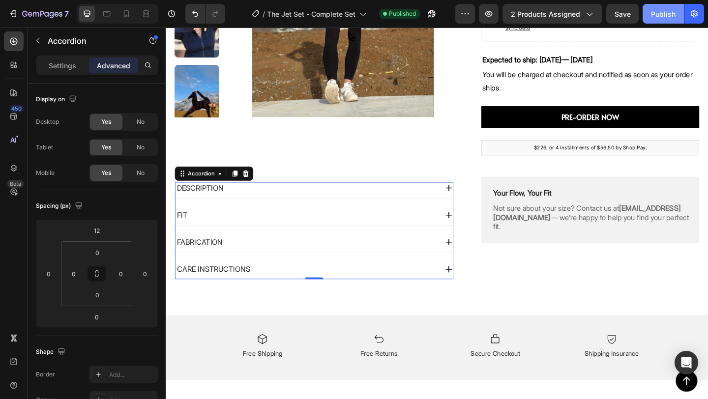
click at [670, 19] on button "Publish" at bounding box center [663, 14] width 41 height 20
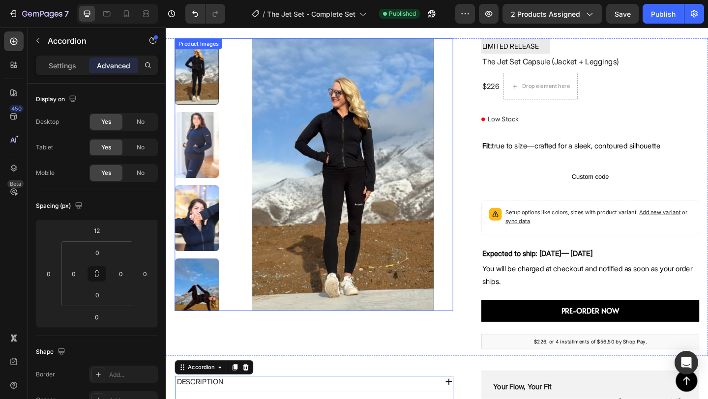
scroll to position [0, 0]
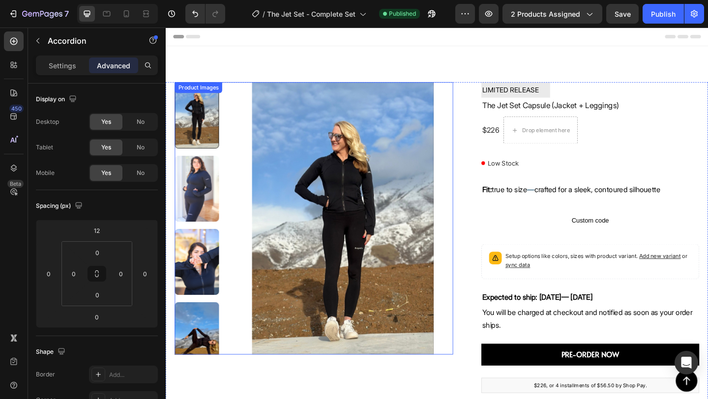
click at [340, 159] on img at bounding box center [358, 235] width 240 height 296
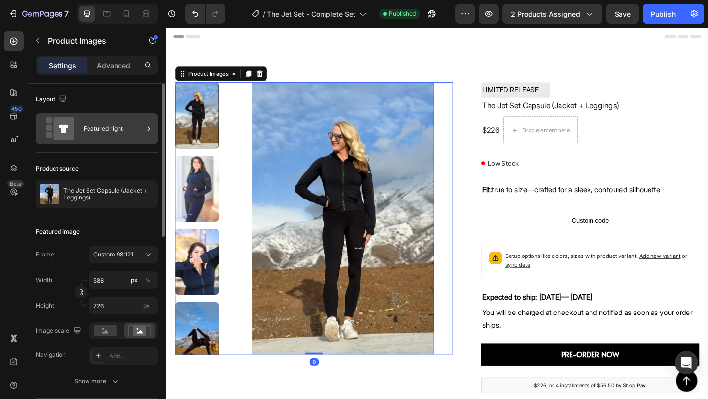
click at [122, 135] on div "Featured right" at bounding box center [114, 128] width 60 height 23
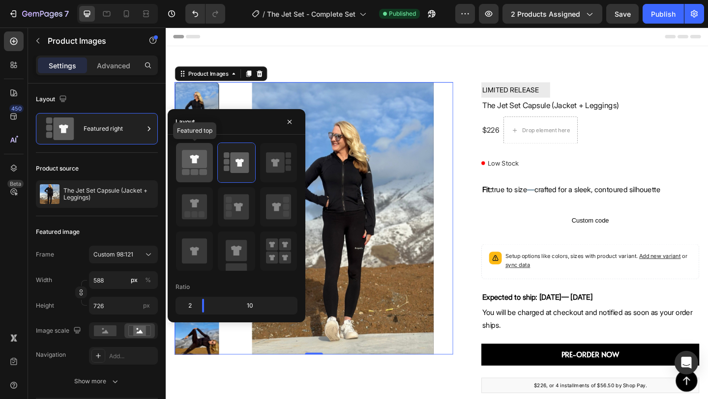
click at [191, 160] on icon at bounding box center [194, 159] width 25 height 18
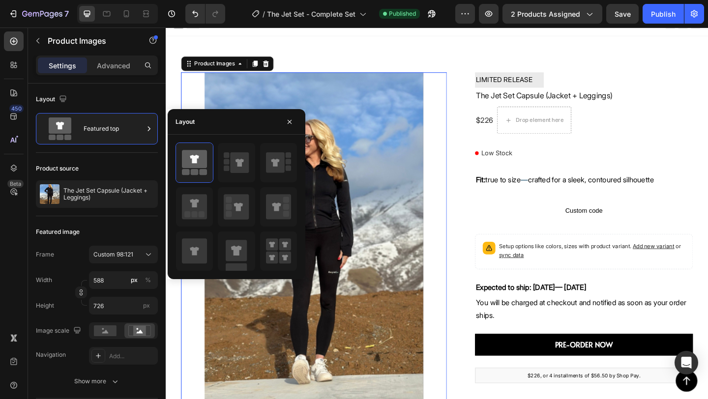
scroll to position [5, 0]
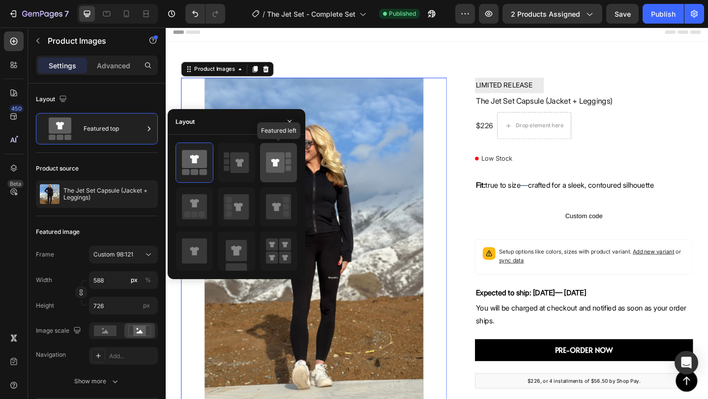
click at [273, 156] on icon at bounding box center [275, 162] width 19 height 21
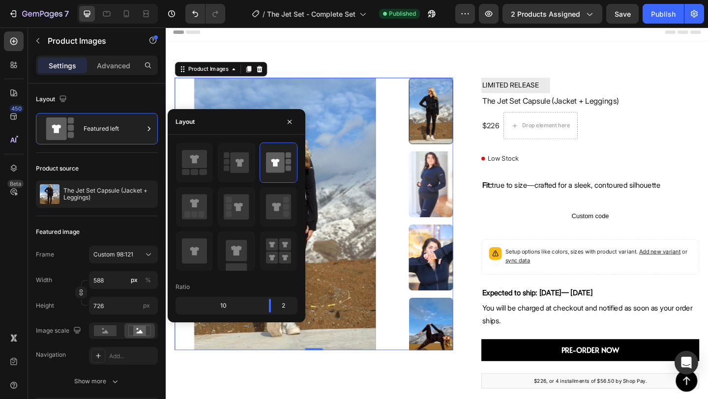
click at [374, 100] on img at bounding box center [296, 230] width 240 height 296
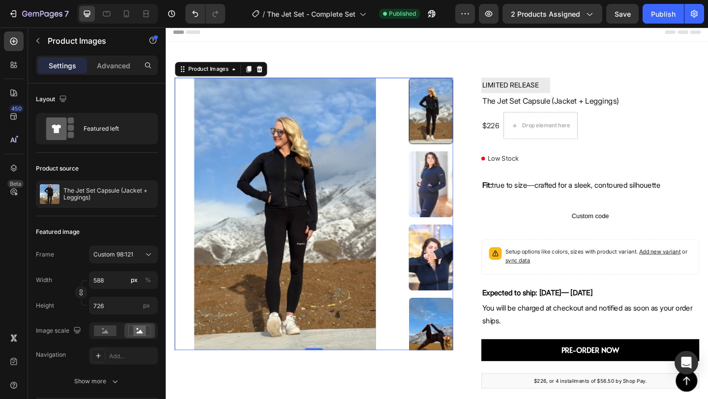
click at [452, 209] on img at bounding box center [454, 198] width 48 height 72
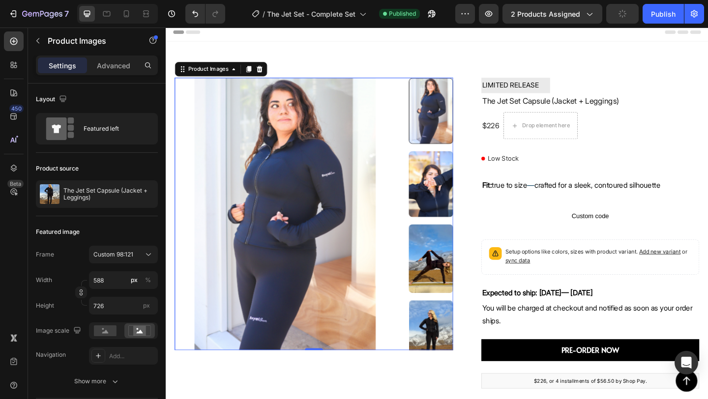
click at [454, 220] on img at bounding box center [454, 198] width 48 height 72
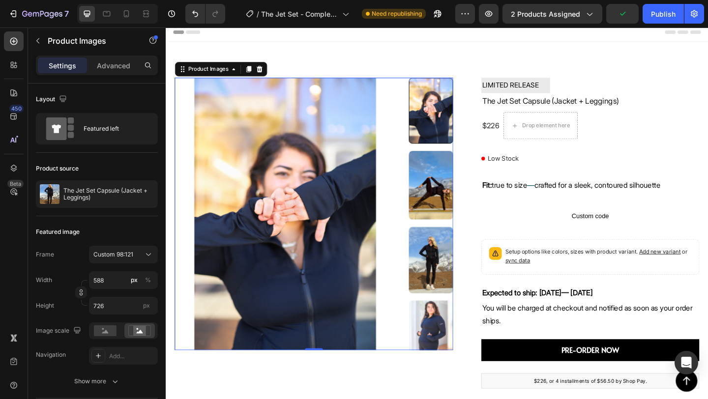
click at [455, 215] on img at bounding box center [454, 199] width 48 height 75
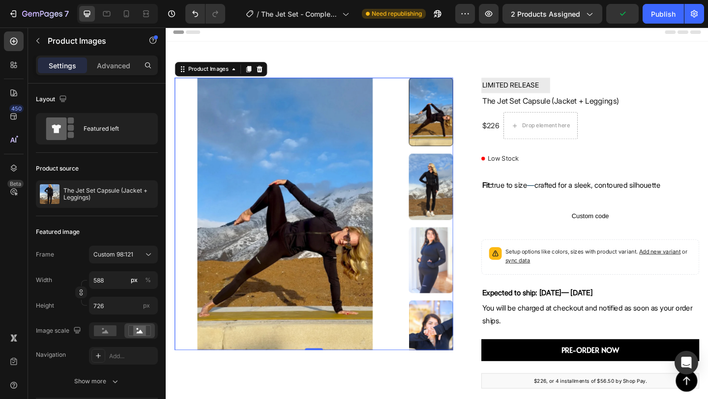
click at [455, 215] on img at bounding box center [454, 201] width 48 height 72
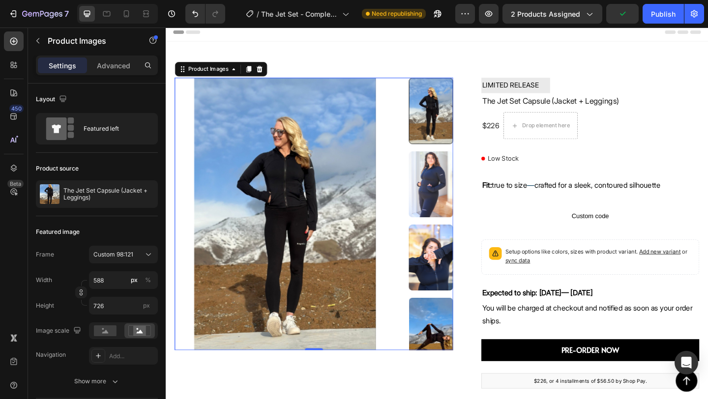
click at [456, 219] on img at bounding box center [454, 198] width 48 height 72
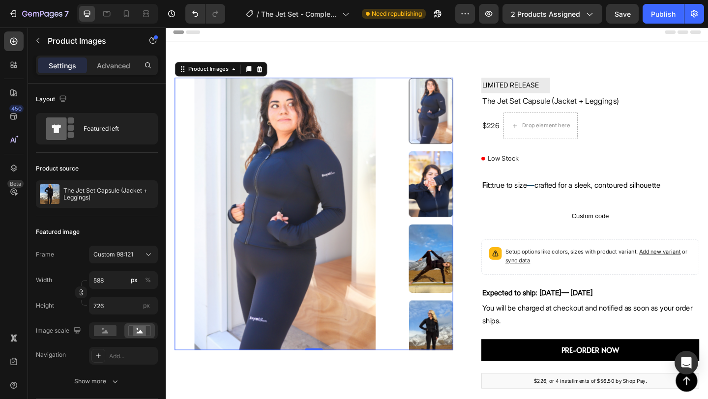
click at [452, 242] on img at bounding box center [454, 279] width 48 height 75
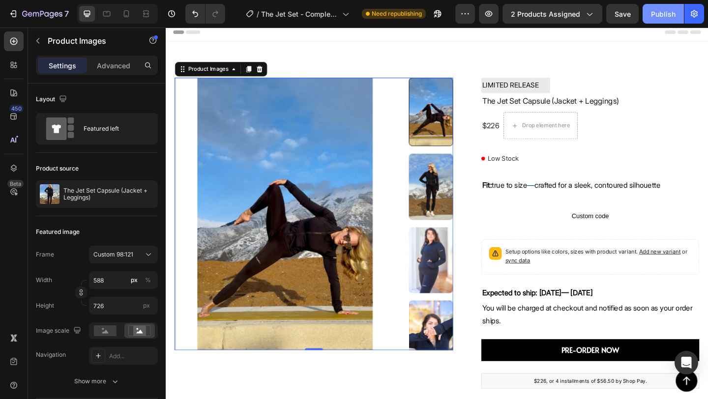
click at [657, 13] on div "Publish" at bounding box center [663, 14] width 25 height 10
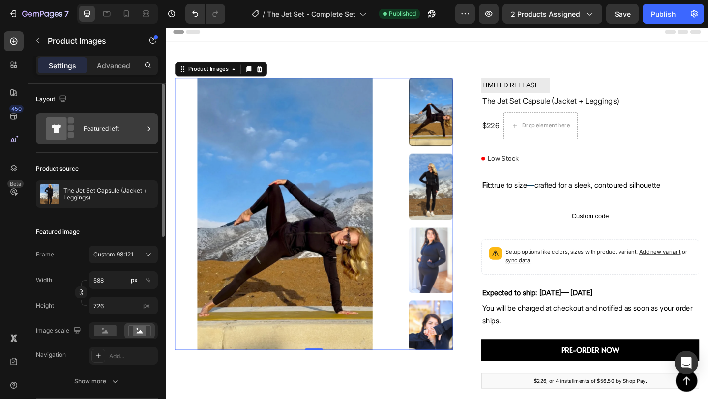
click at [138, 129] on div "Featured left" at bounding box center [114, 128] width 60 height 23
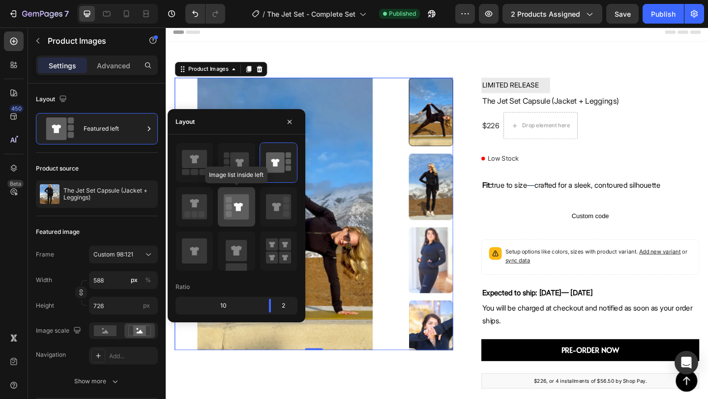
click at [228, 200] on rect at bounding box center [229, 200] width 6 height 6
type input "20"
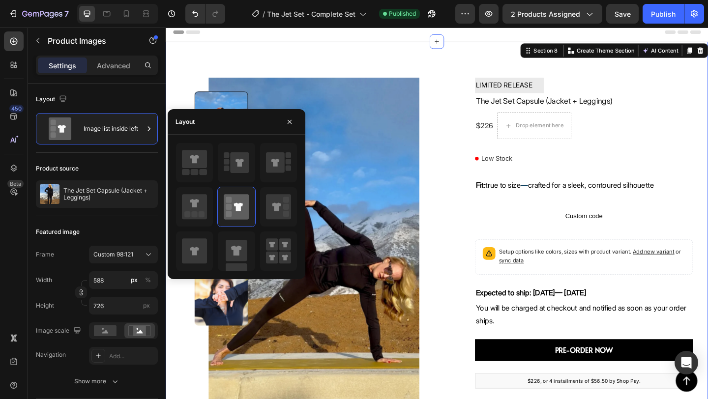
click at [341, 65] on div "Product Images LIMITED RELEASE Text Block The Jet Set Capsule (Jacket + Legging…" at bounding box center [461, 305] width 590 height 524
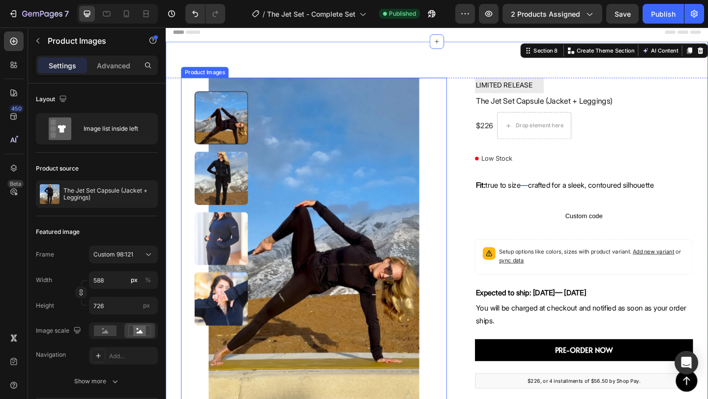
click at [346, 183] on img at bounding box center [326, 260] width 289 height 357
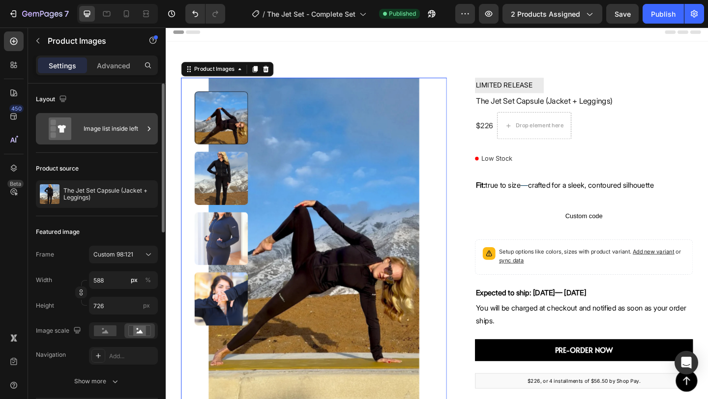
click at [139, 137] on div "Image list inside left" at bounding box center [114, 128] width 60 height 23
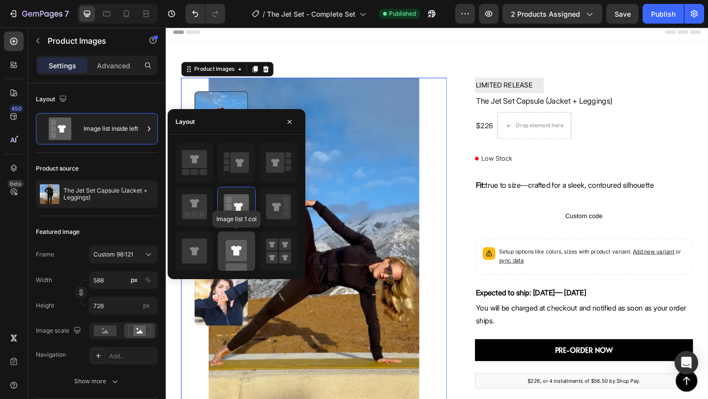
click at [232, 252] on rect at bounding box center [236, 250] width 21 height 21
type input "100"
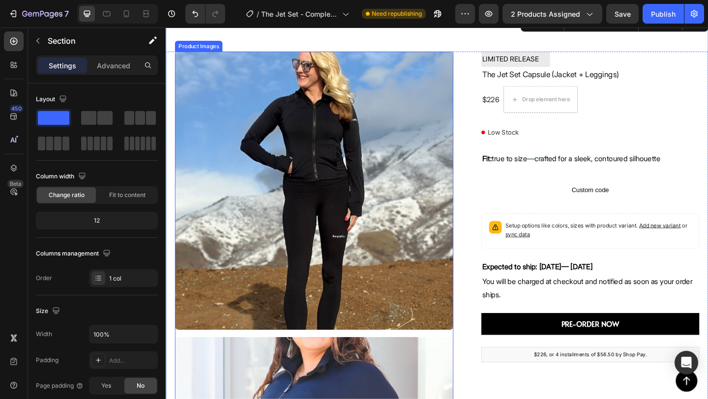
scroll to position [0, 0]
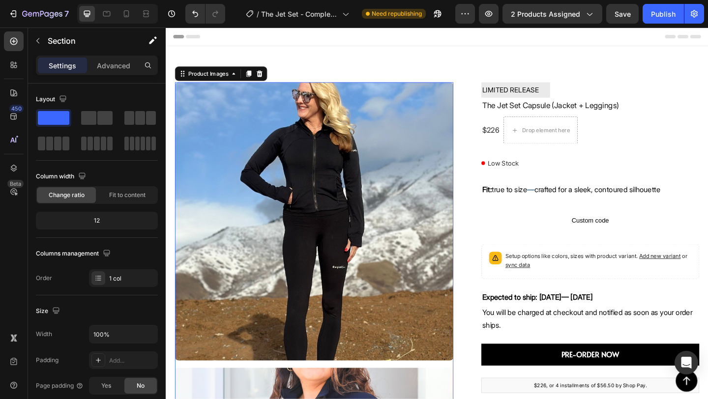
click at [308, 194] on img at bounding box center [327, 238] width 303 height 303
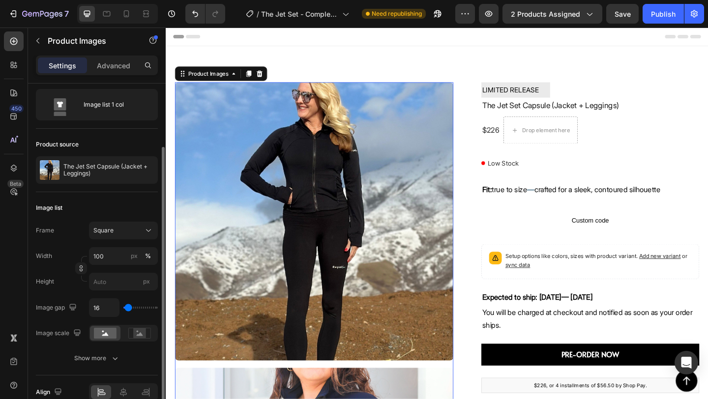
scroll to position [48, 0]
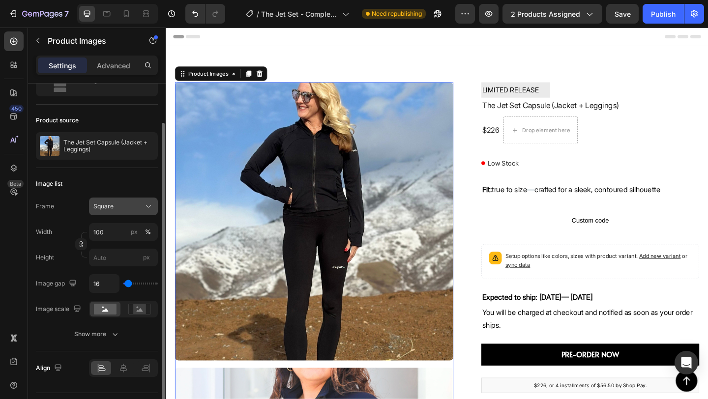
click at [127, 208] on div "Square" at bounding box center [117, 206] width 48 height 9
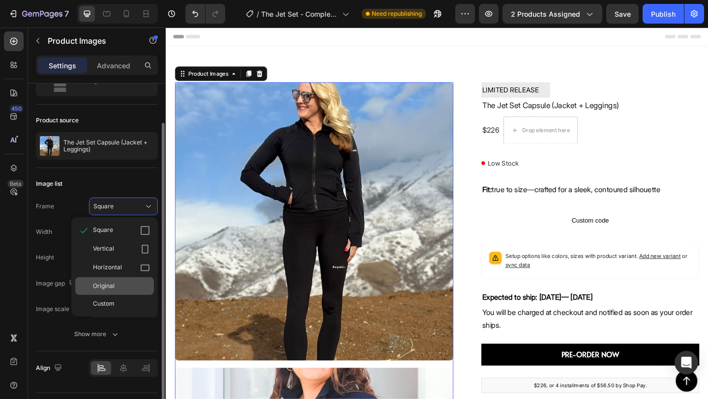
click at [125, 284] on div "Original" at bounding box center [121, 286] width 57 height 9
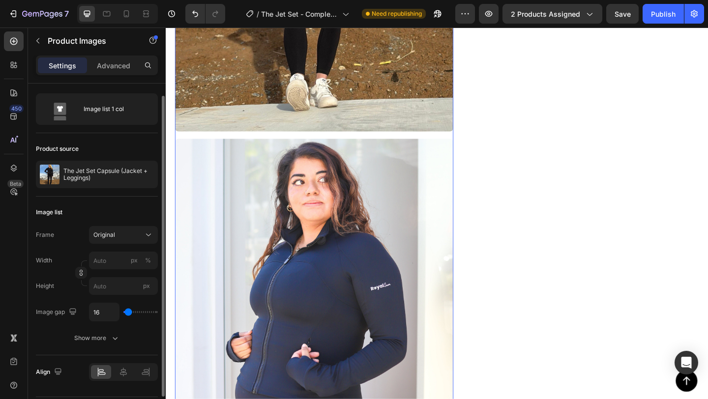
scroll to position [16, 0]
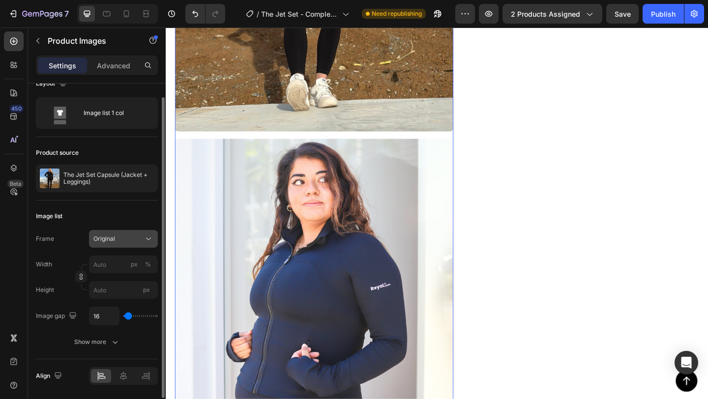
click at [125, 243] on div "Original" at bounding box center [117, 239] width 48 height 9
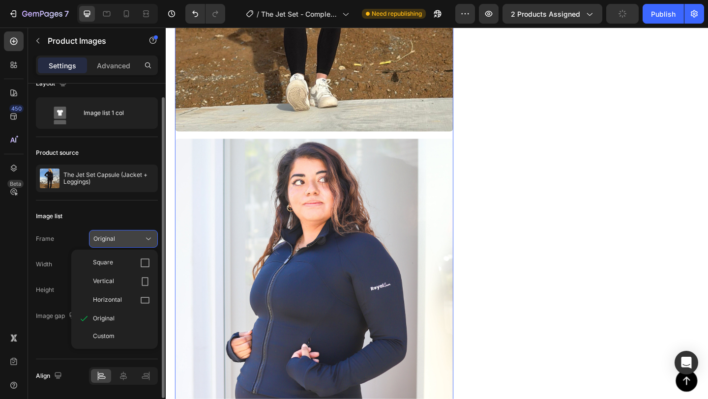
click at [129, 239] on div "Original" at bounding box center [117, 239] width 48 height 9
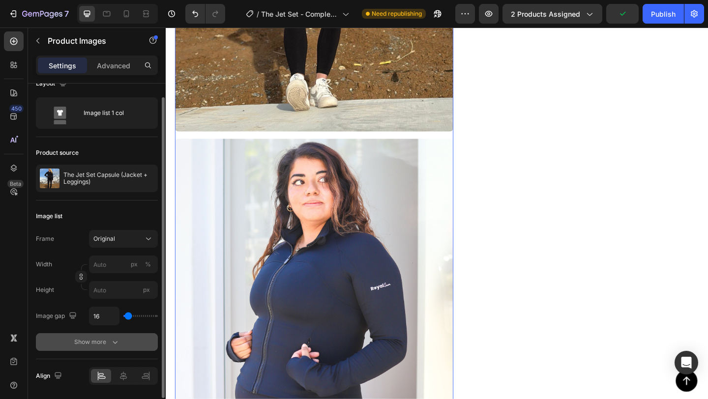
click at [99, 342] on div "Show more" at bounding box center [97, 342] width 46 height 10
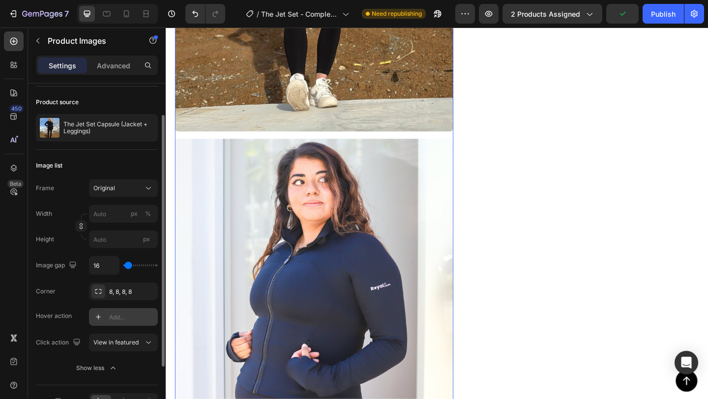
scroll to position [86, 0]
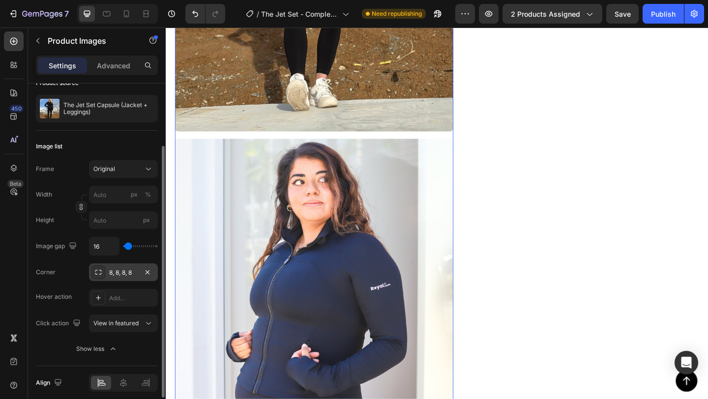
click at [121, 274] on div "8, 8, 8, 8" at bounding box center [123, 272] width 29 height 9
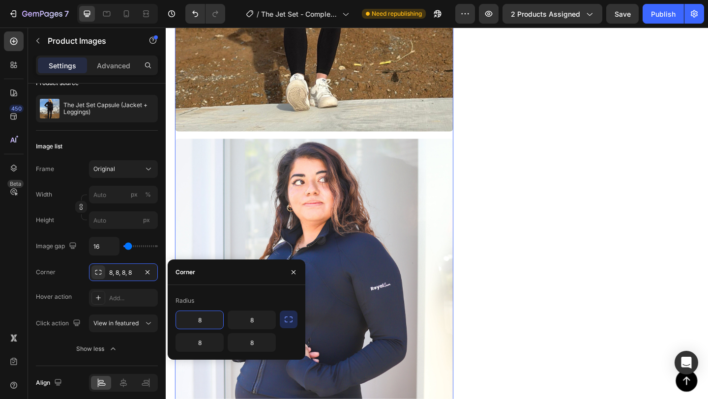
click at [206, 314] on input "8" at bounding box center [199, 320] width 47 height 18
type input "0"
click at [266, 322] on input "8" at bounding box center [251, 320] width 47 height 18
type input "0"
click at [206, 342] on input "8" at bounding box center [199, 343] width 47 height 18
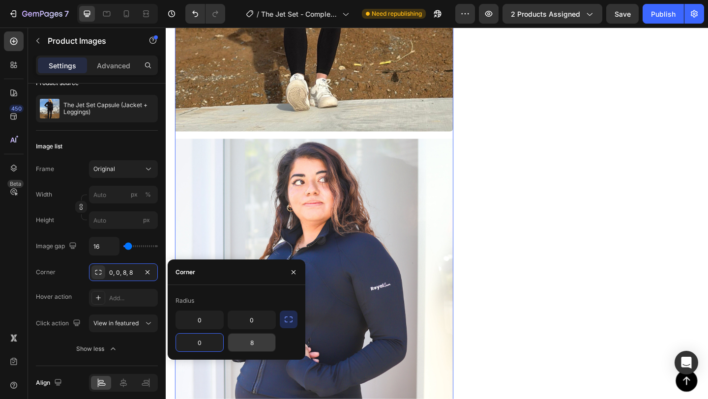
type input "0"
click at [271, 338] on input "8" at bounding box center [251, 343] width 47 height 18
type input "0"
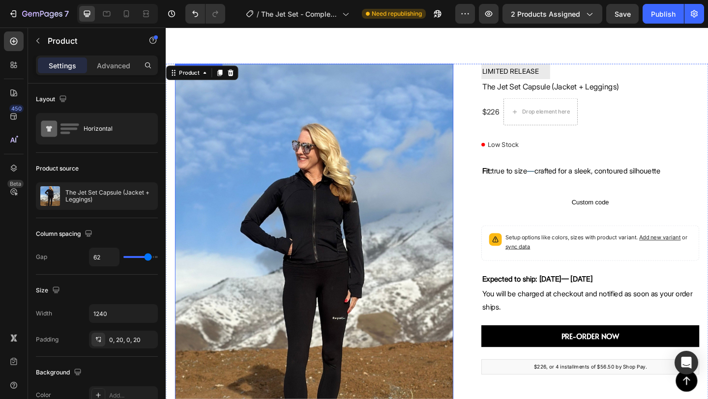
scroll to position [22, 0]
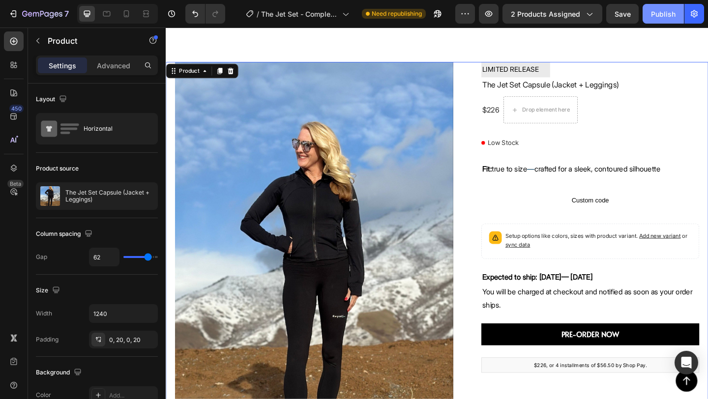
click at [658, 14] on div "Publish" at bounding box center [663, 14] width 25 height 10
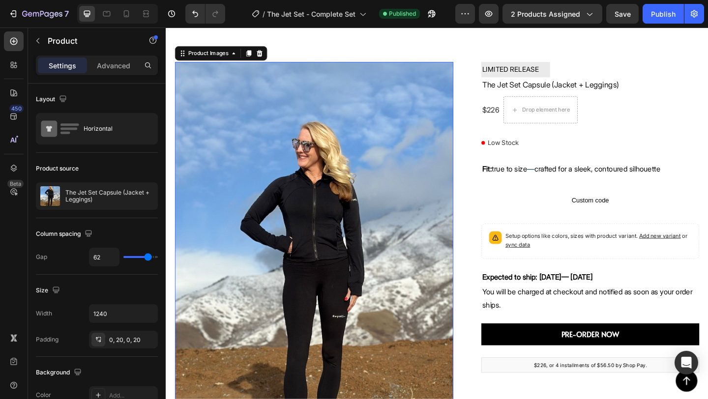
click at [382, 157] on img at bounding box center [327, 292] width 303 height 454
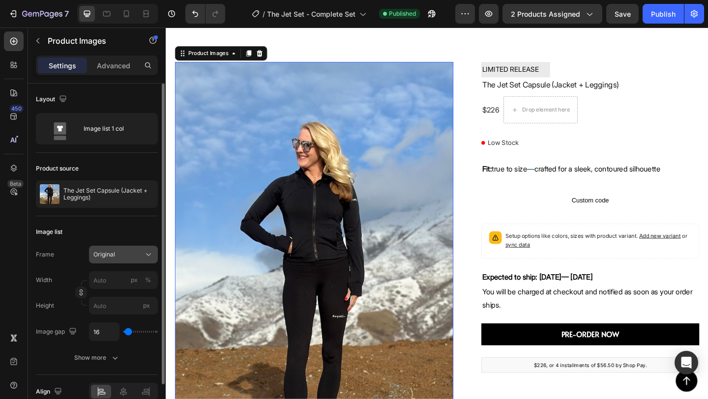
click at [115, 255] on span "Original" at bounding box center [104, 254] width 22 height 9
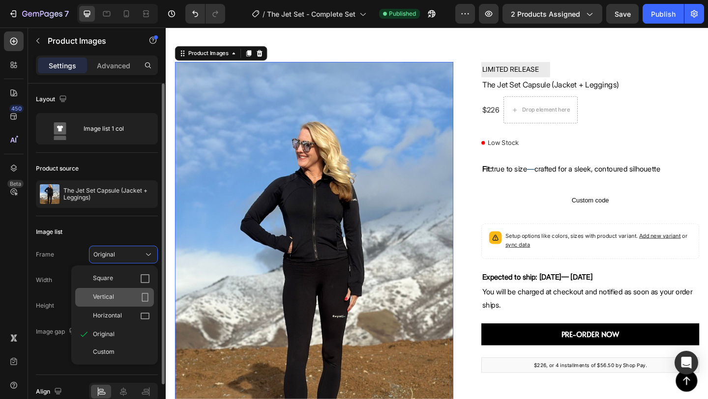
click at [131, 298] on div "Vertical" at bounding box center [121, 298] width 57 height 10
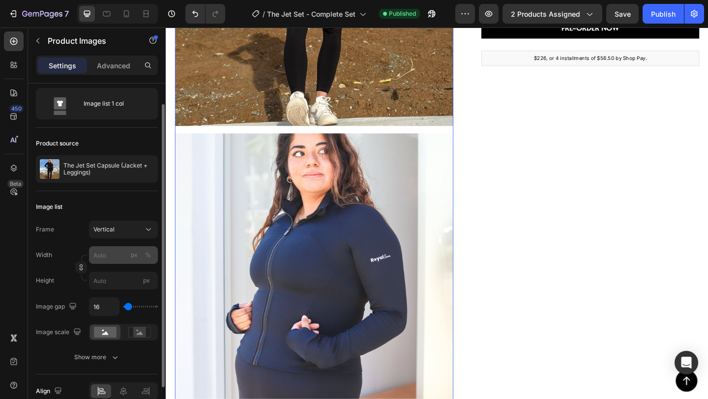
scroll to position [31, 0]
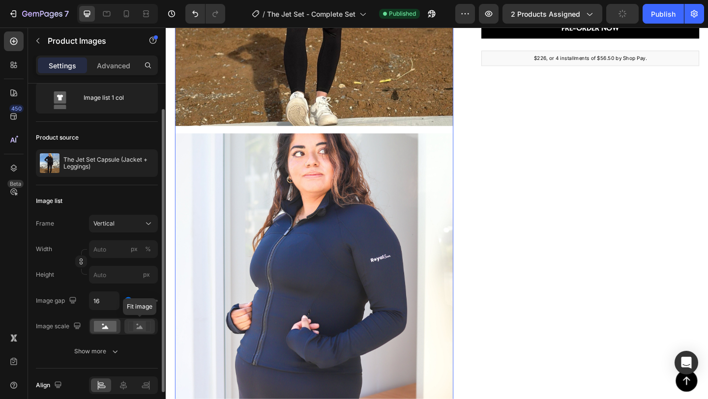
click at [140, 326] on rect at bounding box center [139, 327] width 13 height 10
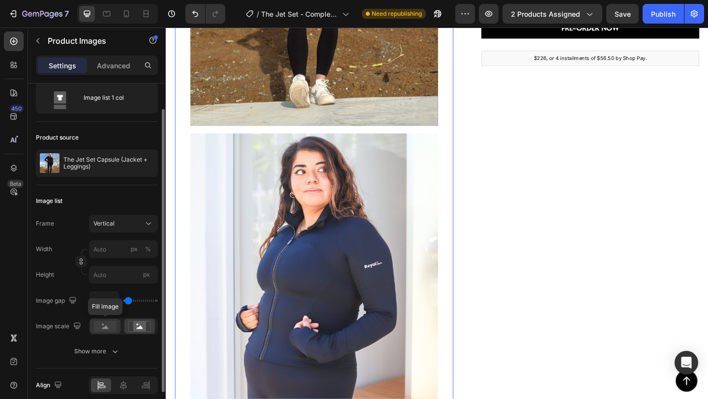
click at [110, 329] on rect at bounding box center [105, 326] width 23 height 11
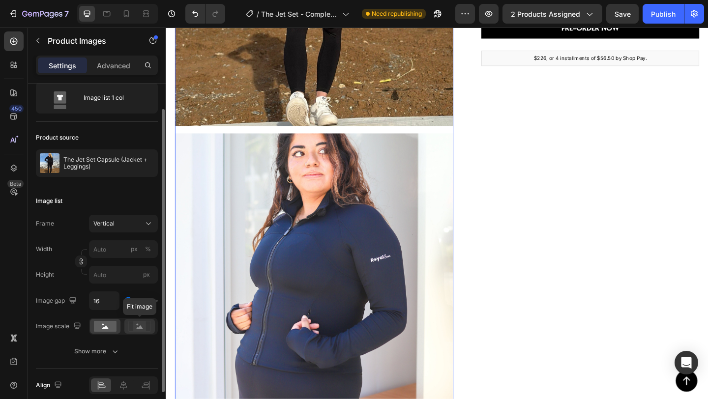
click at [141, 326] on icon at bounding box center [140, 326] width 6 height 3
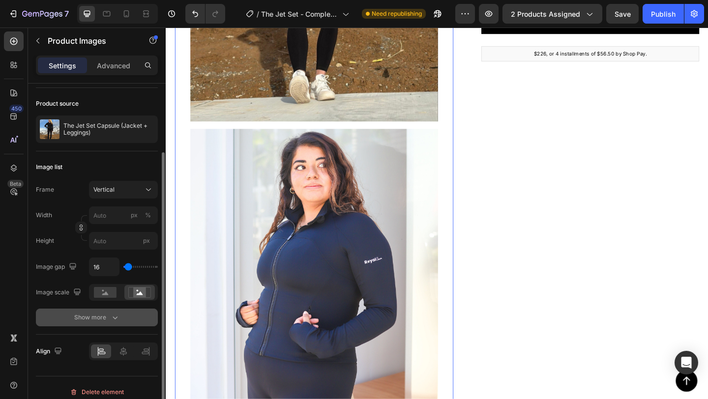
scroll to position [73, 0]
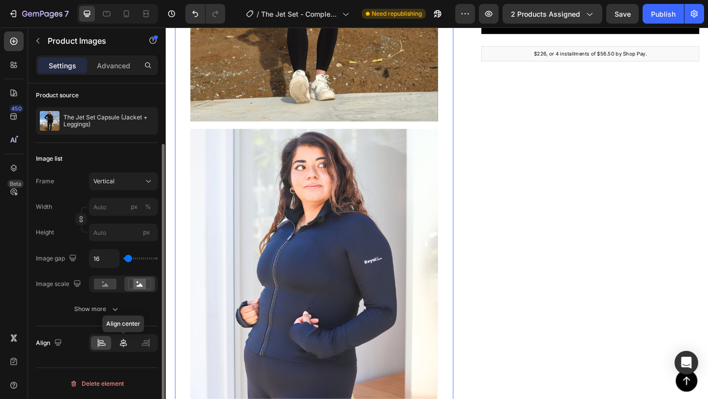
click at [124, 345] on icon at bounding box center [123, 343] width 10 height 10
click at [98, 346] on icon at bounding box center [101, 343] width 10 height 10
type input "28"
type input "91"
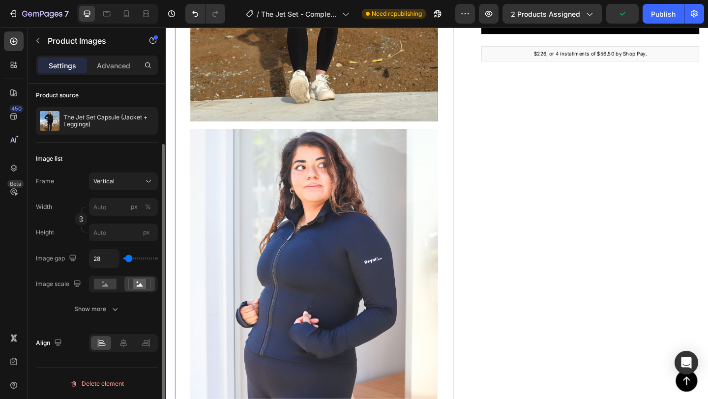
type input "91"
type input "96"
type input "103"
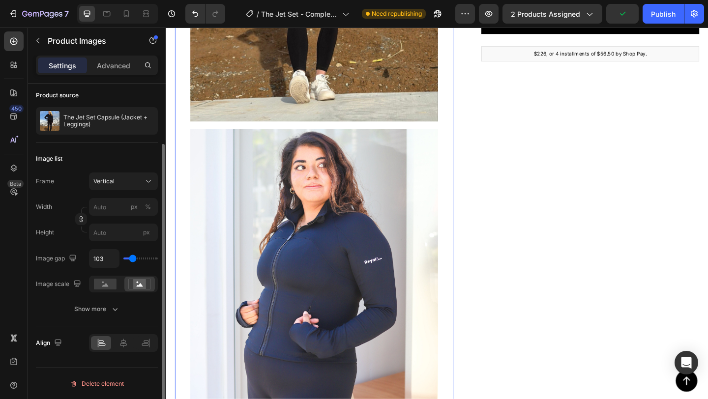
type input "105"
type input "108"
type input "112"
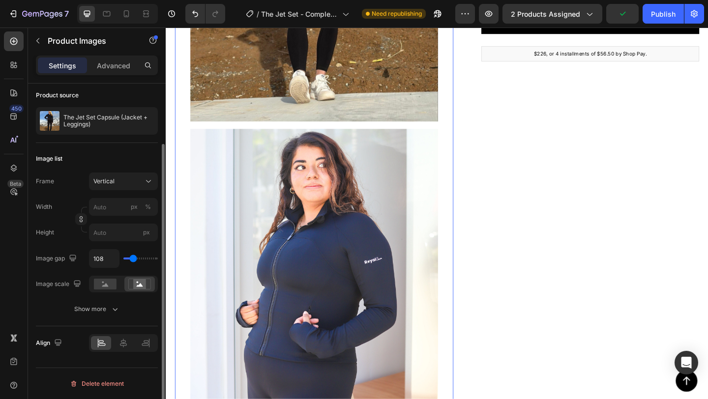
type input "112"
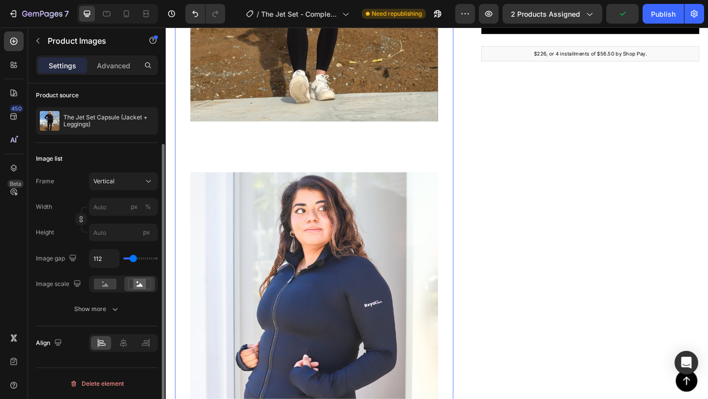
type input "117"
type input "122"
drag, startPoint x: 128, startPoint y: 257, endPoint x: 134, endPoint y: 257, distance: 5.4
type input "122"
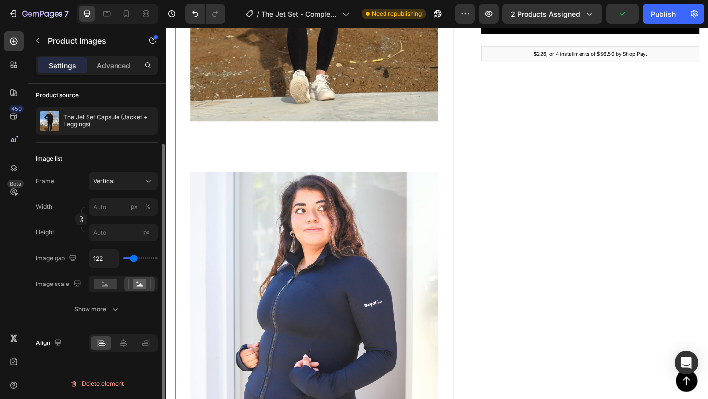
click at [134, 258] on input "range" at bounding box center [140, 259] width 34 height 2
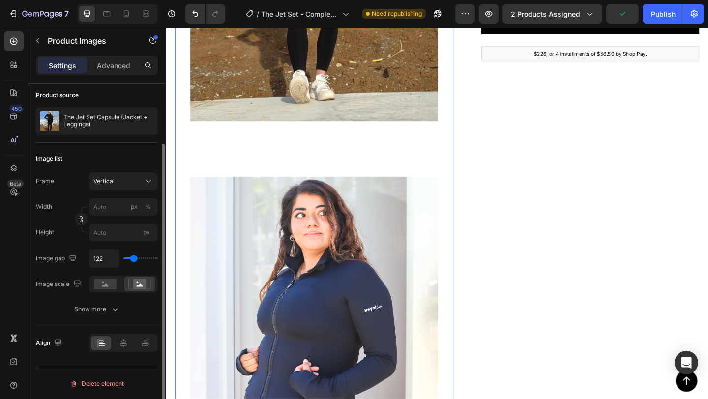
type input "120"
type input "117"
type input "115"
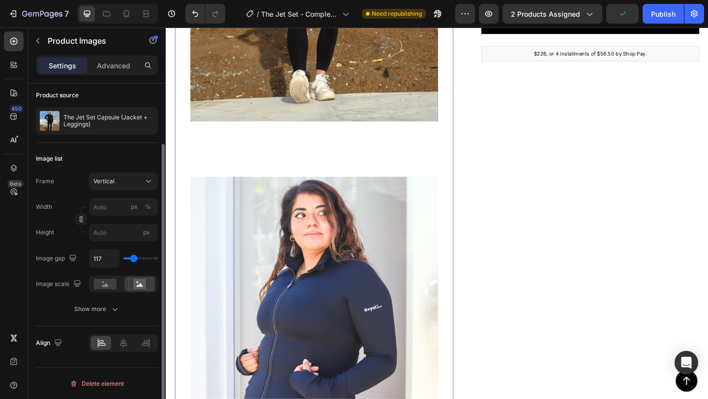
type input "115"
type input "108"
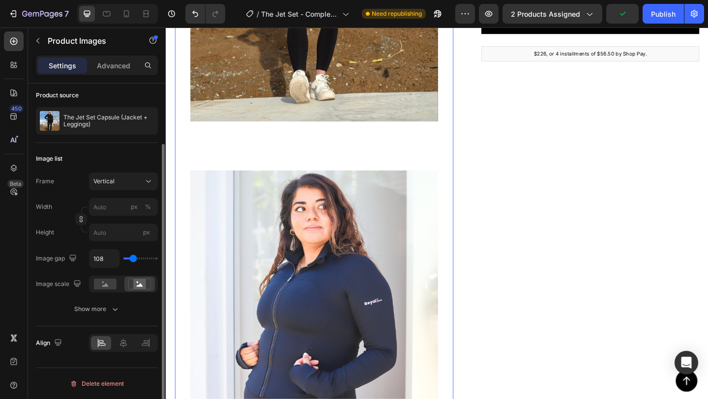
type input "98"
type input "90"
type input "85"
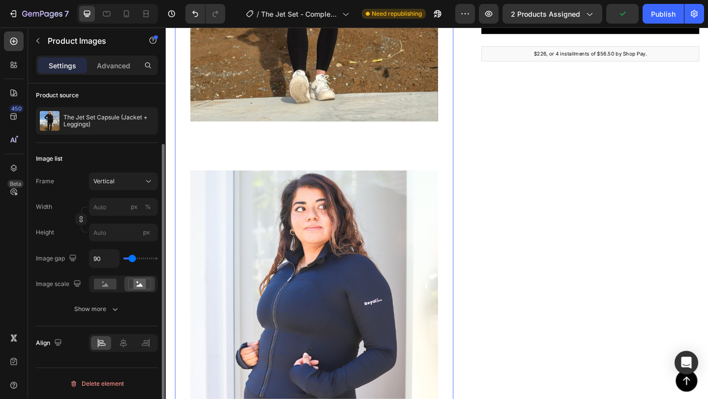
type input "85"
type input "83"
type input "81"
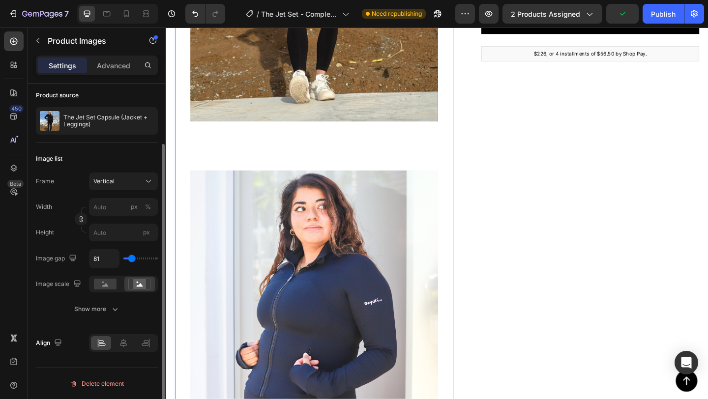
type input "78"
type input "76"
type input "74"
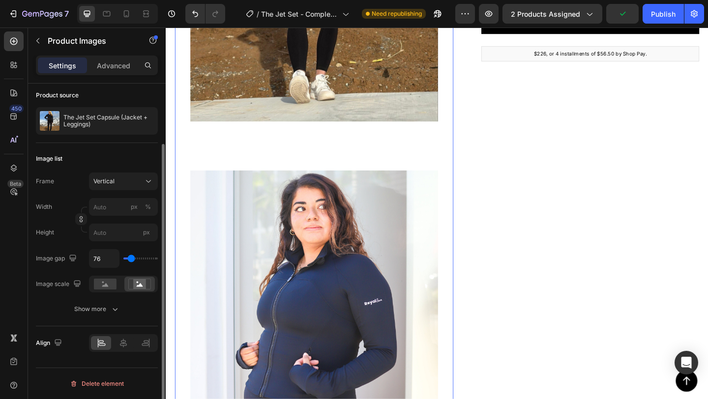
type input "74"
type input "69"
type input "62"
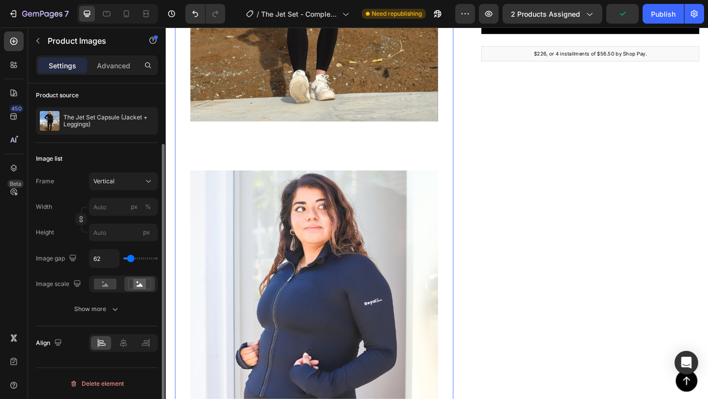
type input "60"
type input "57"
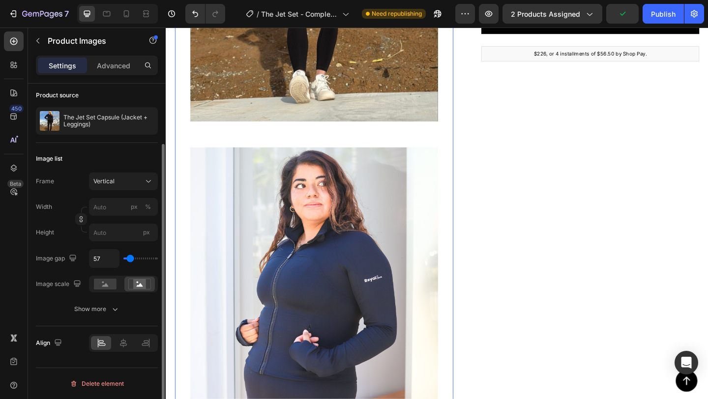
type input "55"
type input "53"
type input "51"
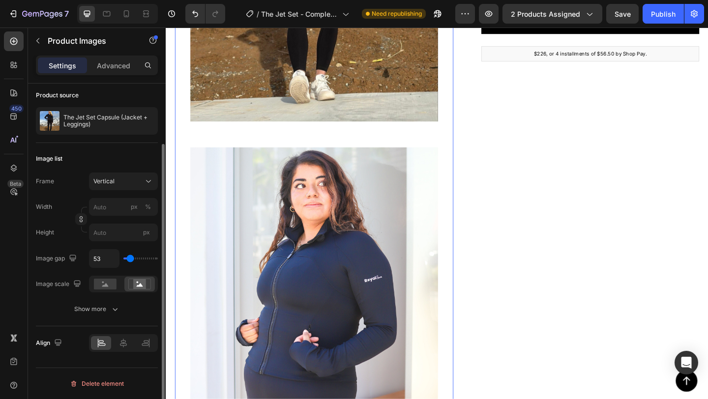
type input "51"
type input "40"
type input "26"
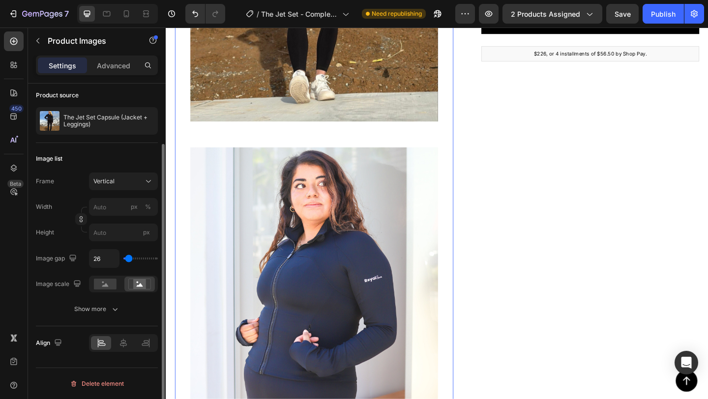
type input "12"
type input "0"
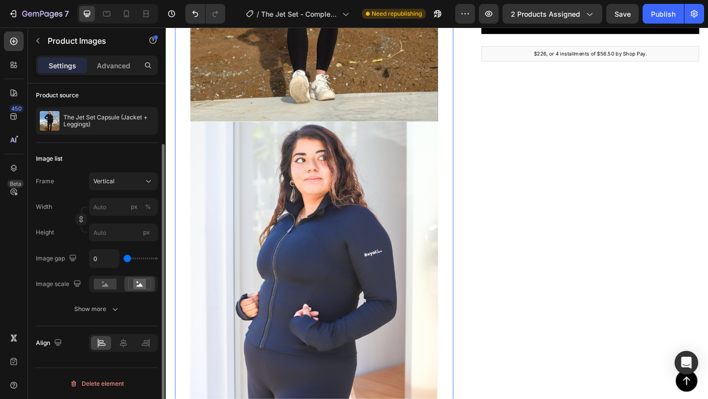
type input "7"
type input "9"
type input "14"
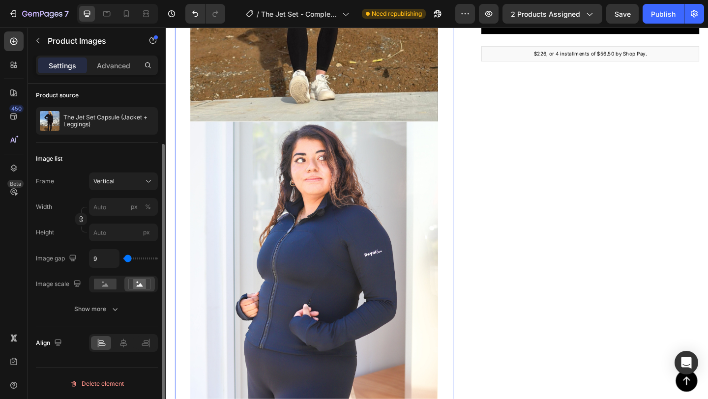
type input "14"
type input "24"
type input "32"
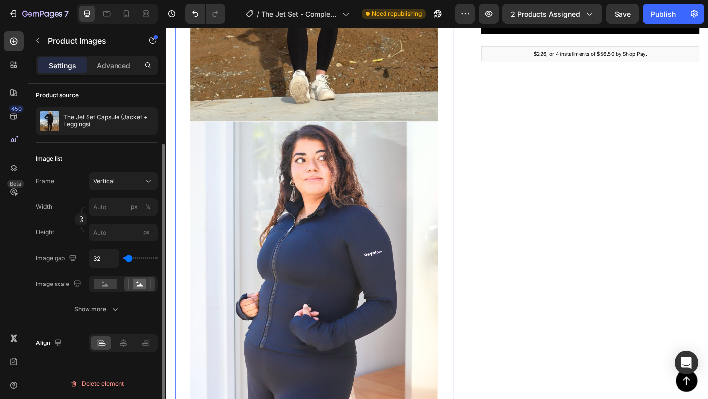
type input "36"
type input "41"
type input "46"
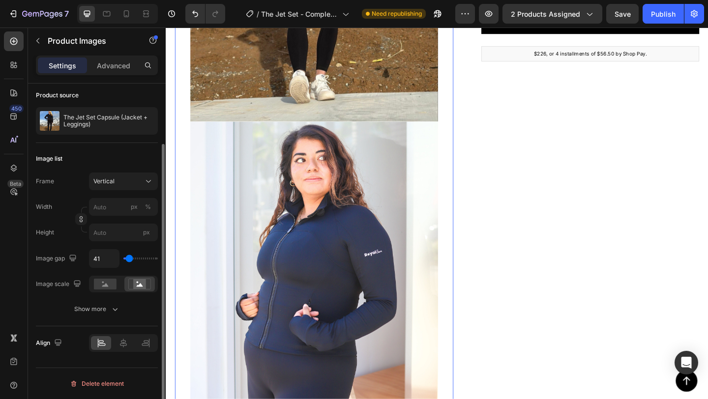
type input "46"
type input "48"
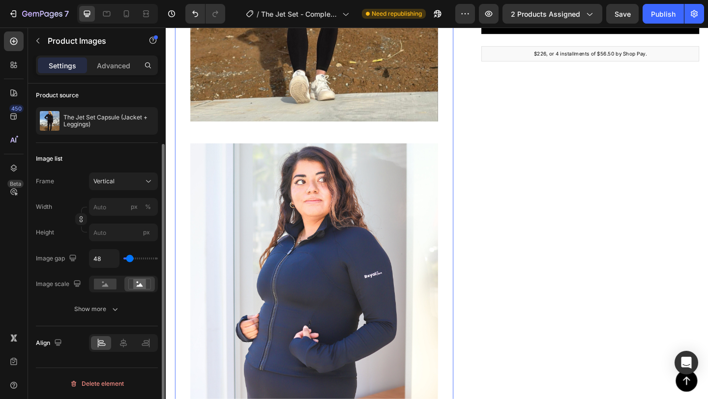
type input "51"
type input "53"
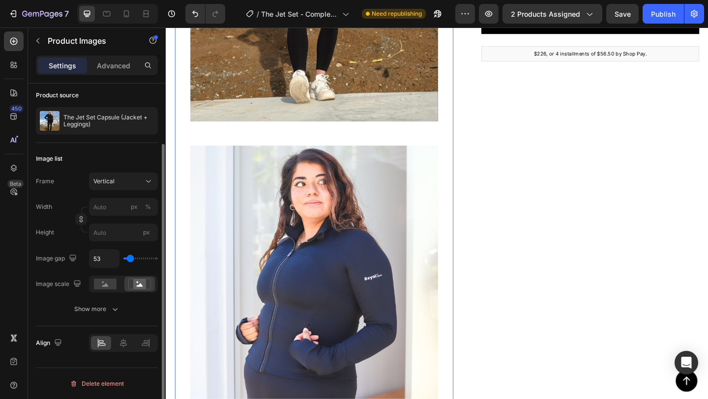
type input "50"
type input "48"
type input "44"
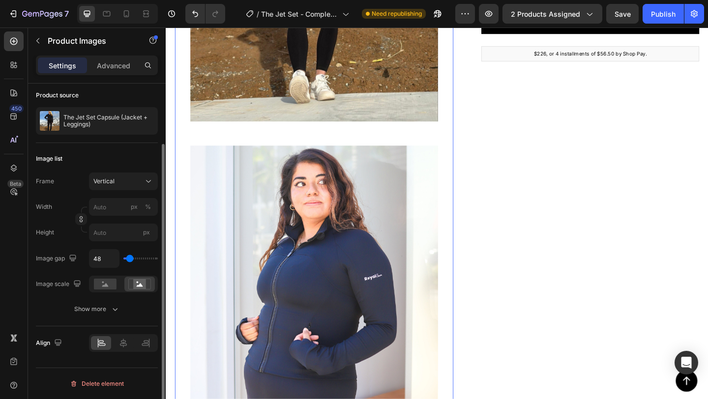
type input "44"
type input "41"
type input "39"
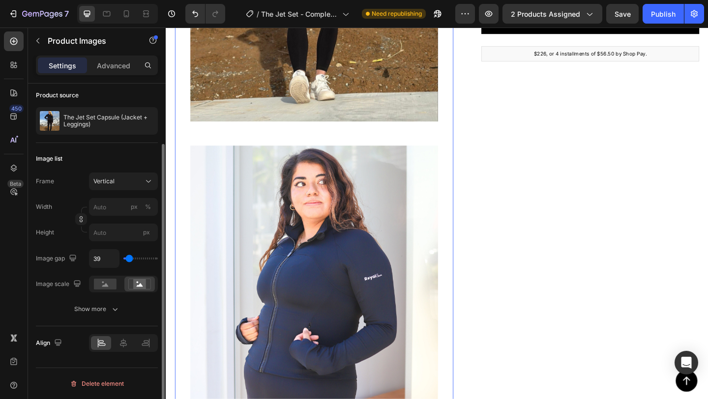
type input "37"
type input "34"
type input "32"
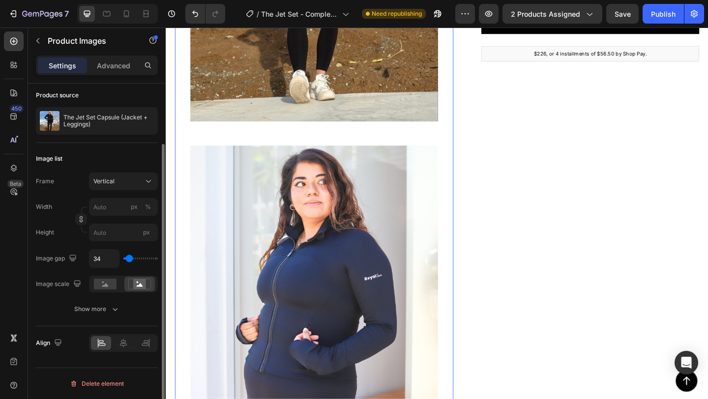
type input "32"
type input "30"
type input "27"
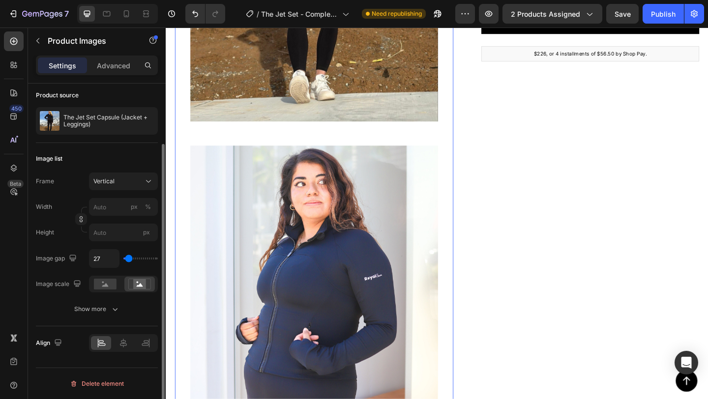
type input "23"
type input "20"
type input "18"
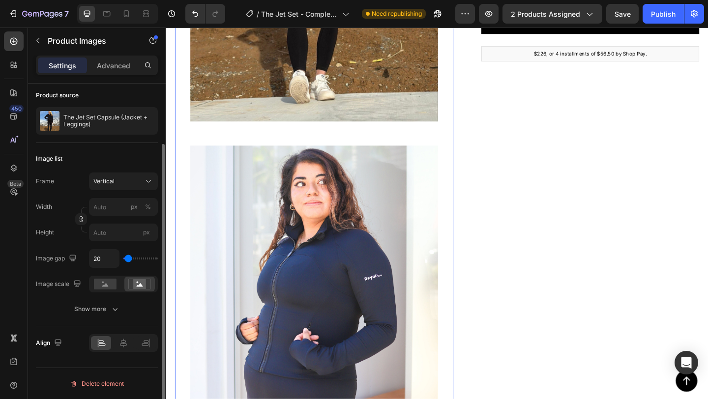
type input "18"
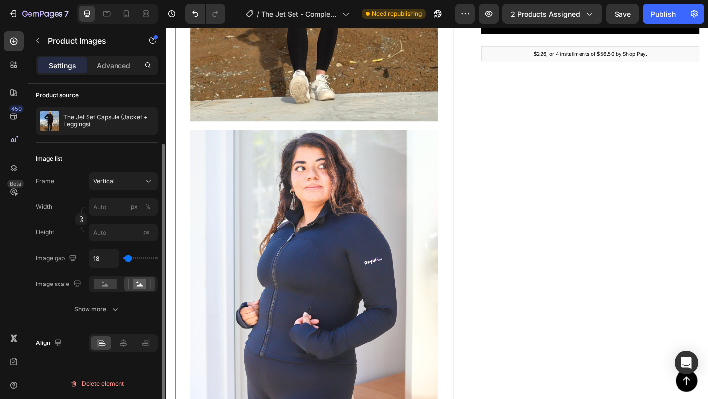
type input "16"
type input "14"
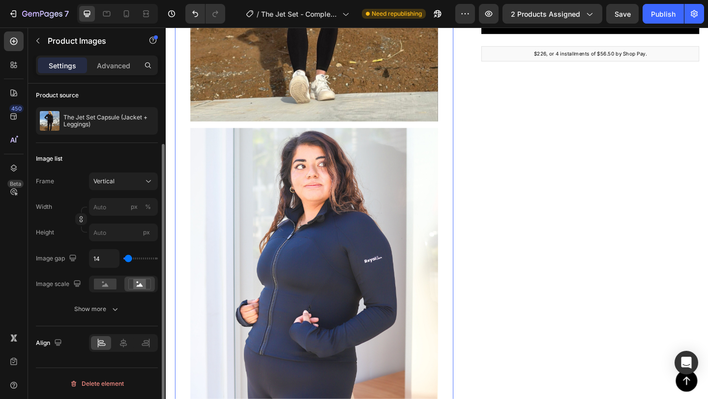
type input "16"
type input "18"
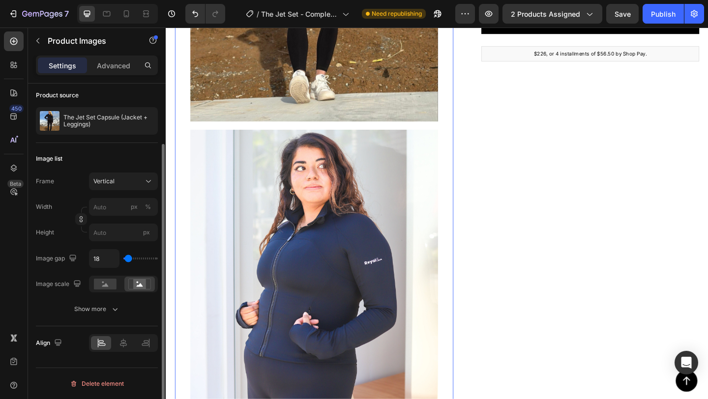
type input "16"
type input "14"
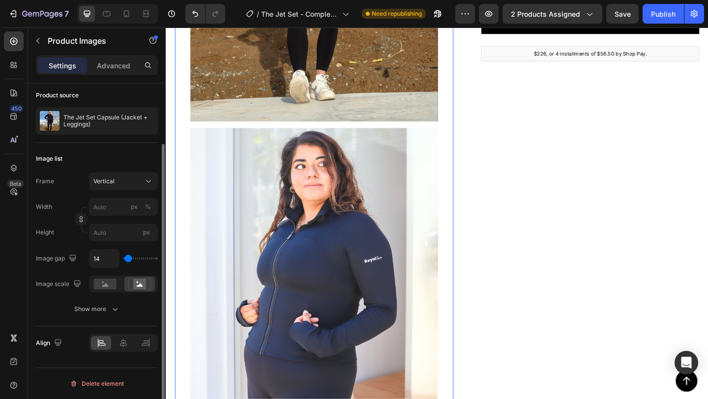
drag, startPoint x: 134, startPoint y: 257, endPoint x: 128, endPoint y: 258, distance: 6.0
click at [128, 258] on input "range" at bounding box center [140, 259] width 34 height 2
type input "15"
type input "16"
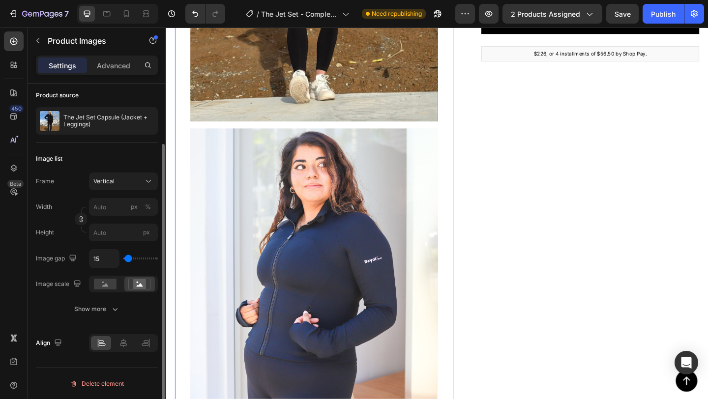
type input "16"
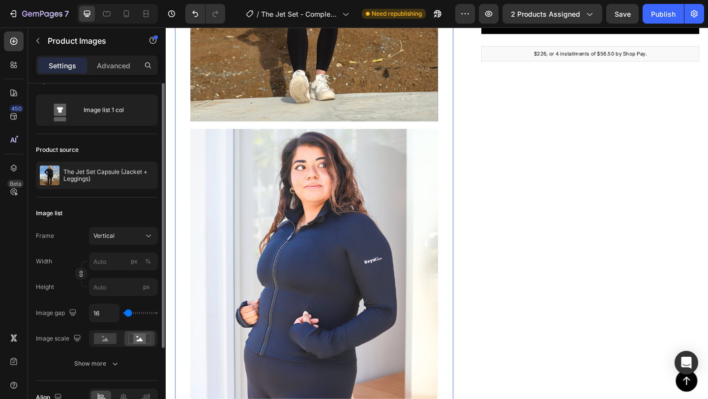
scroll to position [0, 0]
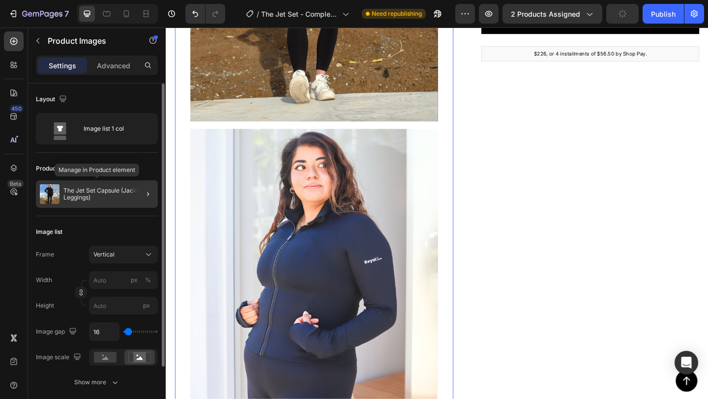
click at [130, 198] on p "The Jet Set Capsule (Jacket + Leggings)" at bounding box center [108, 194] width 90 height 14
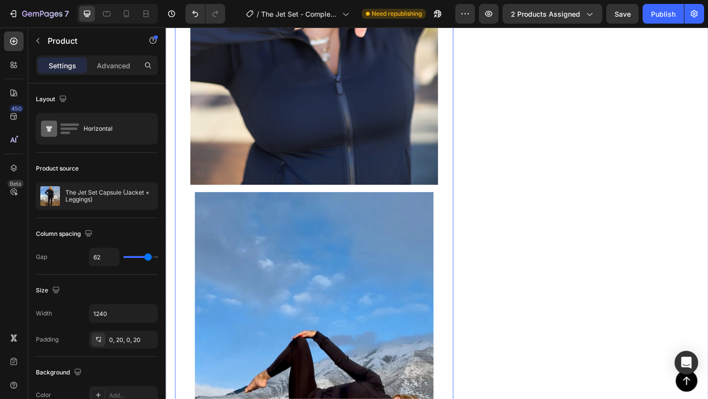
scroll to position [1083, 0]
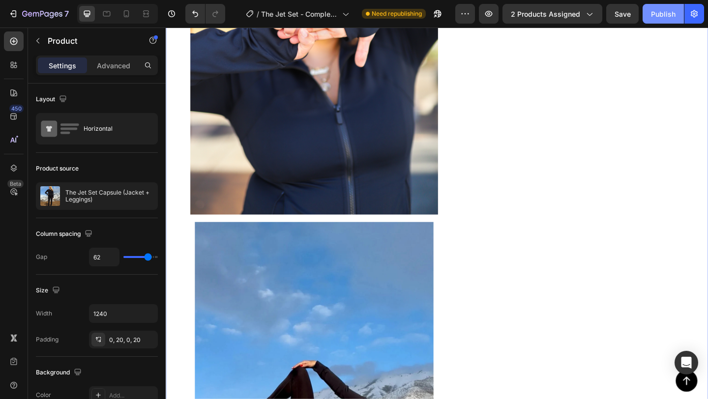
click at [654, 19] on button "Publish" at bounding box center [663, 14] width 41 height 20
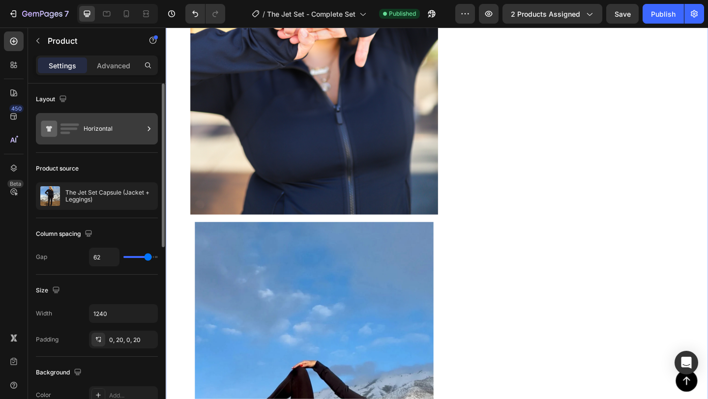
click at [124, 134] on div "Horizontal" at bounding box center [114, 128] width 60 height 23
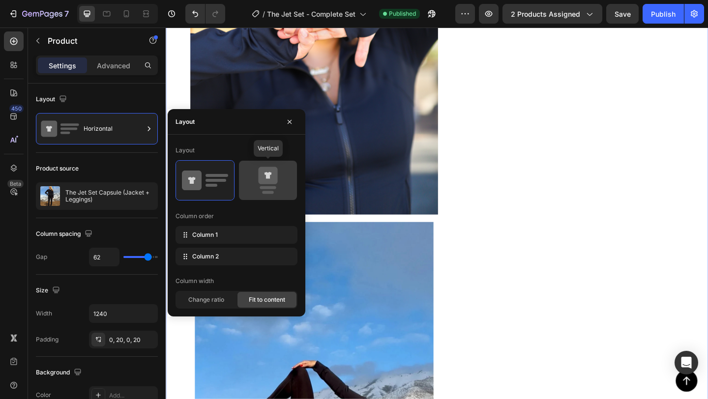
click at [252, 171] on icon at bounding box center [268, 181] width 46 height 28
type input "0"
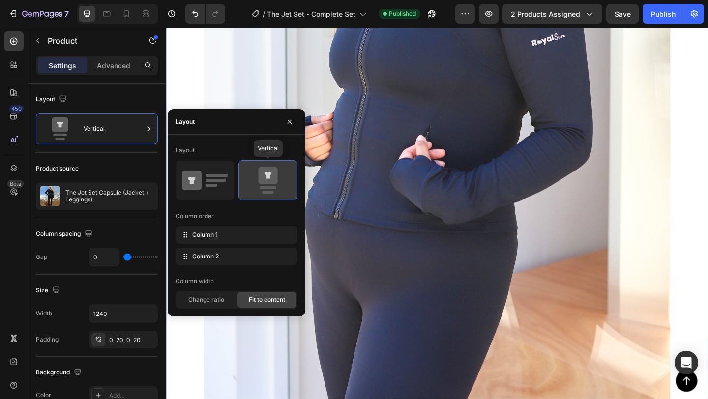
scroll to position [1794, 0]
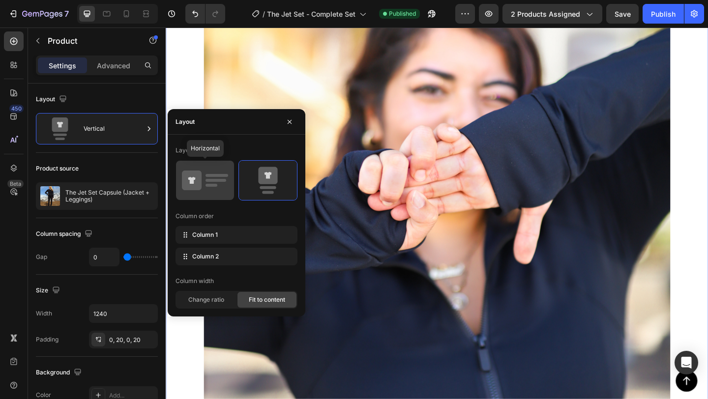
click at [207, 176] on rect at bounding box center [216, 175] width 23 height 3
type input "62"
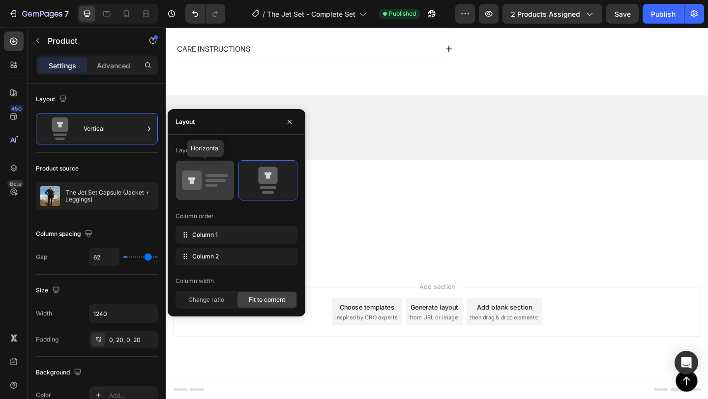
scroll to position [1081, 0]
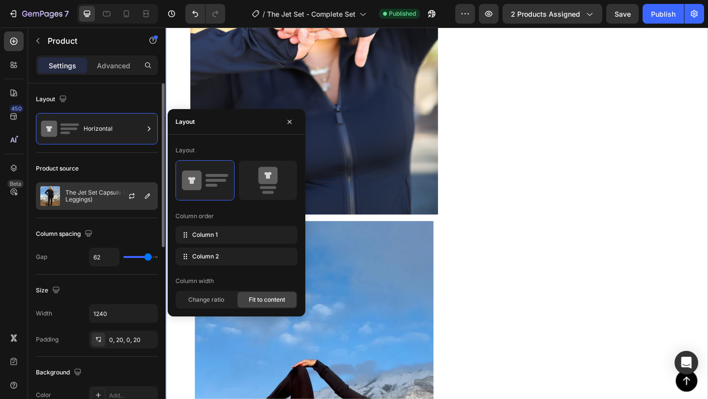
click at [88, 198] on p "The Jet Set Capsule (Jacket + Leggings)" at bounding box center [109, 196] width 88 height 14
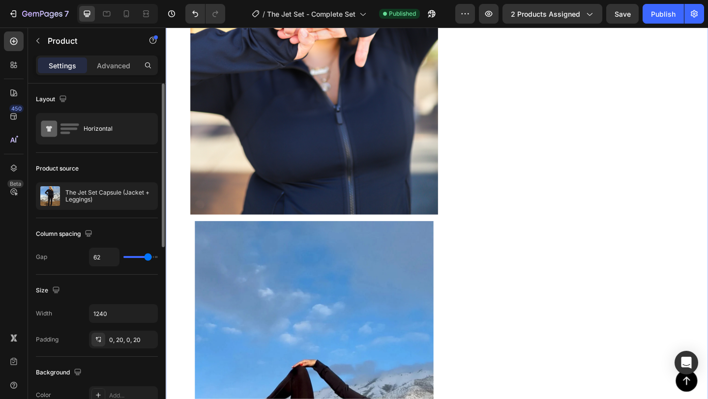
click at [119, 168] on div "Product source" at bounding box center [97, 169] width 122 height 16
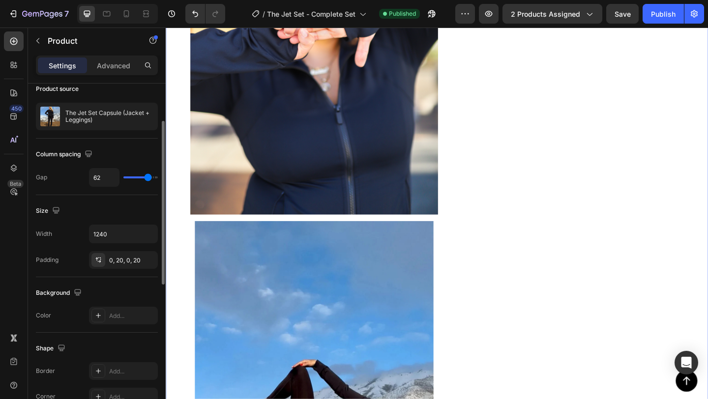
scroll to position [0, 0]
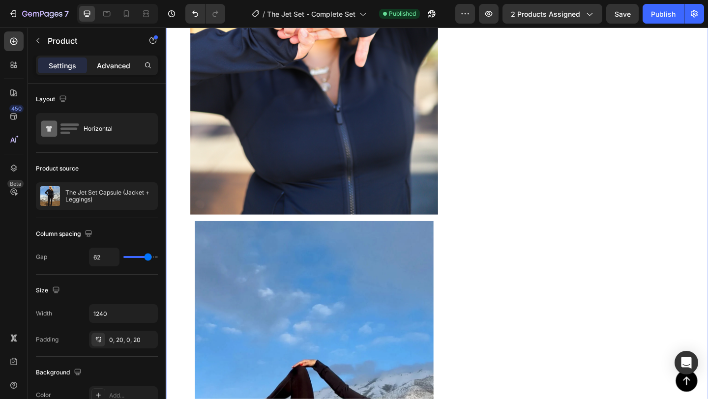
click at [112, 72] on div "Advanced" at bounding box center [113, 66] width 49 height 16
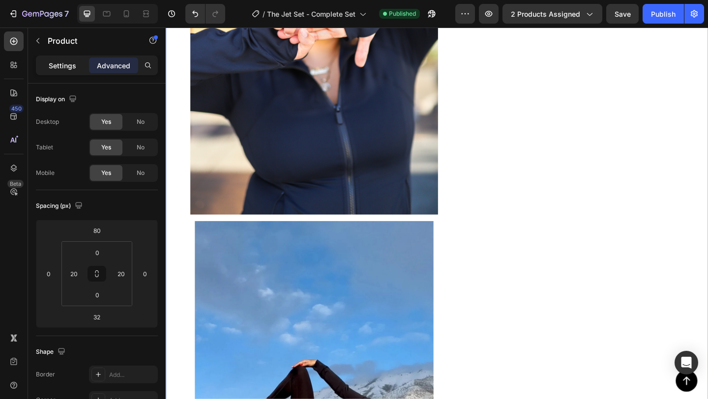
click at [74, 70] on p "Settings" at bounding box center [63, 65] width 28 height 10
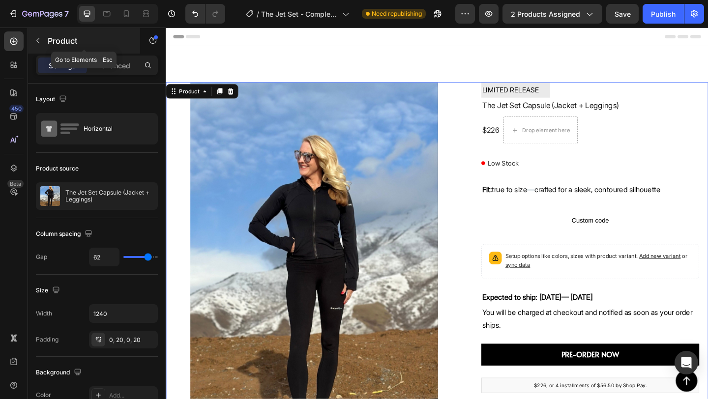
click at [40, 45] on button "button" at bounding box center [38, 41] width 16 height 16
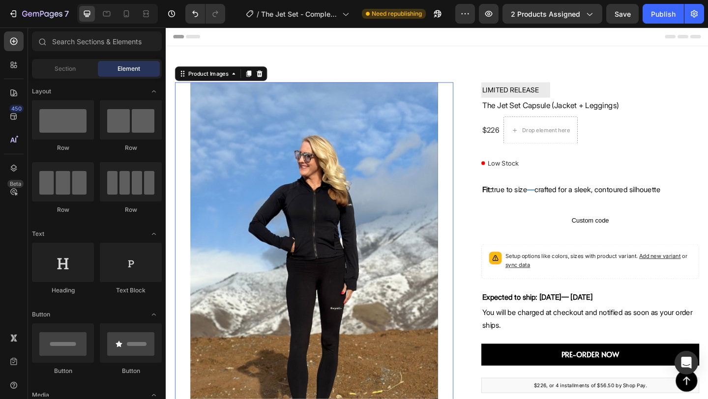
click at [320, 192] on img at bounding box center [327, 289] width 303 height 404
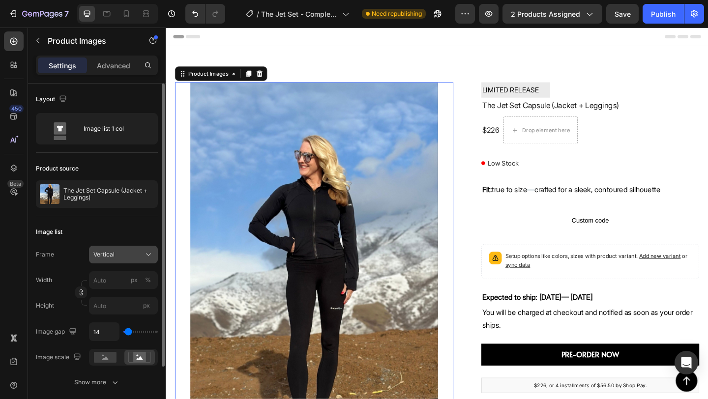
click at [112, 253] on span "Vertical" at bounding box center [103, 254] width 21 height 9
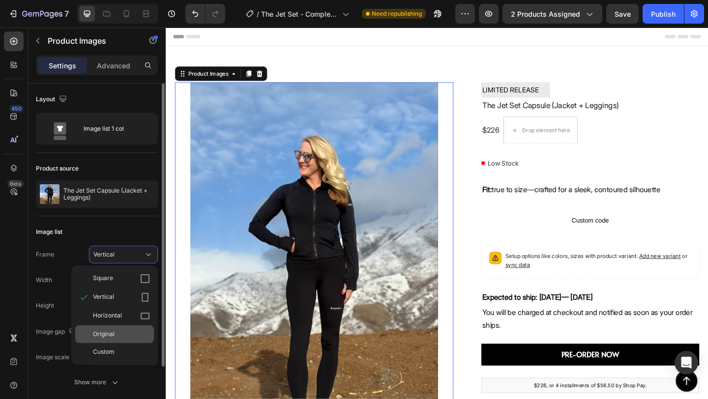
click at [120, 332] on div "Original" at bounding box center [121, 334] width 57 height 9
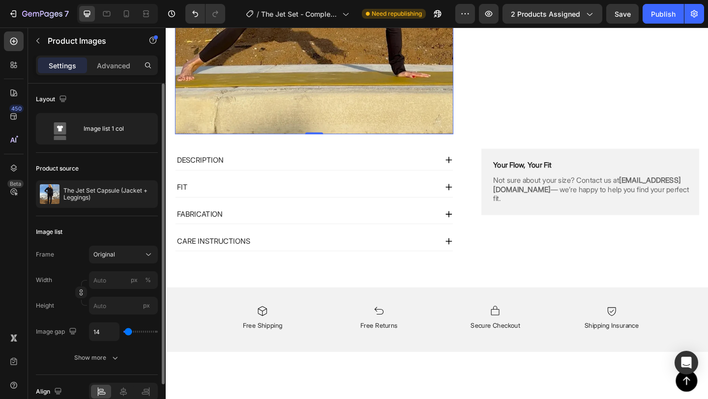
scroll to position [1838, 0]
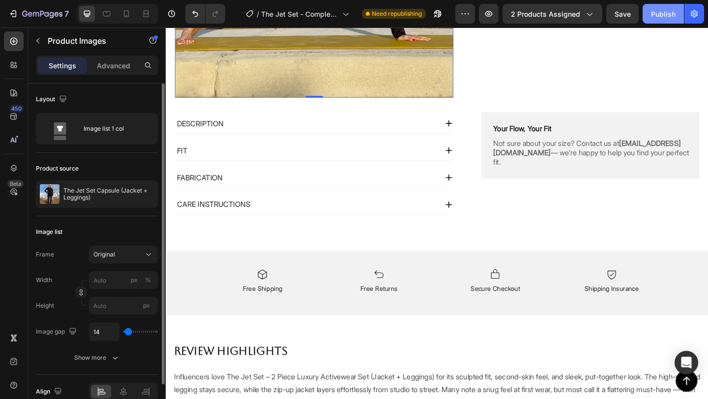
click at [652, 21] on button "Publish" at bounding box center [663, 14] width 41 height 20
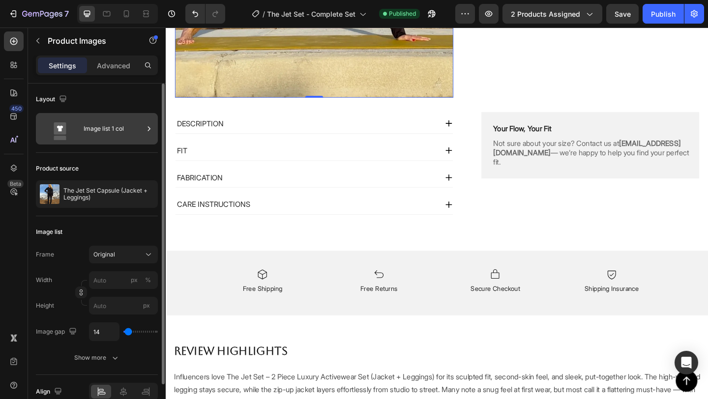
click at [129, 132] on div "Image list 1 col" at bounding box center [114, 128] width 60 height 23
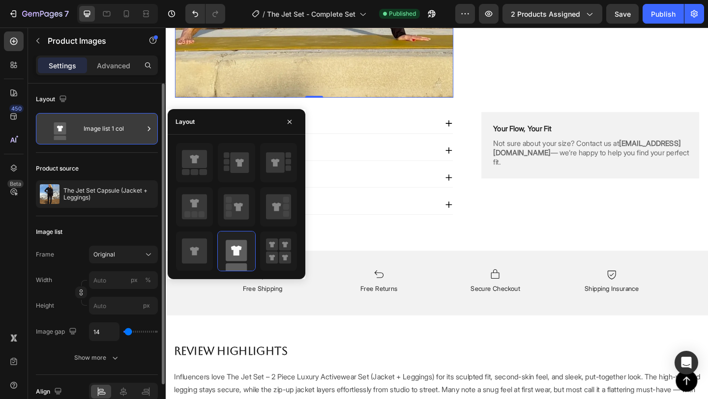
click at [129, 132] on div "Image list 1 col" at bounding box center [114, 128] width 60 height 23
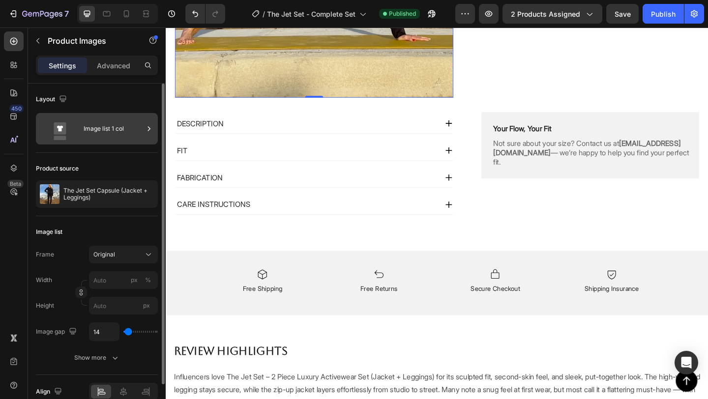
click at [129, 132] on div "Image list 1 col" at bounding box center [114, 128] width 60 height 23
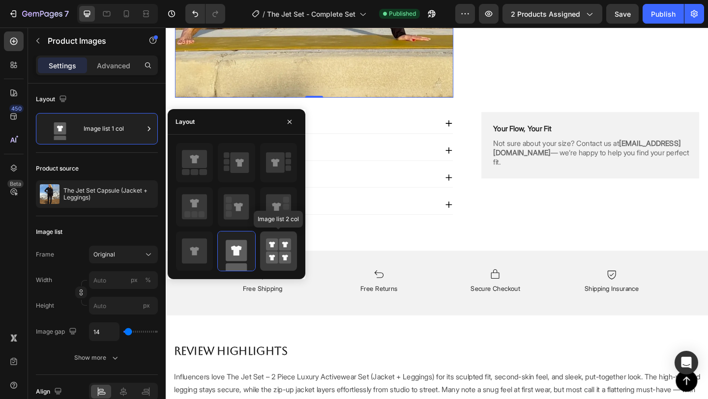
click at [280, 248] on rect at bounding box center [285, 244] width 12 height 12
type input "50"
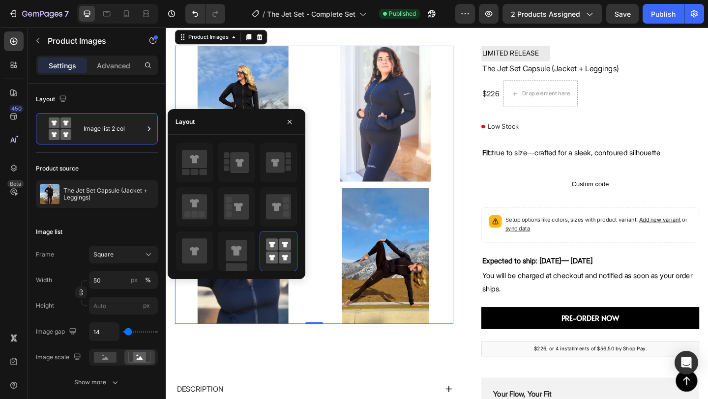
scroll to position [0, 0]
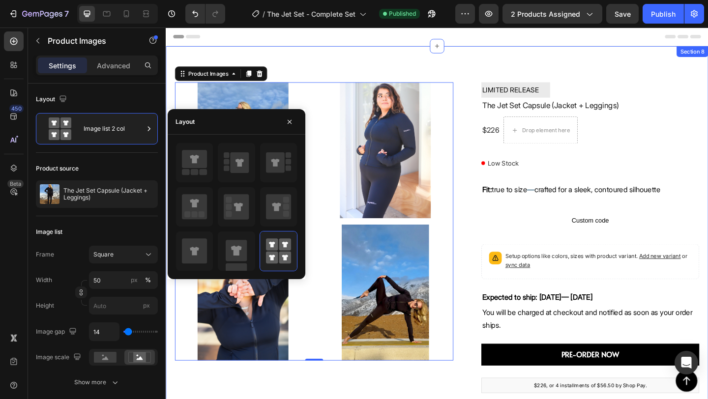
click at [409, 61] on div "Product Images 0 LIMITED RELEASE Text Block The Jet Set Capsule (Jacket + Leggi…" at bounding box center [461, 304] width 590 height 512
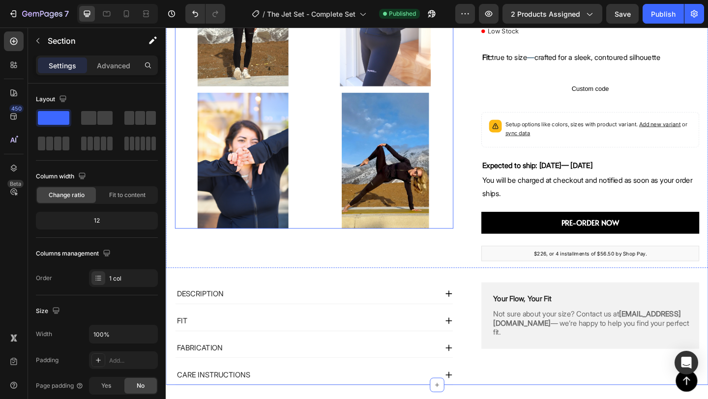
scroll to position [117, 0]
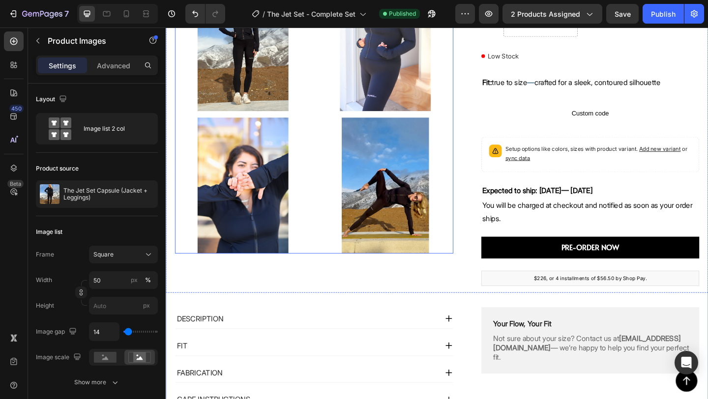
click at [297, 146] on img at bounding box center [250, 199] width 148 height 148
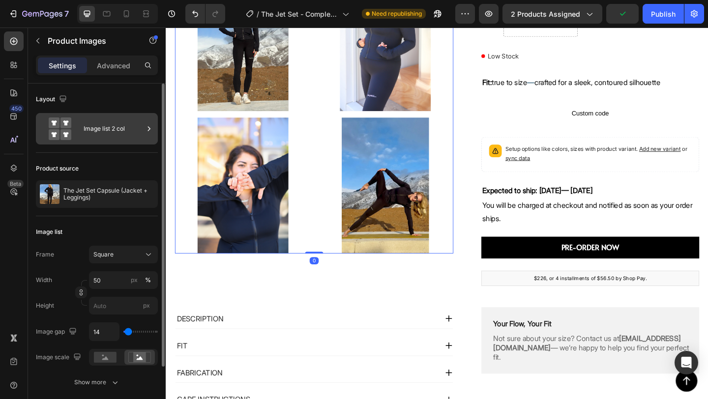
click at [125, 129] on div "Image list 2 col" at bounding box center [114, 128] width 60 height 23
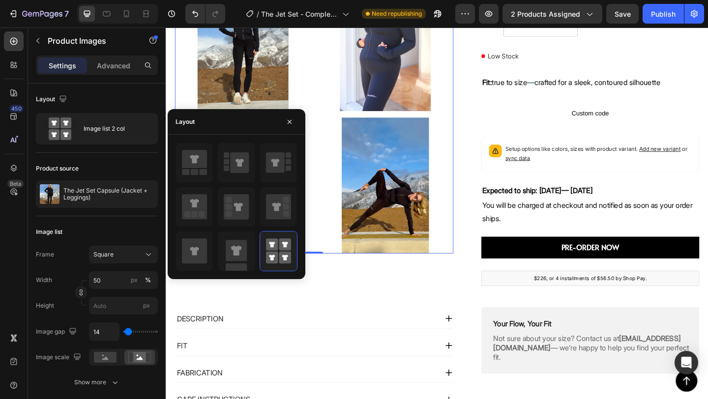
click at [450, 221] on img at bounding box center [404, 199] width 148 height 148
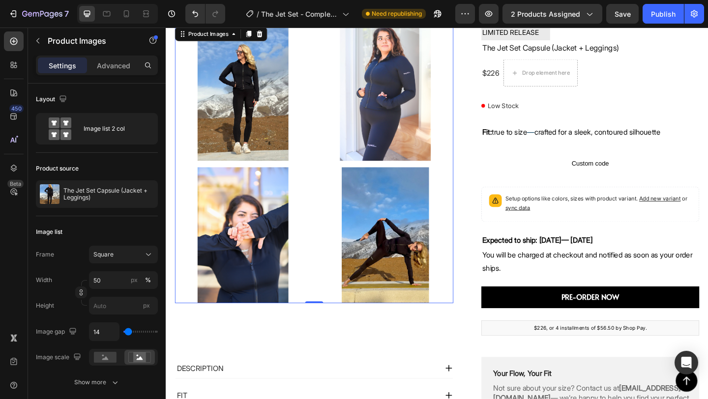
scroll to position [0, 0]
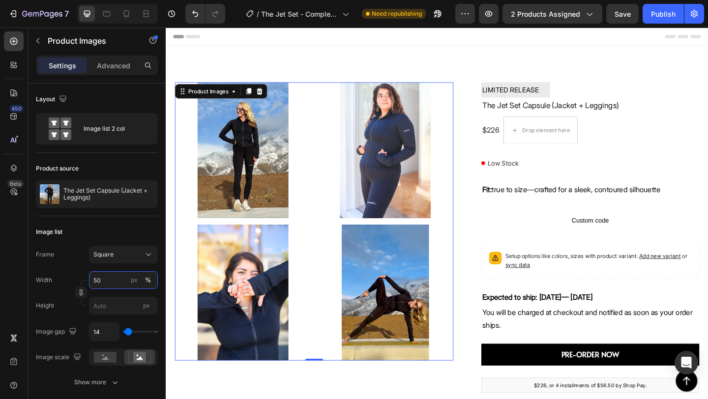
click at [125, 288] on input "50" at bounding box center [123, 280] width 69 height 18
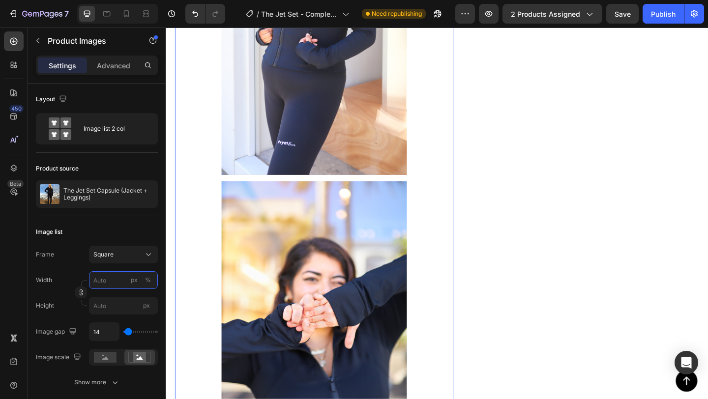
type input "2"
type input "20"
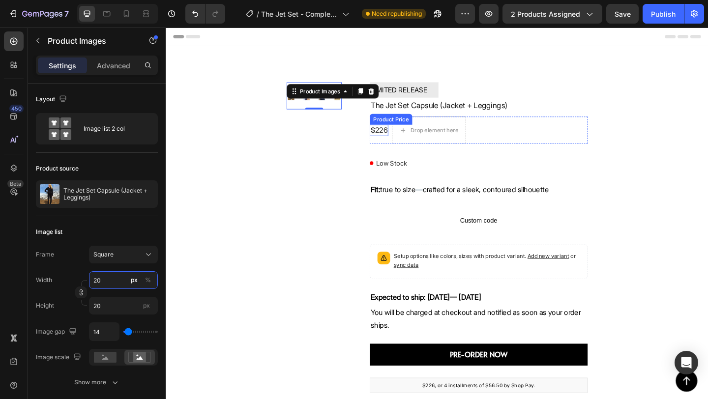
type input "50"
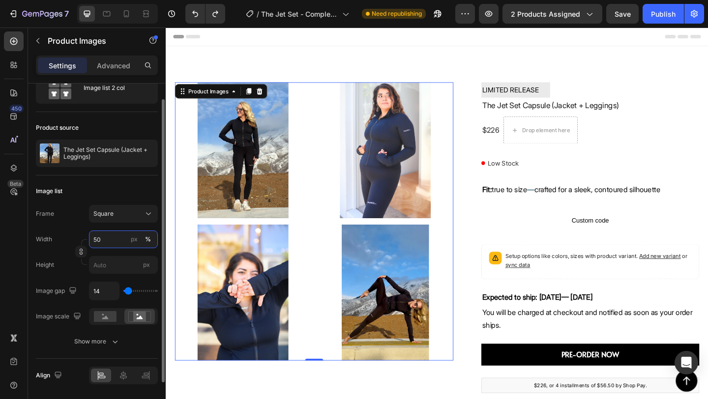
scroll to position [43, 0]
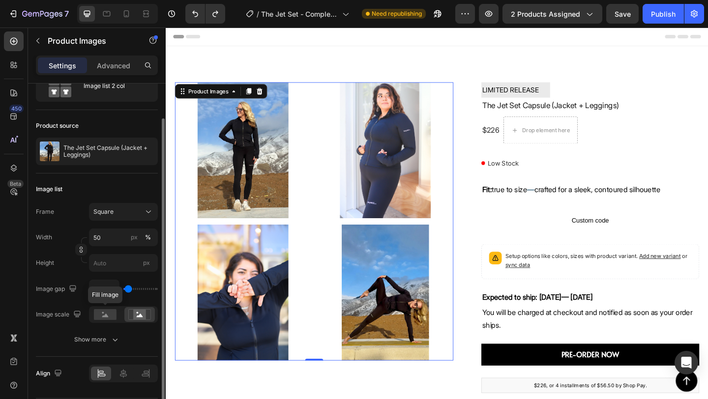
click at [114, 315] on rect at bounding box center [105, 314] width 23 height 11
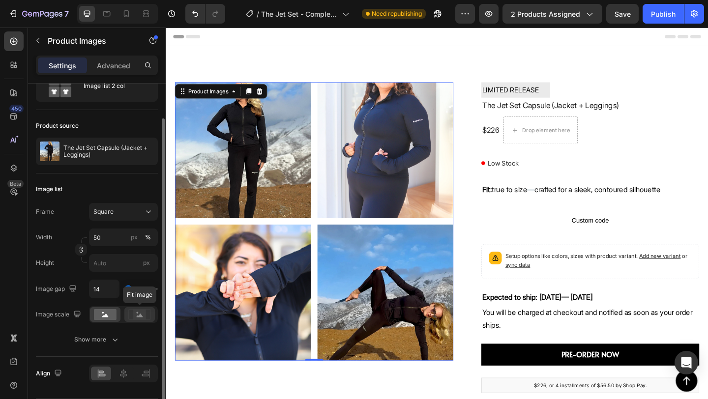
click at [145, 315] on rect at bounding box center [139, 315] width 13 height 10
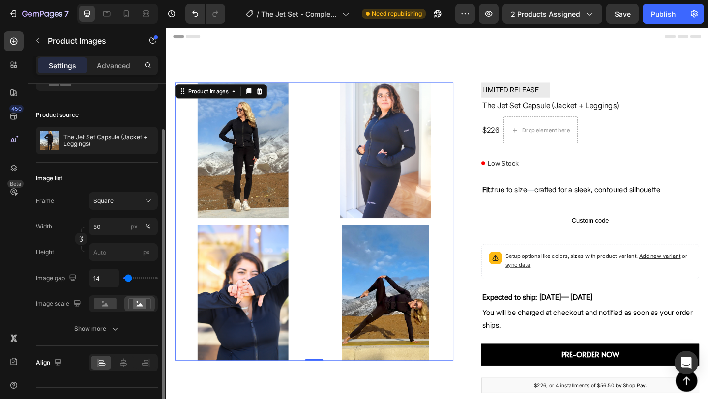
scroll to position [55, 0]
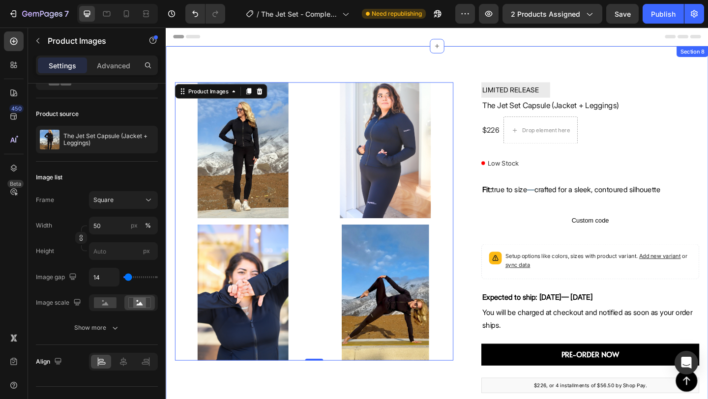
click at [477, 65] on div "Product Images 0 LIMITED RELEASE Text Block The Jet Set Capsule (Jacket + Leggi…" at bounding box center [461, 304] width 590 height 512
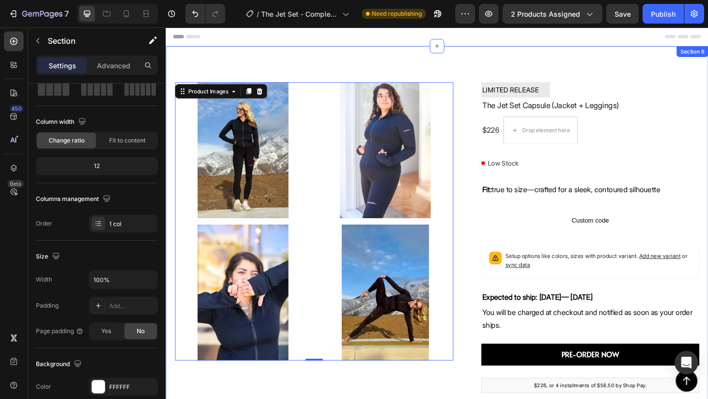
scroll to position [0, 0]
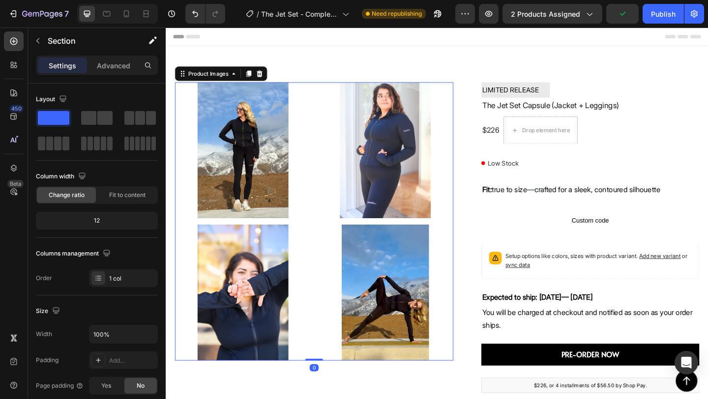
click at [324, 143] on div at bounding box center [327, 238] width 303 height 303
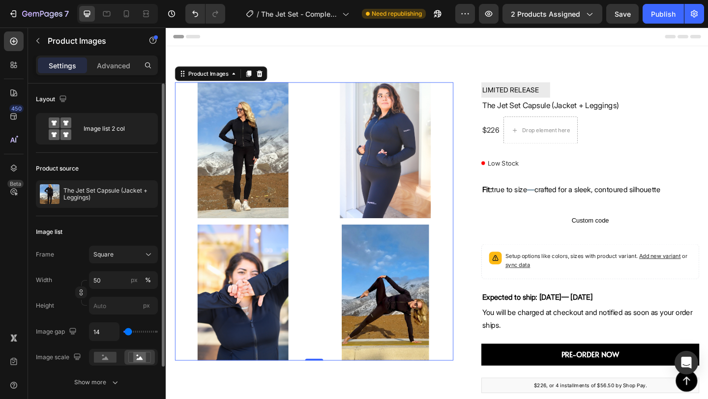
type input "6"
type input "0"
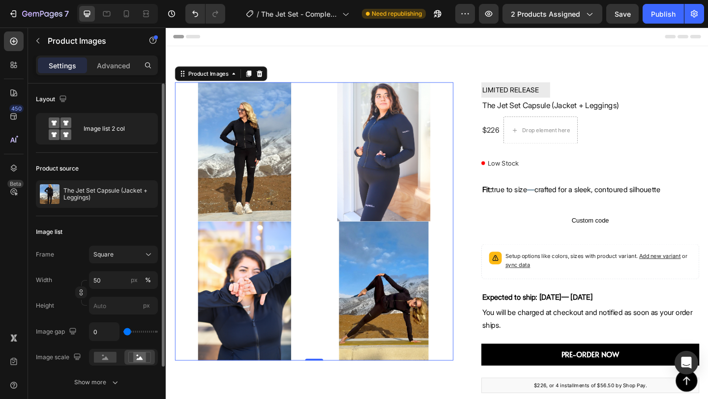
drag, startPoint x: 128, startPoint y: 332, endPoint x: 119, endPoint y: 332, distance: 8.4
type input "0"
click at [123, 332] on input "range" at bounding box center [140, 332] width 34 height 2
type input "40"
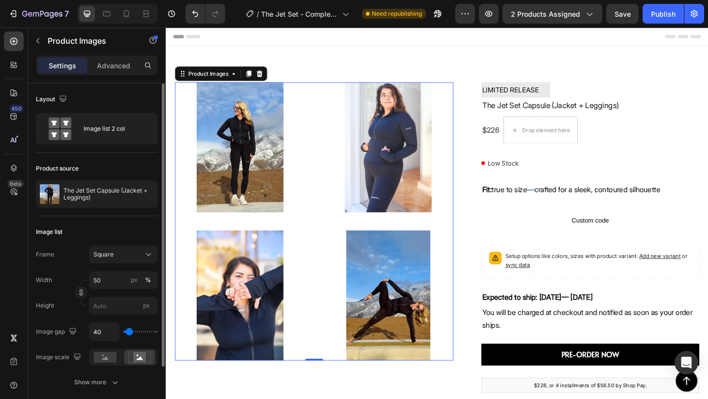
type input "43"
type input "45"
type input "47"
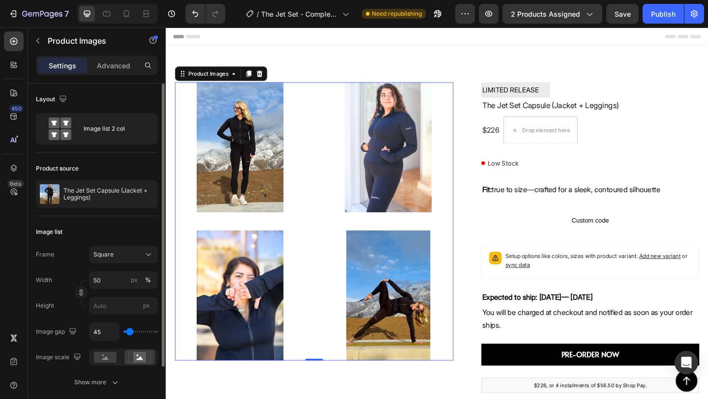
type input "47"
type input "49"
type input "51"
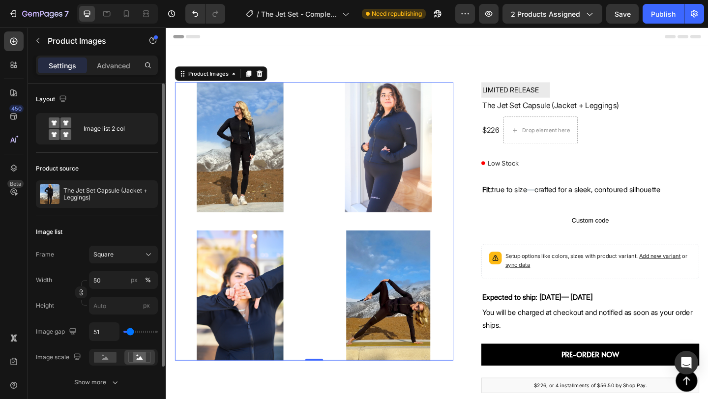
type input "53"
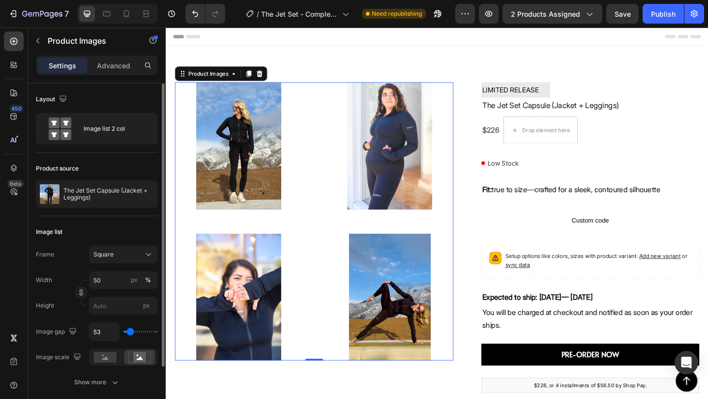
type input "51"
type input "49"
type input "47"
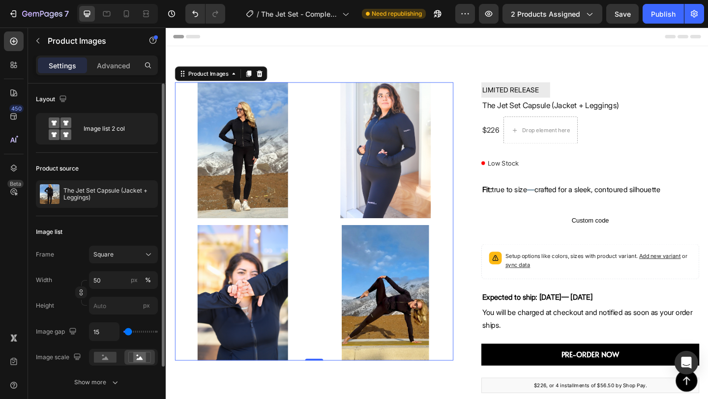
click at [128, 332] on input "range" at bounding box center [140, 332] width 34 height 2
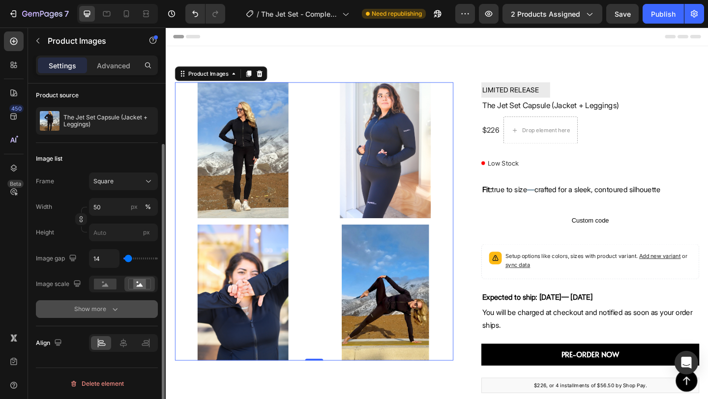
click at [110, 312] on icon "button" at bounding box center [115, 309] width 10 height 10
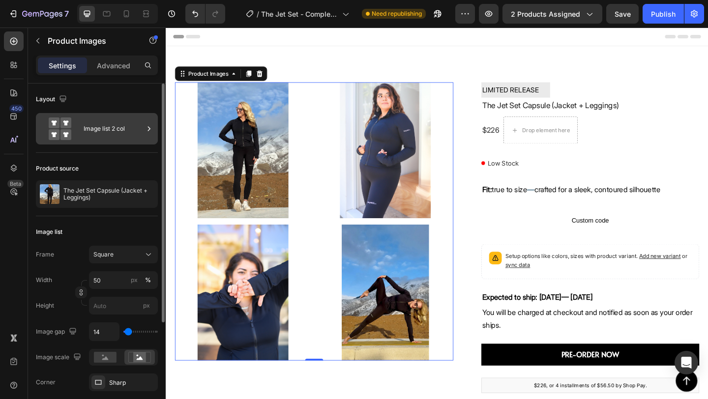
click at [105, 125] on div "Image list 2 col" at bounding box center [114, 128] width 60 height 23
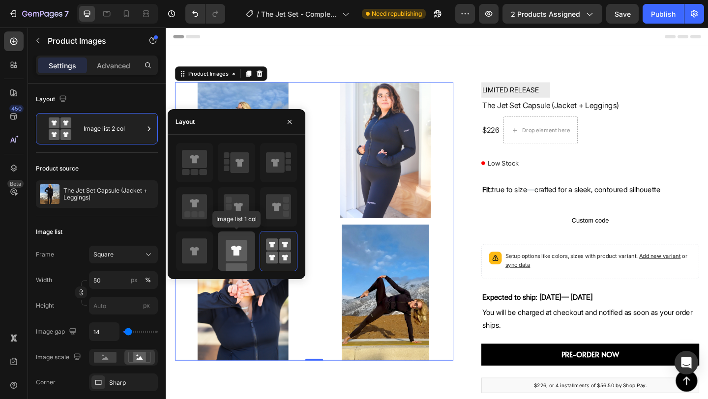
click at [231, 258] on rect at bounding box center [236, 250] width 21 height 21
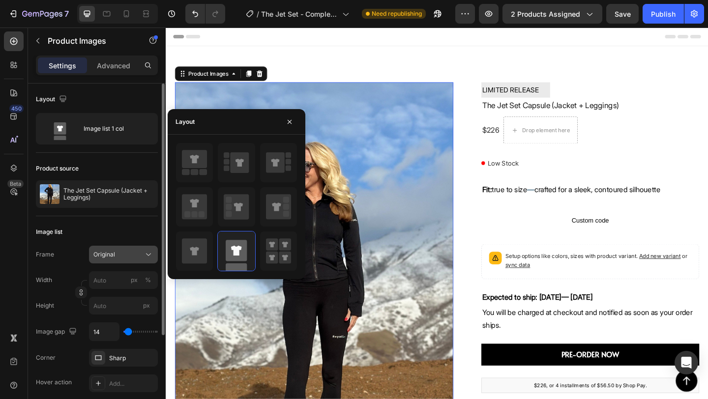
click at [114, 256] on span "Original" at bounding box center [104, 254] width 22 height 9
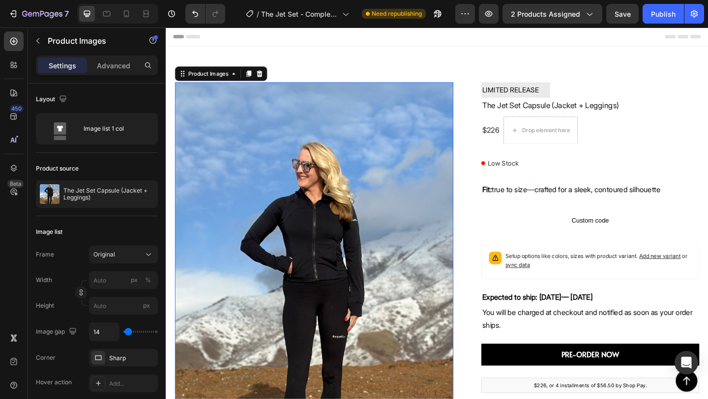
click at [343, 212] on img at bounding box center [327, 314] width 303 height 454
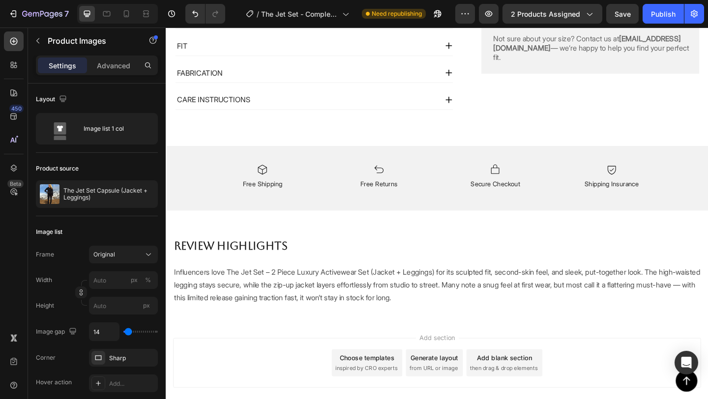
scroll to position [2007, 0]
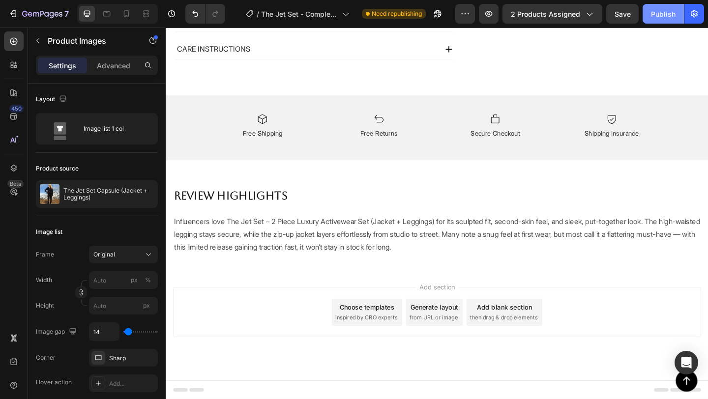
click at [667, 15] on div "Publish" at bounding box center [663, 14] width 25 height 10
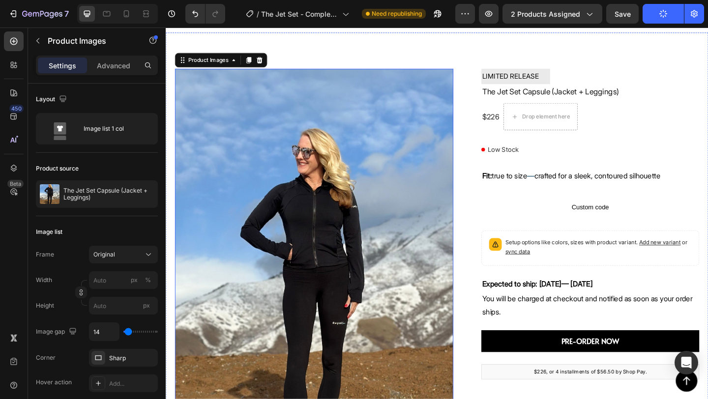
scroll to position [0, 0]
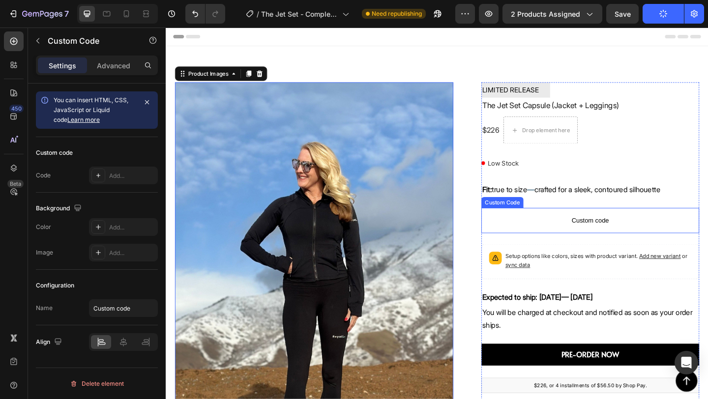
click at [609, 232] on span "Custom code" at bounding box center [627, 238] width 237 height 12
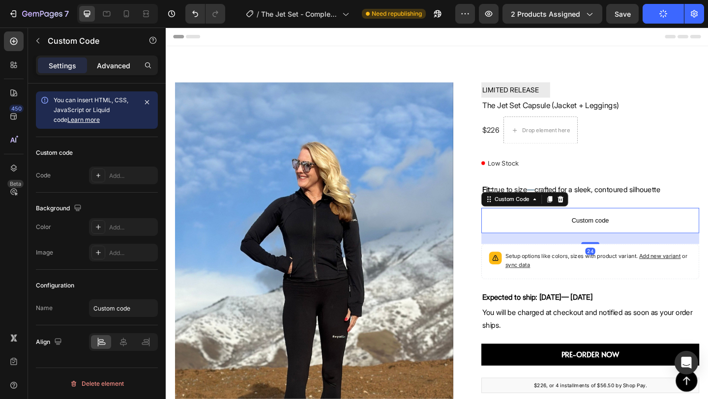
click at [120, 59] on div "Advanced" at bounding box center [113, 66] width 49 height 16
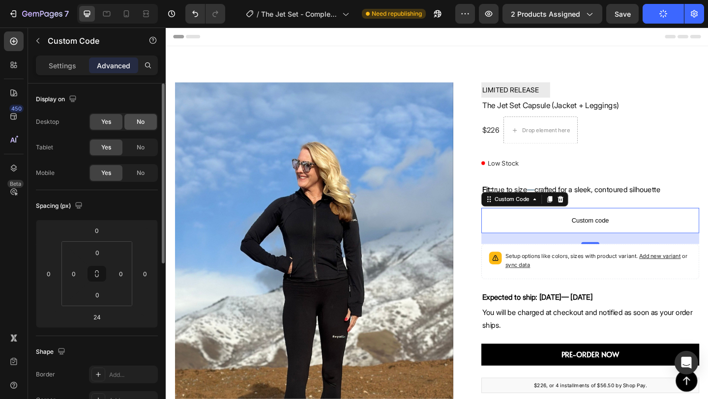
click at [130, 123] on div "No" at bounding box center [140, 122] width 32 height 16
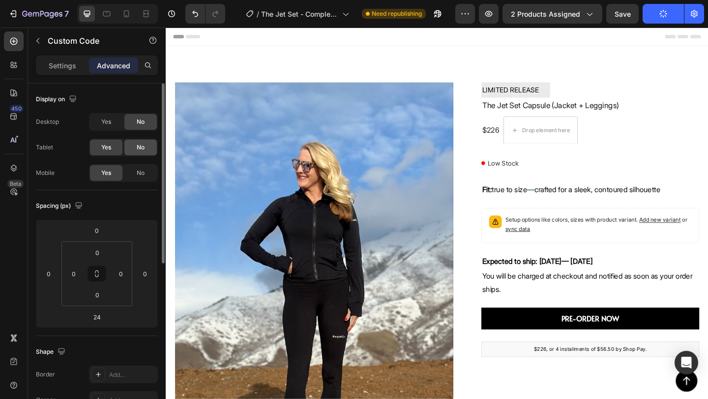
click at [133, 151] on div "No" at bounding box center [140, 148] width 32 height 16
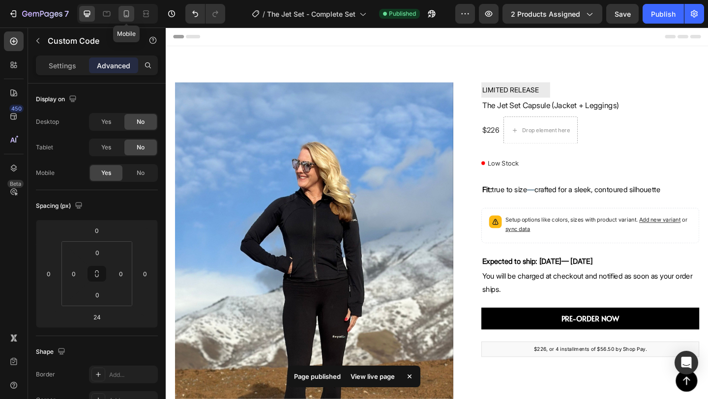
drag, startPoint x: 126, startPoint y: 15, endPoint x: 97, endPoint y: 216, distance: 203.2
click at [126, 15] on icon at bounding box center [126, 14] width 10 height 10
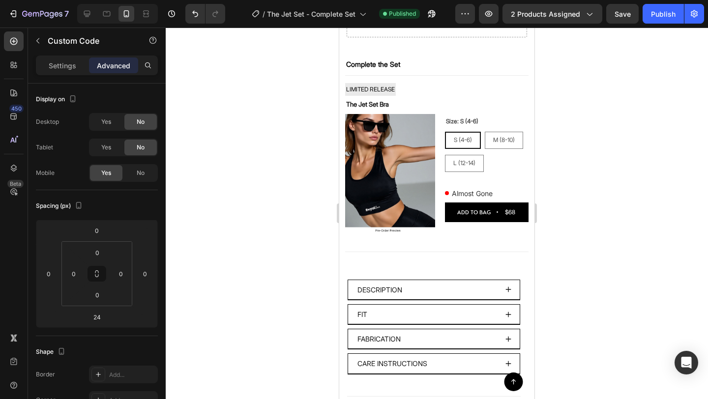
scroll to position [613, 0]
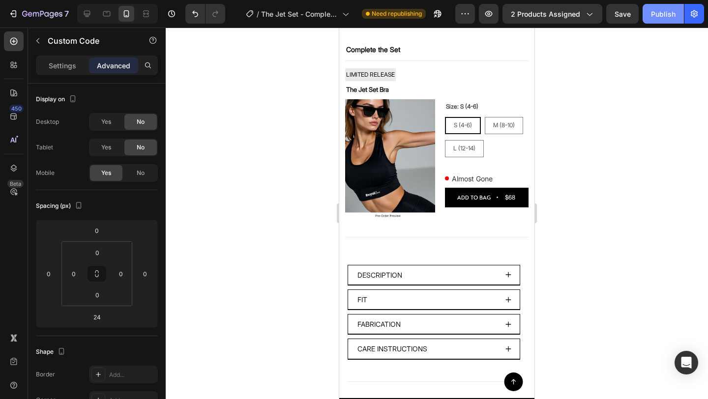
click at [659, 22] on button "Publish" at bounding box center [663, 14] width 41 height 20
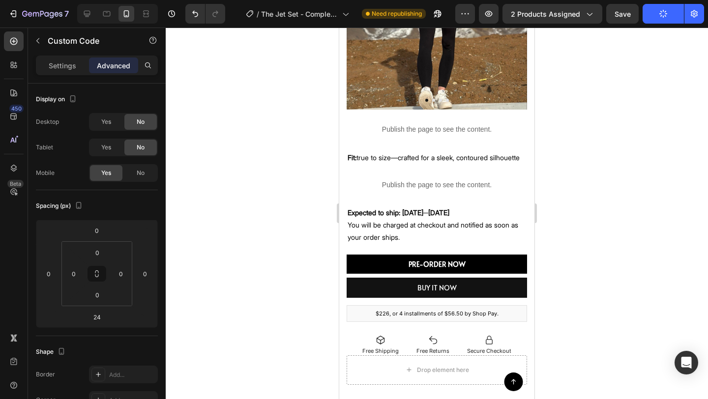
scroll to position [243, 0]
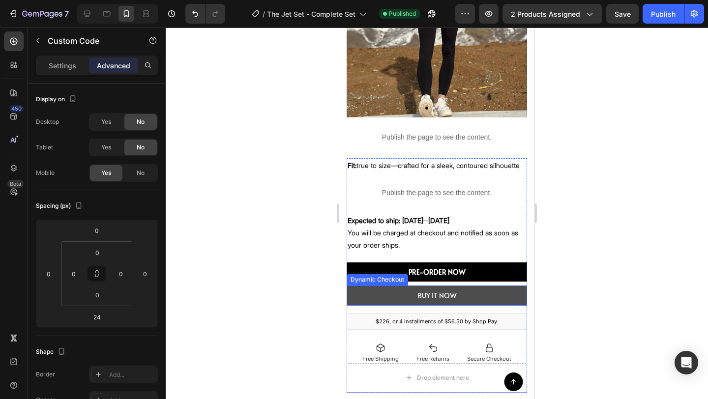
click at [376, 292] on button "BUY IT NOW" at bounding box center [437, 296] width 180 height 20
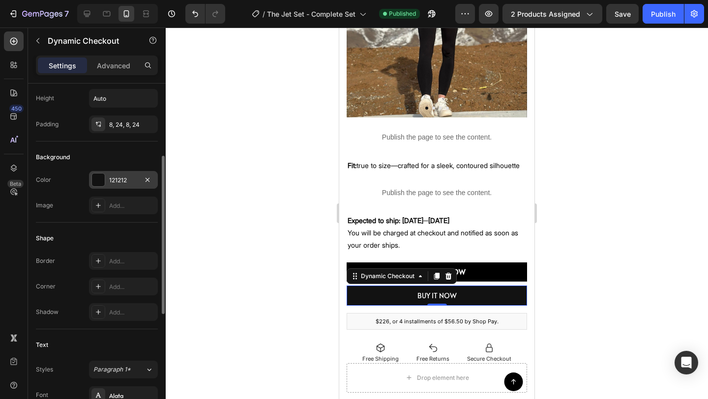
scroll to position [0, 0]
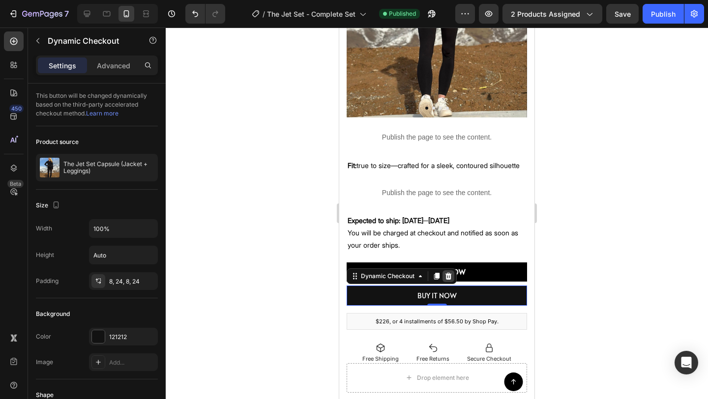
click at [450, 275] on icon at bounding box center [448, 276] width 8 height 8
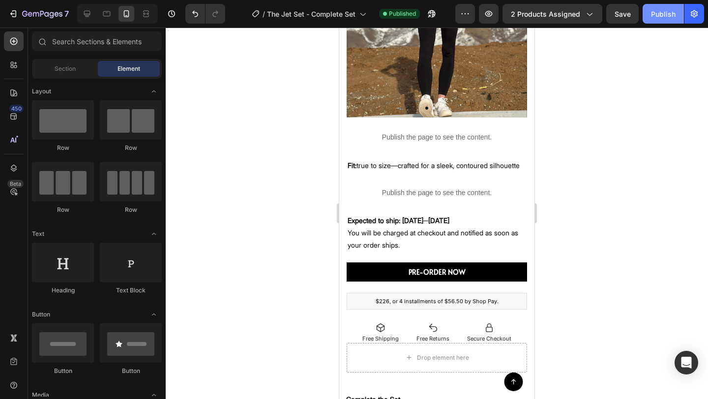
click at [657, 18] on div "Publish" at bounding box center [663, 14] width 25 height 10
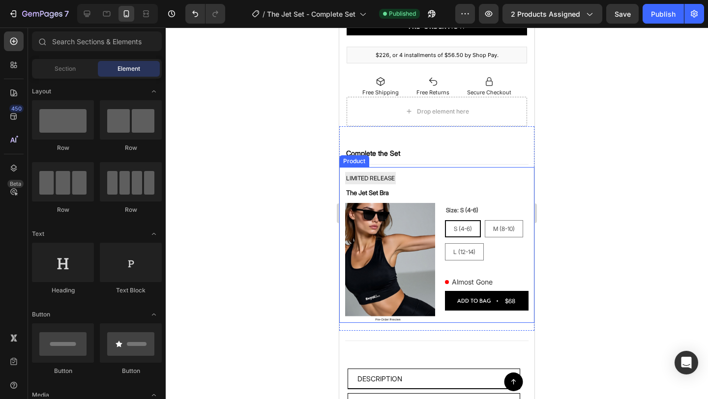
scroll to position [489, 0]
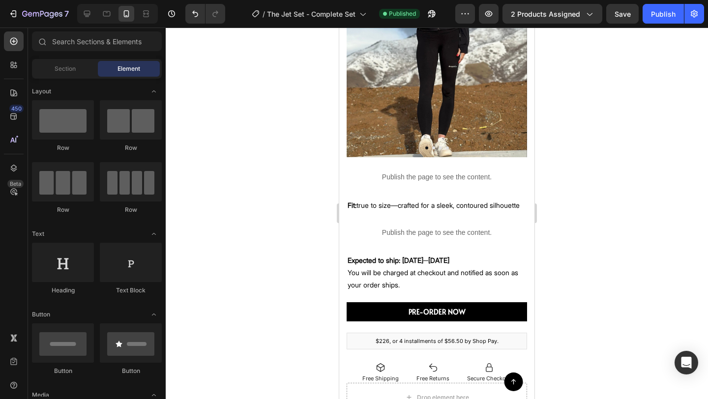
scroll to position [208, 0]
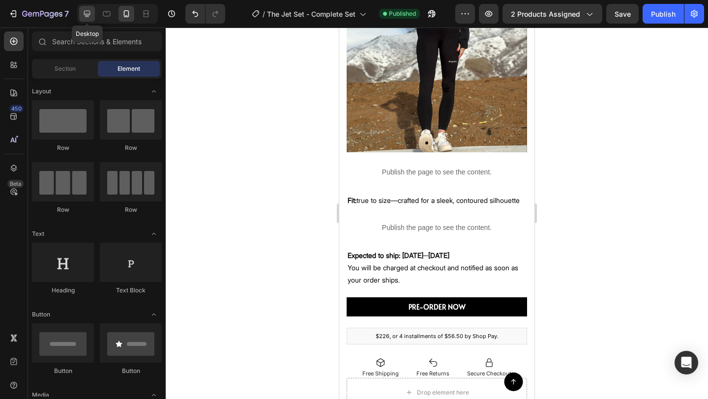
click at [85, 18] on icon at bounding box center [87, 14] width 10 height 10
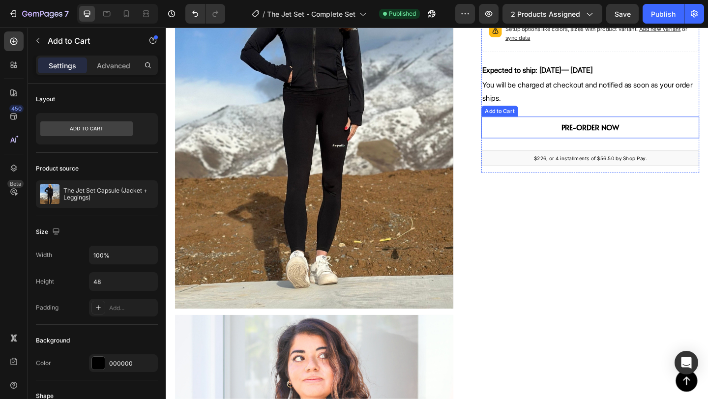
click at [540, 138] on button "PRE-ORDER NOW" at bounding box center [627, 136] width 237 height 24
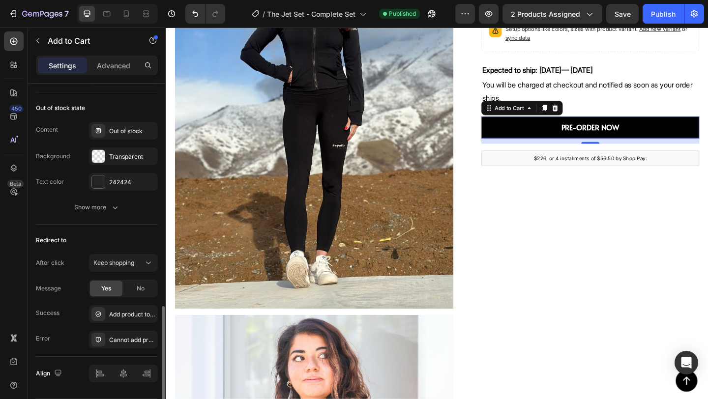
scroll to position [779, 0]
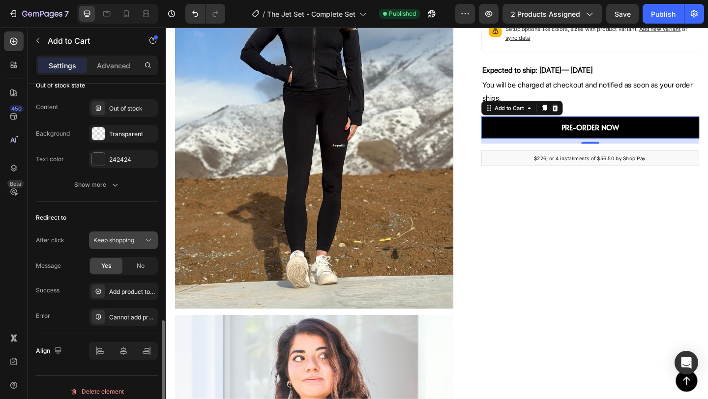
click at [124, 238] on span "Keep shopping" at bounding box center [113, 239] width 41 height 7
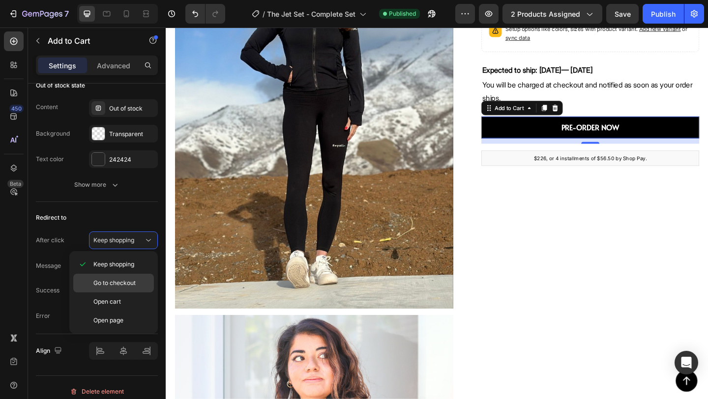
click at [122, 284] on span "Go to checkout" at bounding box center [114, 283] width 42 height 9
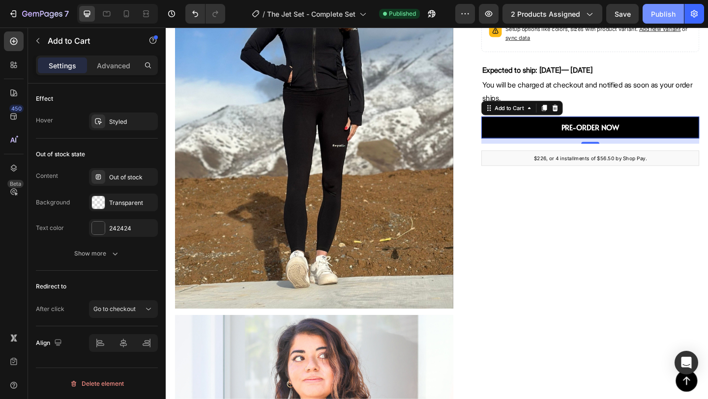
click at [667, 16] on div "Publish" at bounding box center [663, 14] width 25 height 10
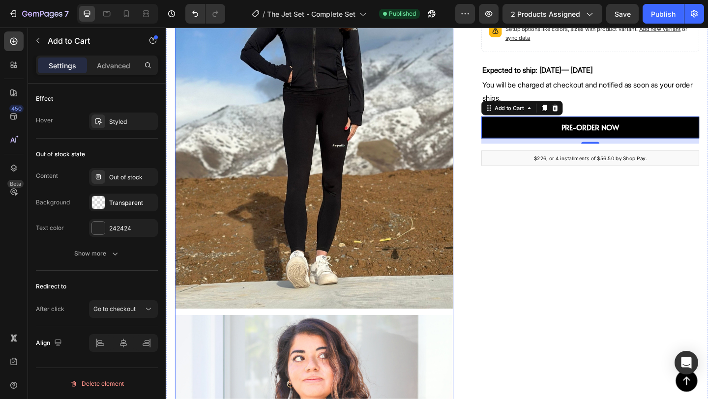
click at [356, 248] on img at bounding box center [327, 106] width 303 height 454
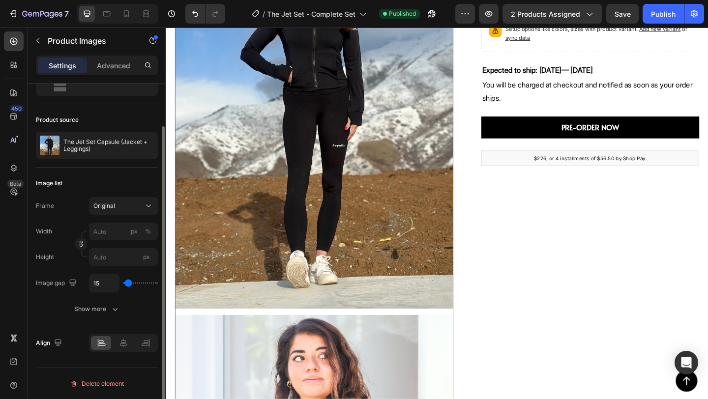
scroll to position [0, 0]
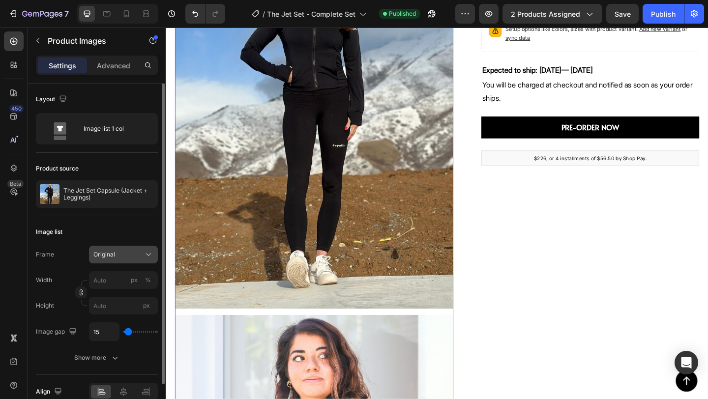
click at [133, 251] on div "Original" at bounding box center [117, 254] width 48 height 9
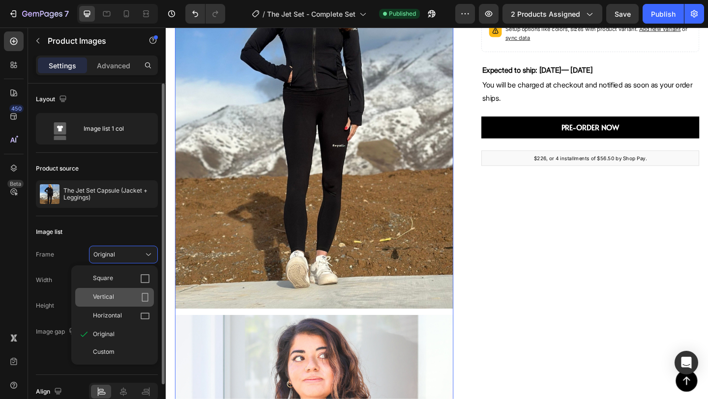
click at [128, 295] on div "Vertical" at bounding box center [121, 298] width 57 height 10
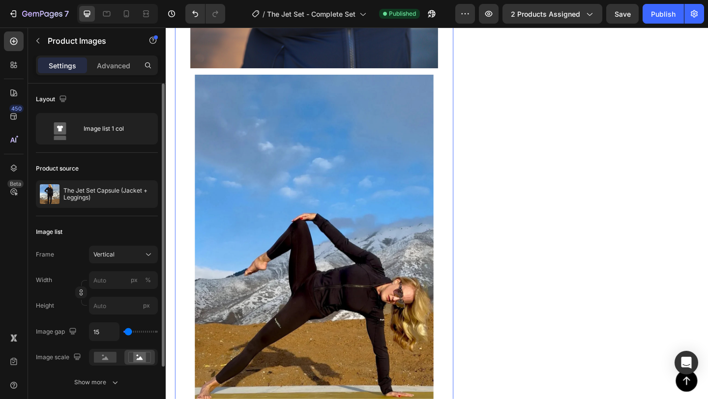
scroll to position [1225, 0]
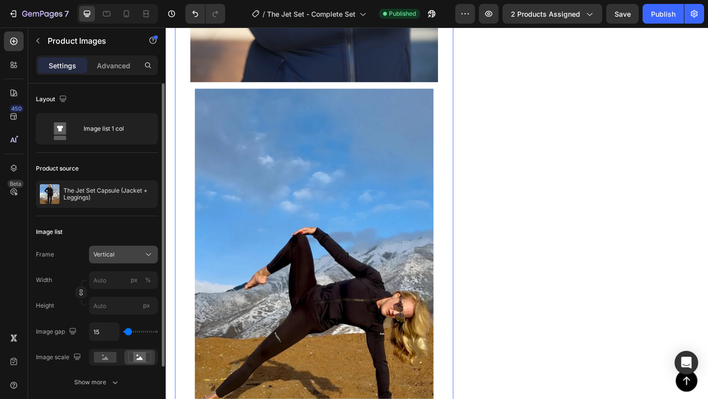
click at [144, 254] on icon at bounding box center [149, 255] width 10 height 10
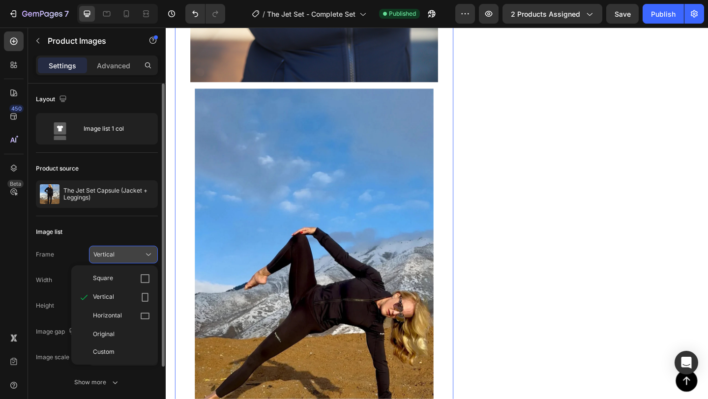
click at [144, 254] on icon at bounding box center [149, 255] width 10 height 10
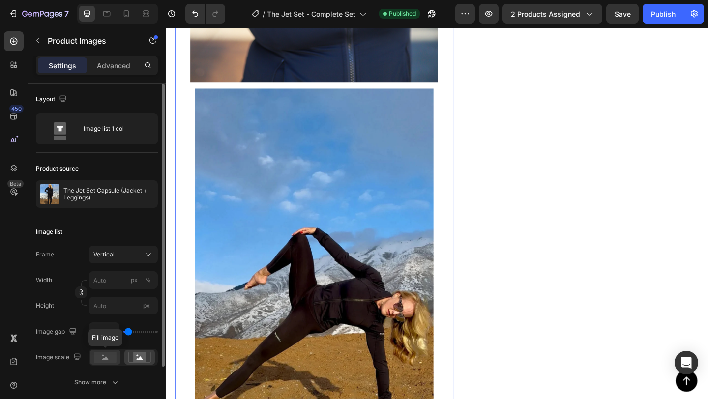
click at [111, 355] on rect at bounding box center [105, 357] width 23 height 11
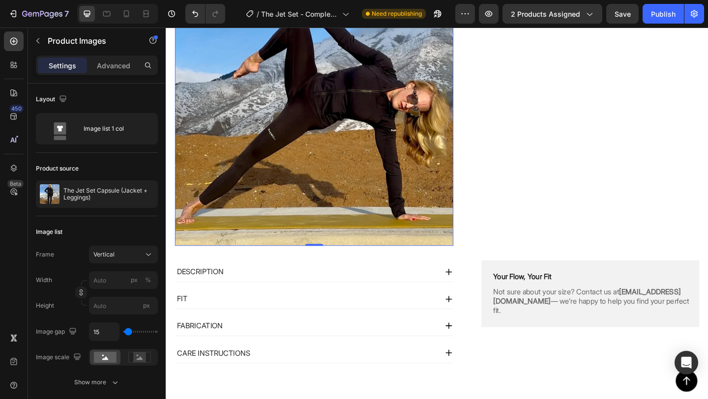
scroll to position [1458, 0]
click at [657, 17] on div "Publish" at bounding box center [663, 14] width 25 height 10
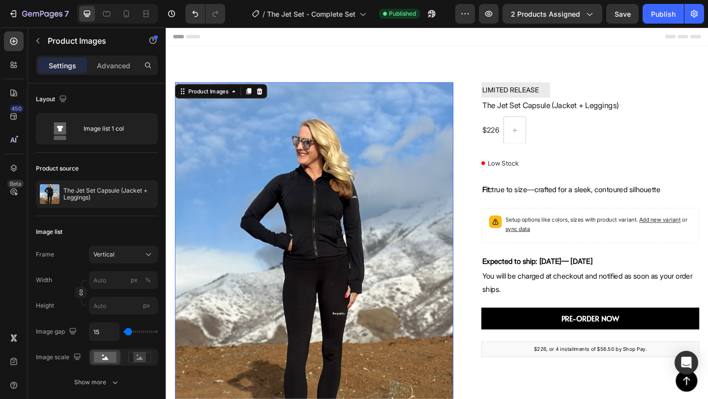
click at [409, 176] on img at bounding box center [327, 289] width 303 height 404
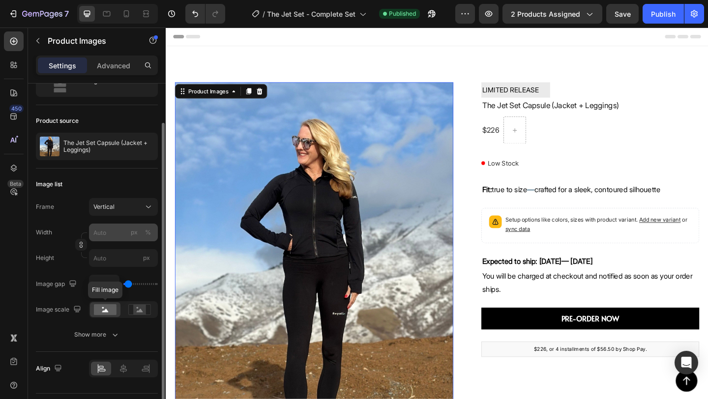
scroll to position [64, 0]
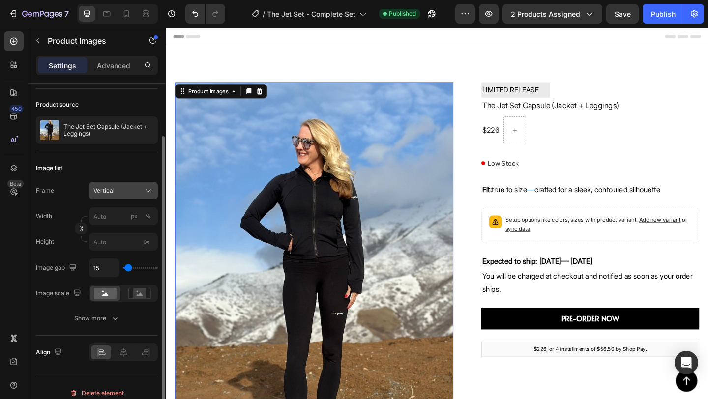
click at [132, 193] on div "Vertical" at bounding box center [117, 190] width 48 height 9
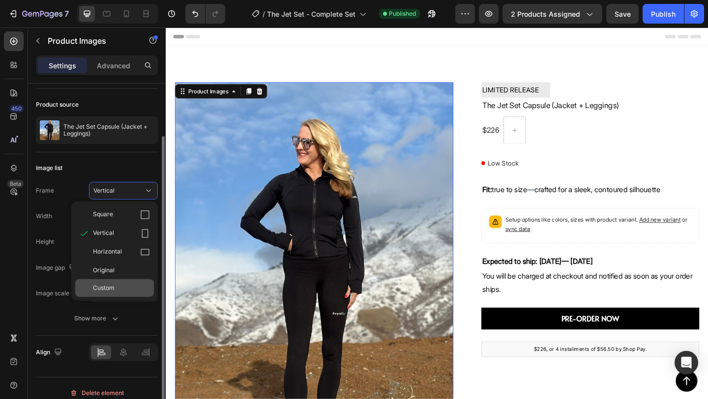
click at [123, 290] on div "Custom" at bounding box center [121, 288] width 57 height 9
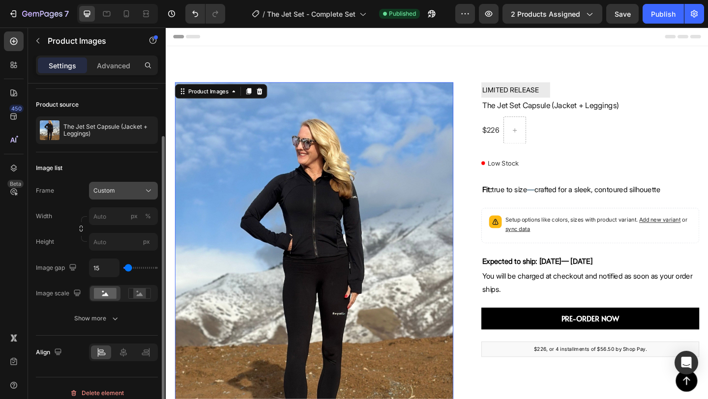
click at [143, 187] on div "Custom" at bounding box center [123, 191] width 60 height 10
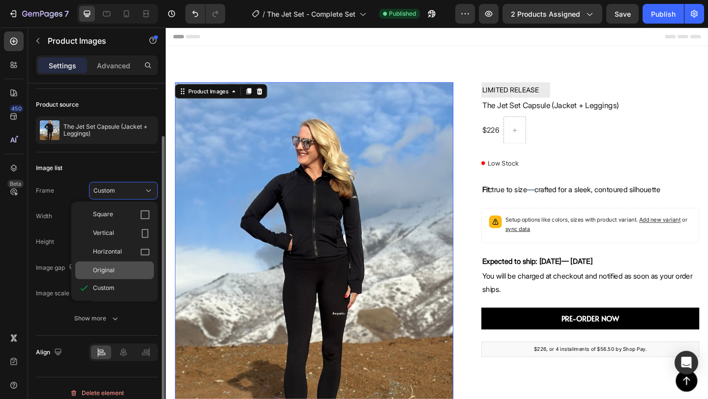
click at [124, 263] on div "Original" at bounding box center [114, 271] width 79 height 18
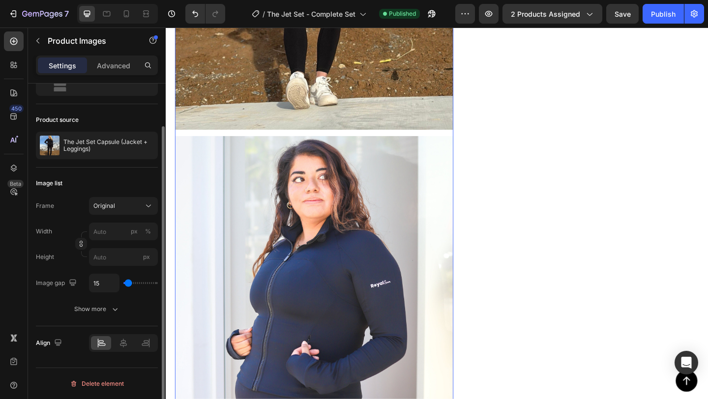
scroll to position [412, 0]
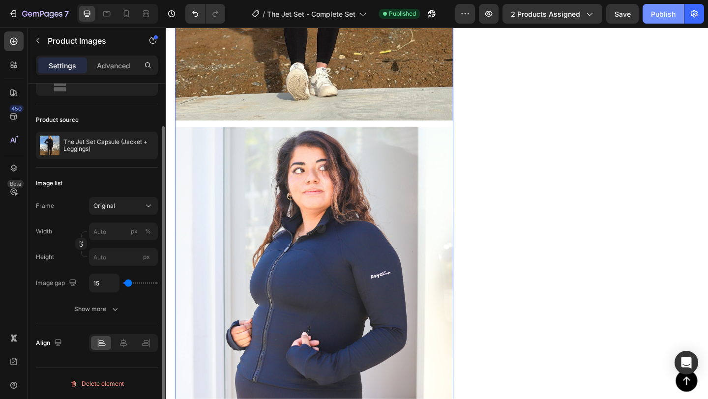
click at [665, 20] on button "Publish" at bounding box center [663, 14] width 41 height 20
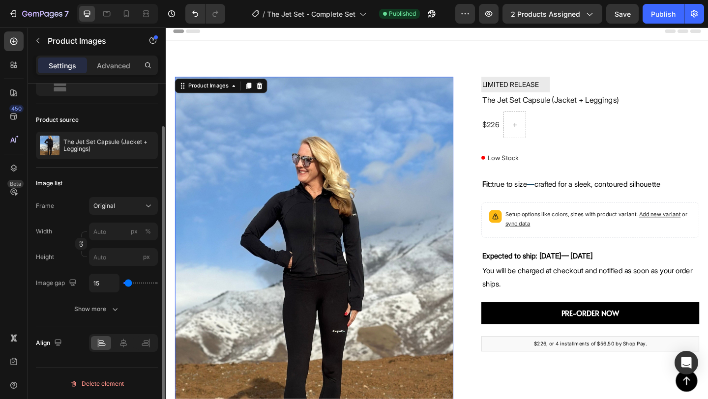
scroll to position [0, 0]
